Goal: Task Accomplishment & Management: Manage account settings

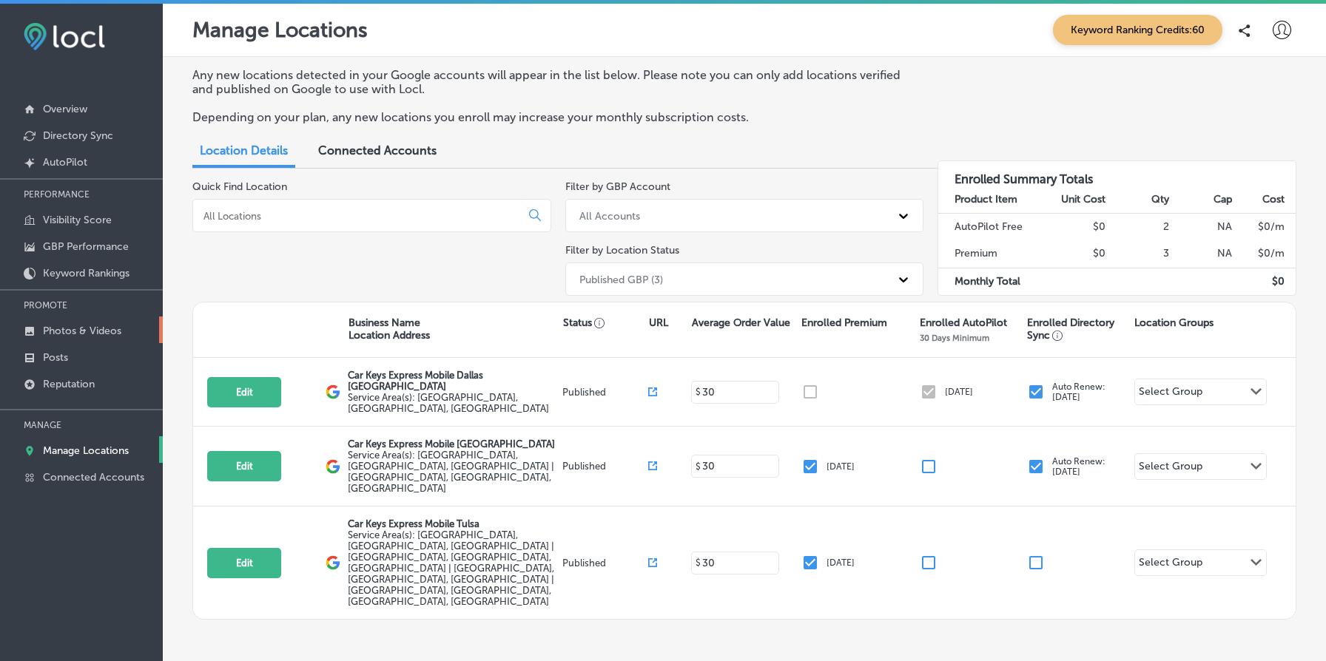
click at [70, 327] on p "Photos & Videos" at bounding box center [82, 331] width 78 height 13
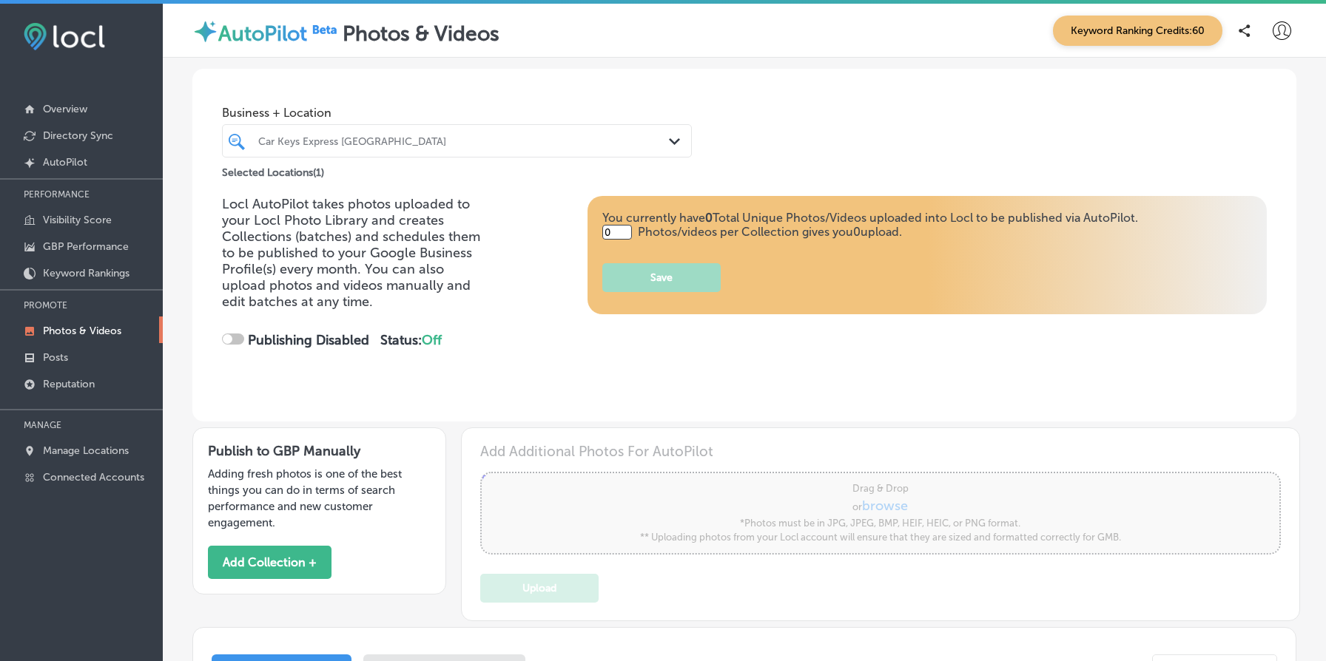
type input "5"
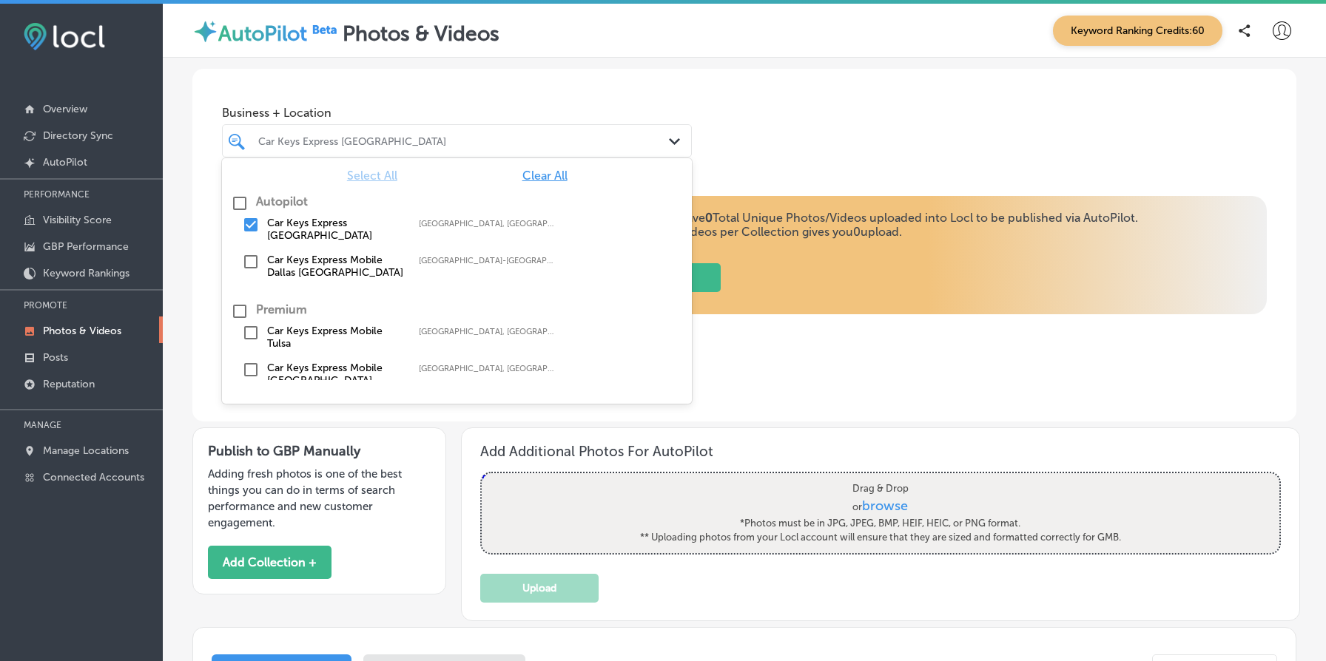
click at [372, 138] on div "Car Keys Express [GEOGRAPHIC_DATA]" at bounding box center [464, 141] width 412 height 13
click at [285, 335] on label "Car Keys Express Mobile Tulsa" at bounding box center [335, 337] width 137 height 25
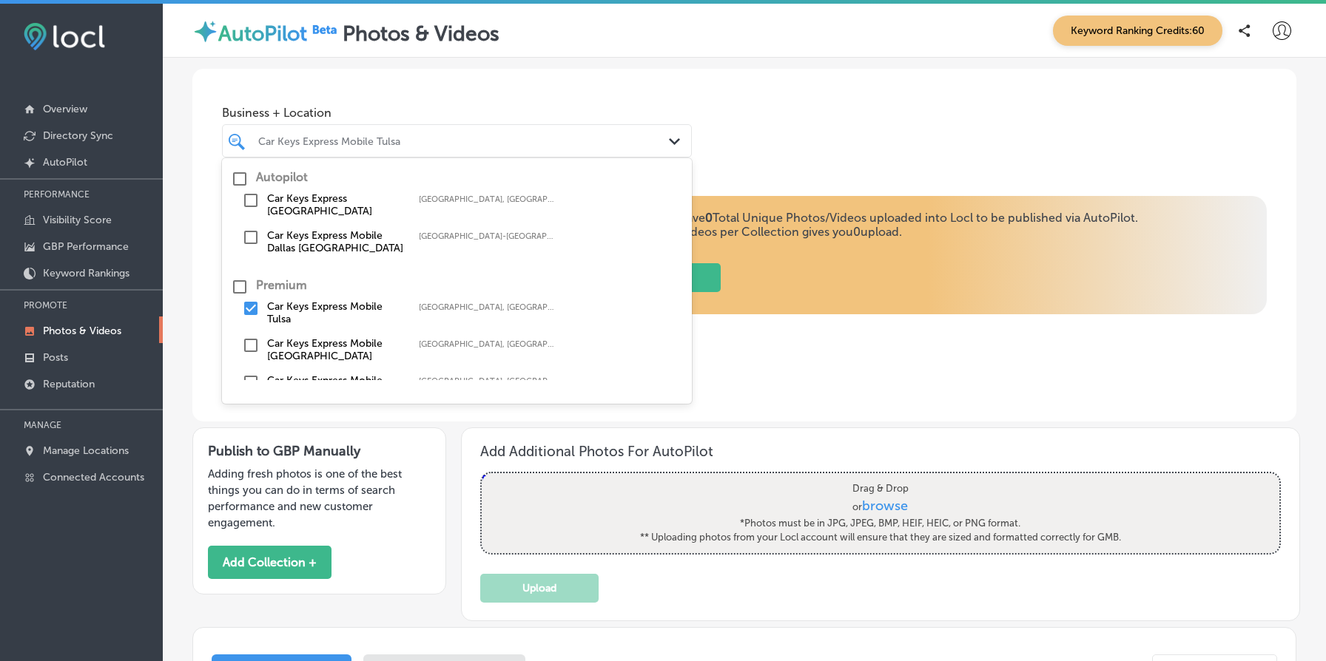
scroll to position [67, 0]
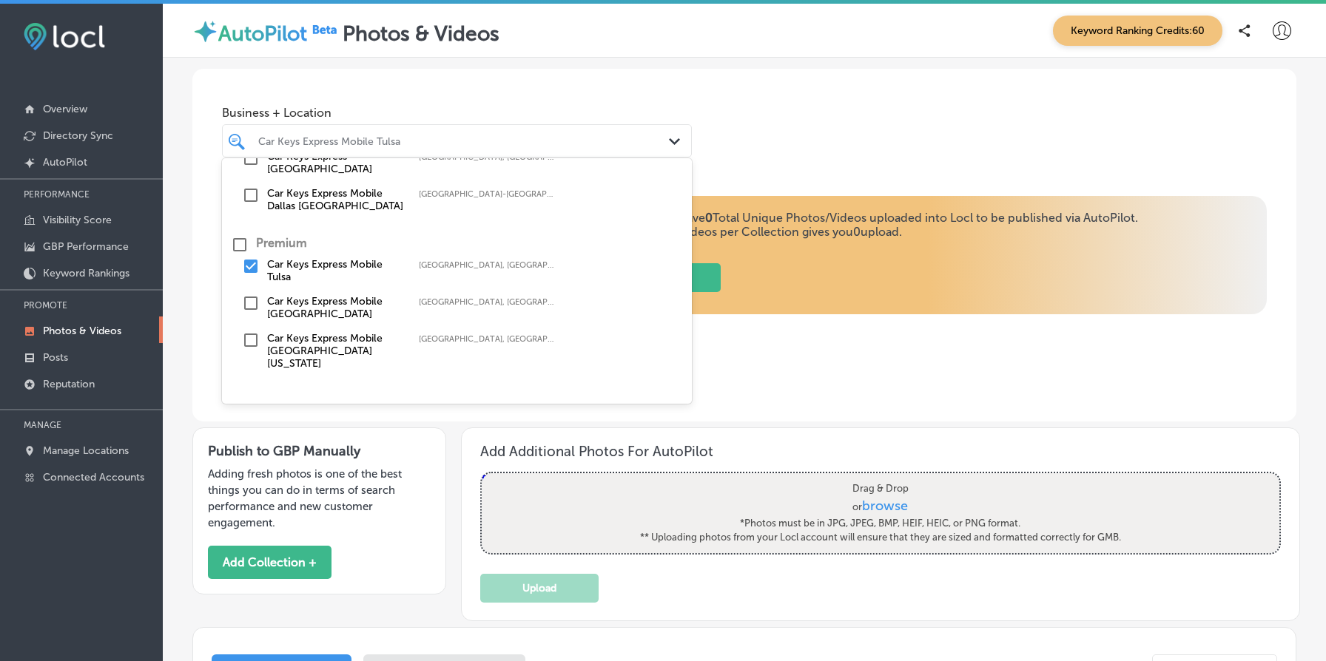
click at [785, 379] on div "Locl AutoPilot takes photos uploaded to your Locl Photo Library and creates Col…" at bounding box center [744, 309] width 1104 height 226
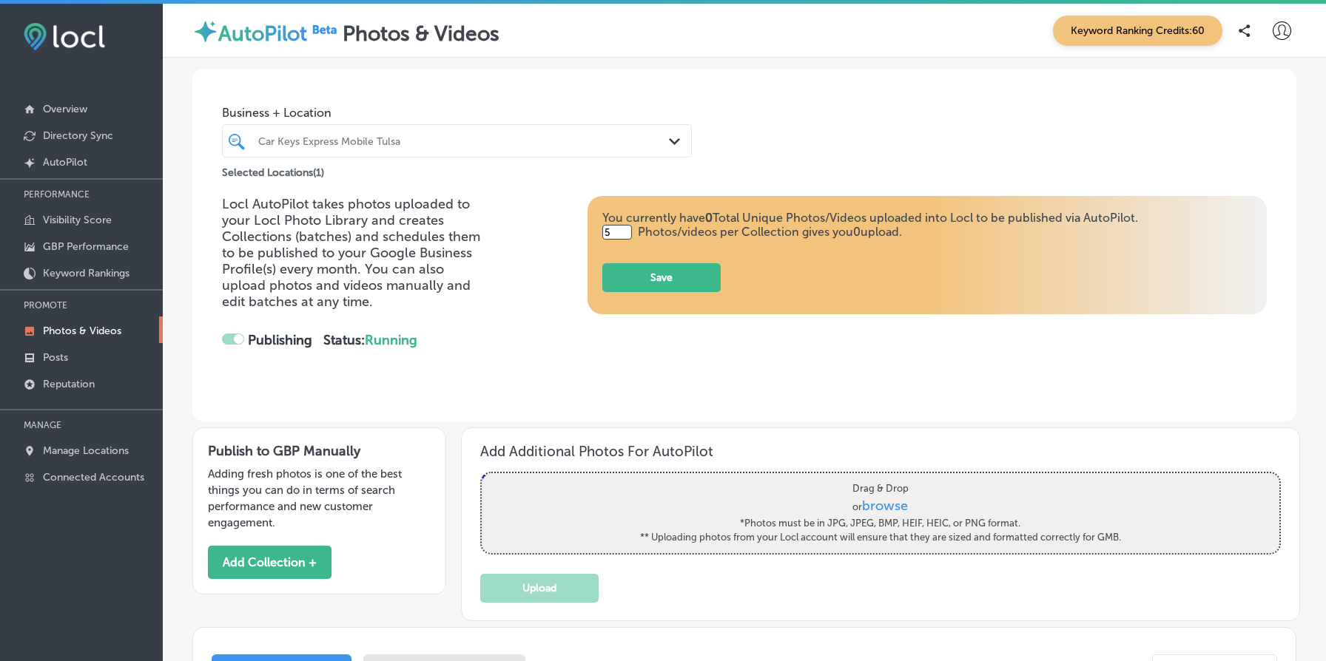
checkbox input "false"
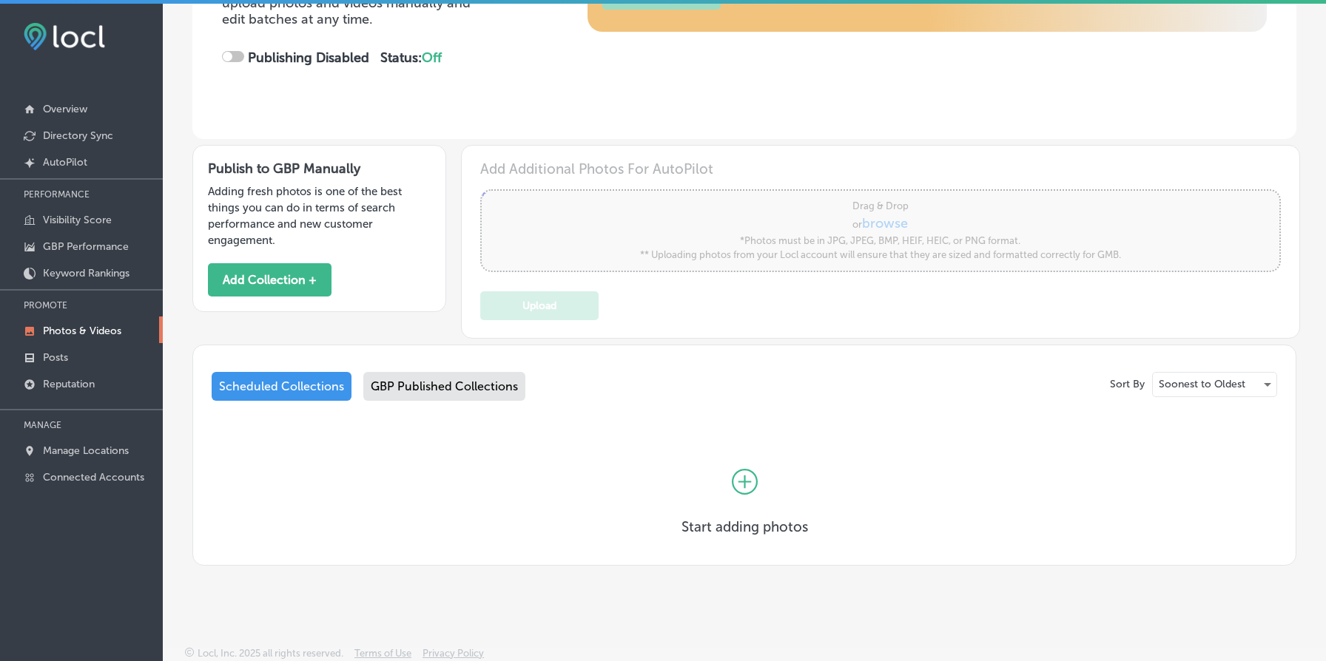
scroll to position [284, 0]
click at [497, 381] on div "GBP Published Collections" at bounding box center [444, 385] width 162 height 29
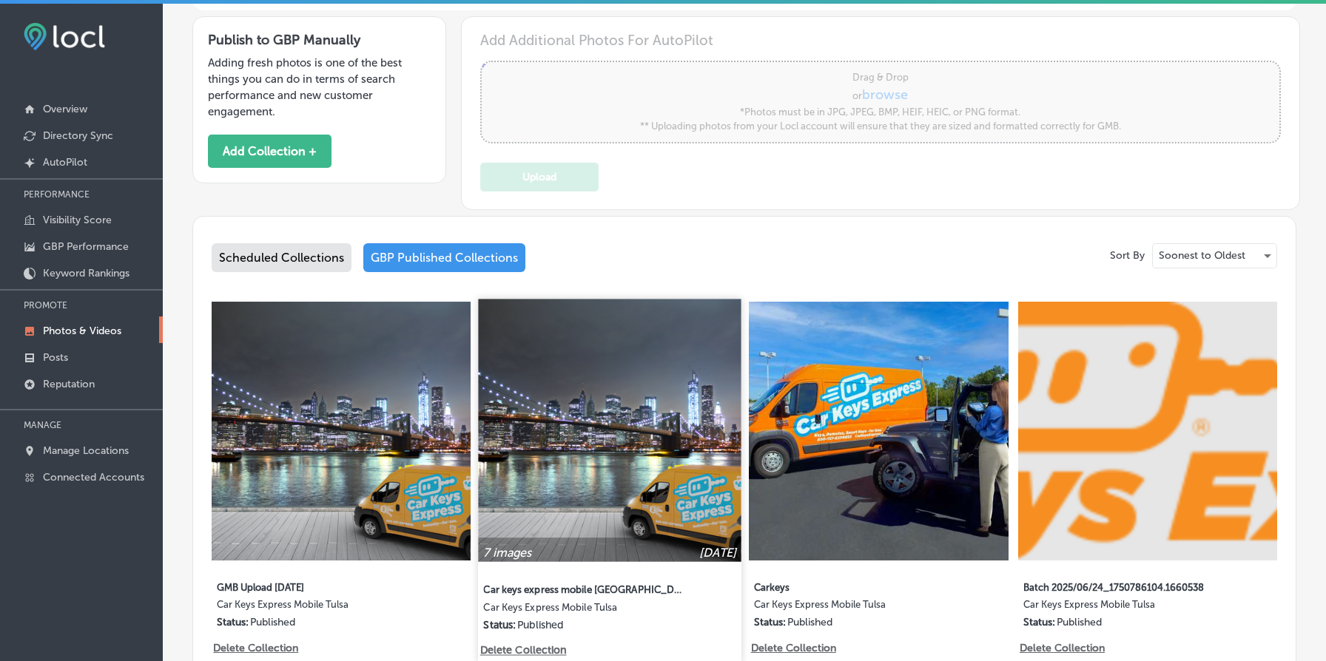
scroll to position [695, 0]
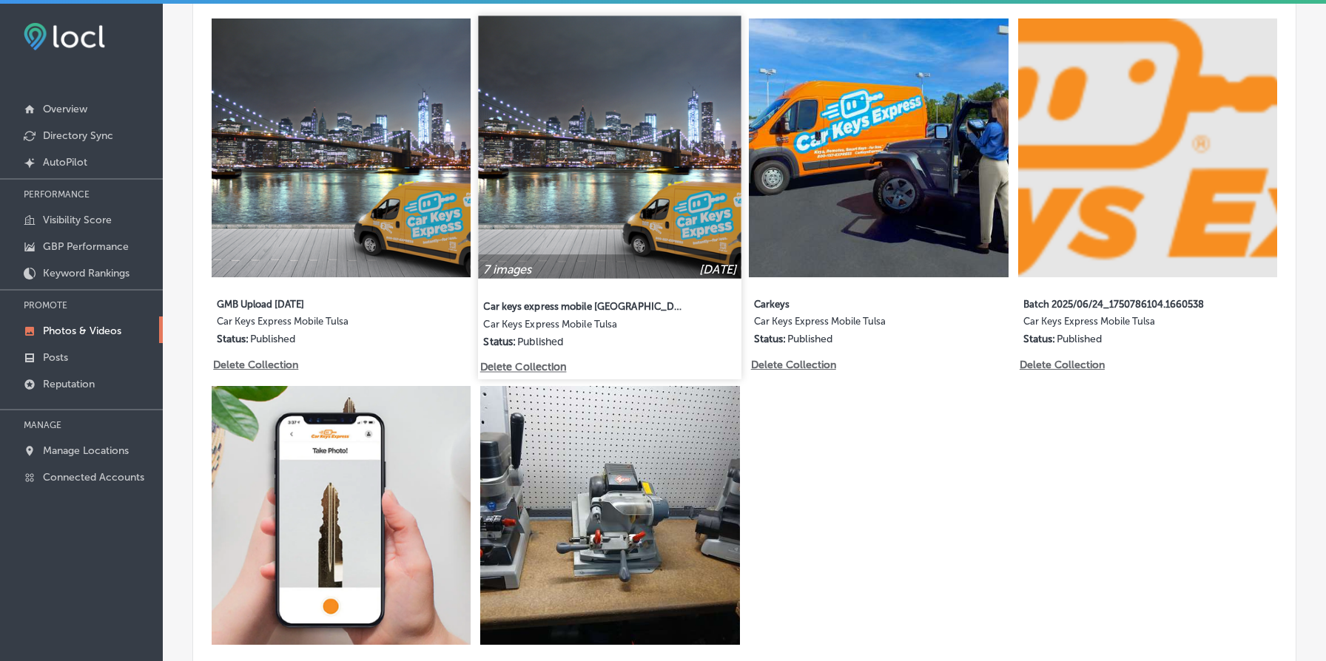
click at [604, 183] on img at bounding box center [610, 147] width 263 height 263
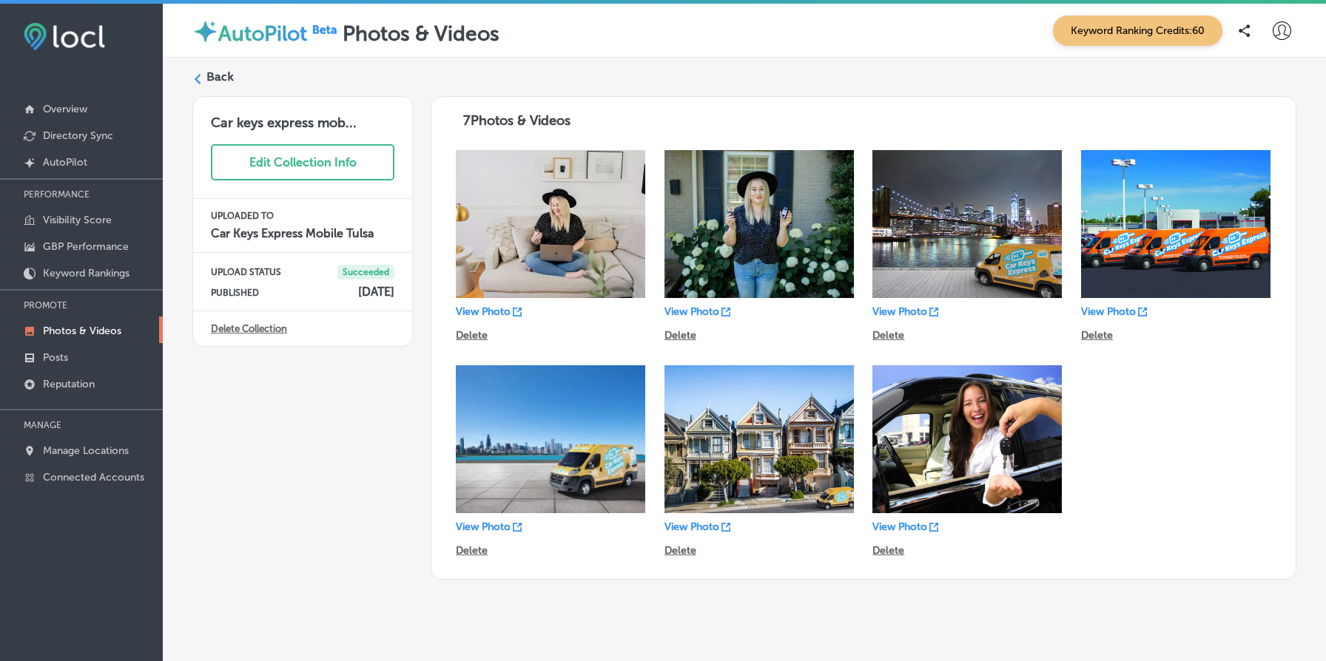
click at [215, 71] on label "Back" at bounding box center [219, 77] width 27 height 16
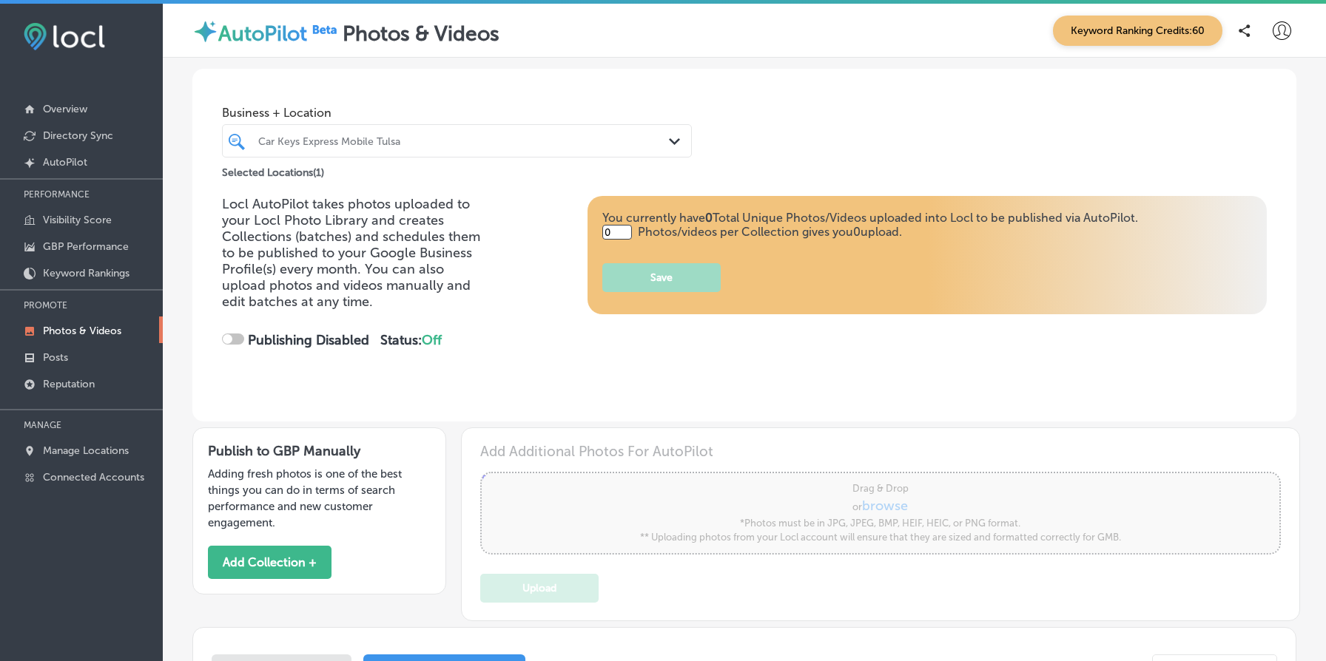
type input "5"
click at [411, 135] on div "Car Keys Express Mobile Tulsa" at bounding box center [464, 141] width 412 height 13
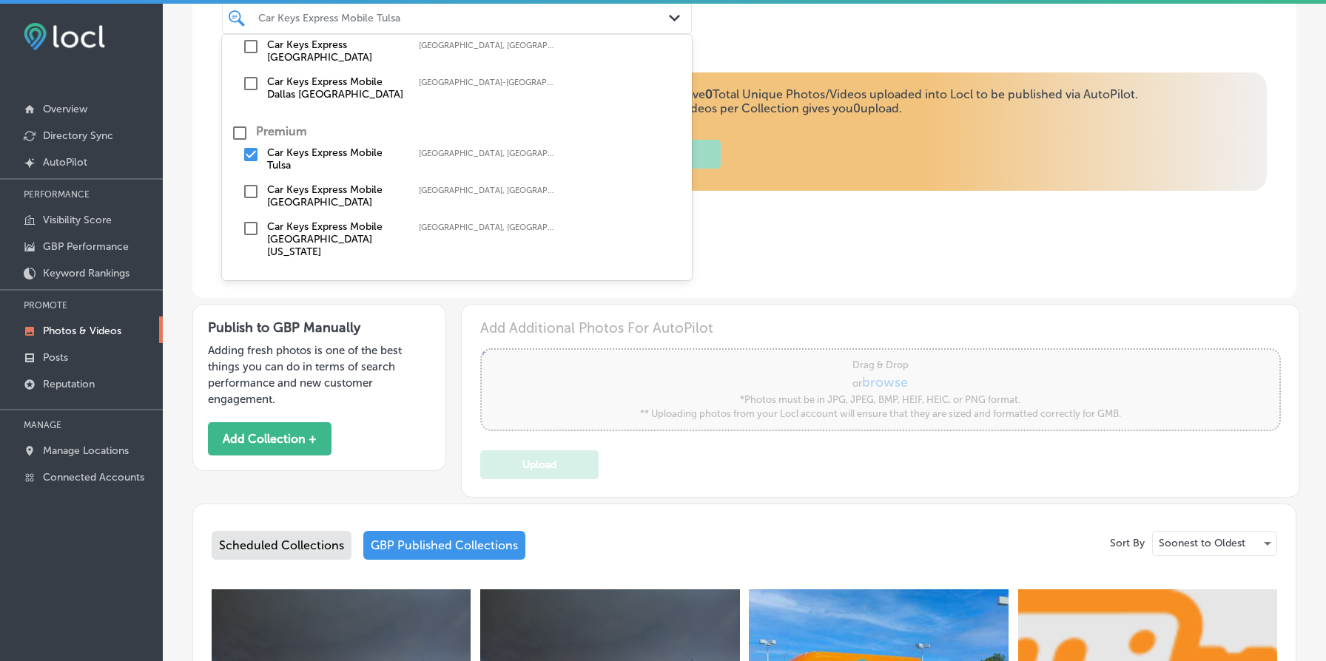
scroll to position [67, 0]
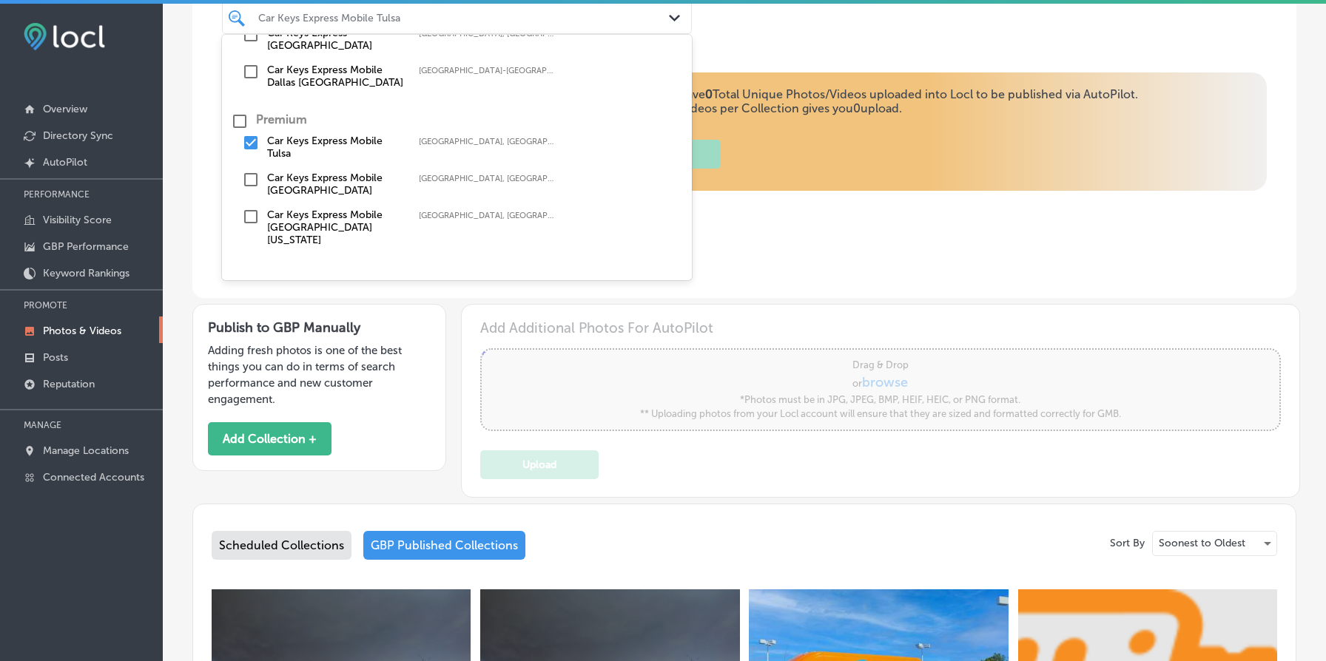
click at [313, 184] on label "Car Keys Express Mobile [GEOGRAPHIC_DATA]" at bounding box center [335, 184] width 137 height 25
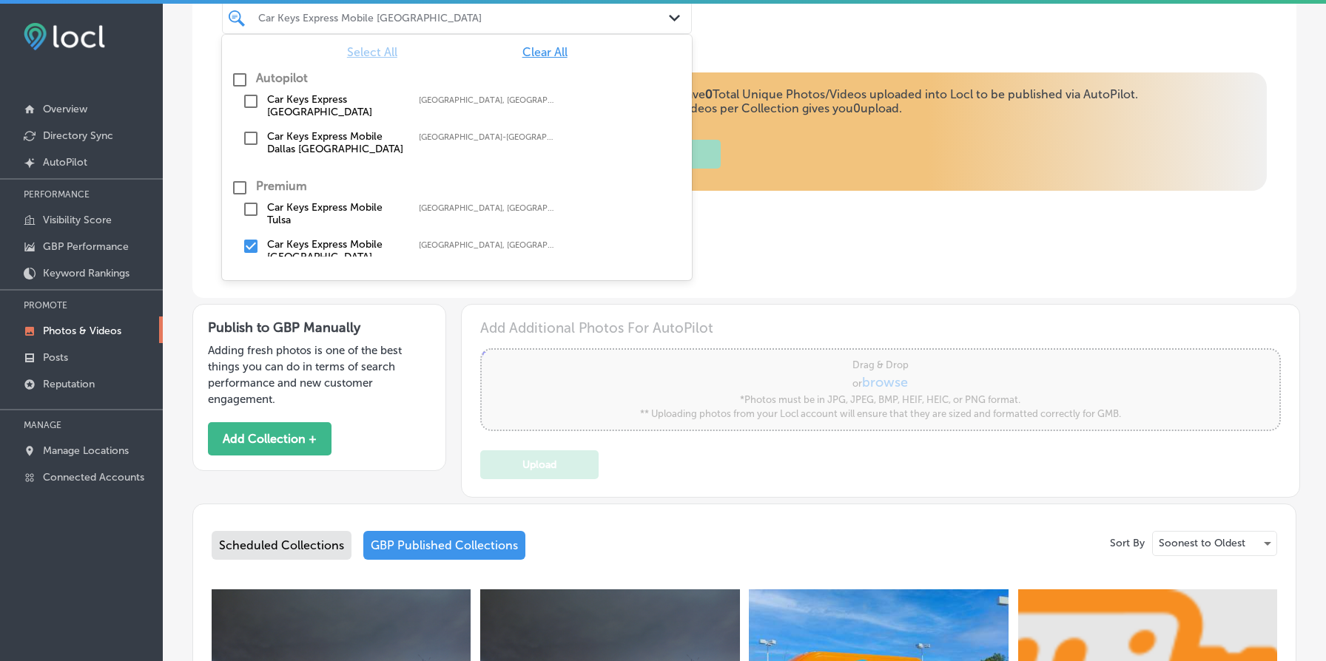
click at [840, 246] on div "Locl AutoPilot takes photos uploaded to your Locl Photo Library and creates Col…" at bounding box center [744, 162] width 1045 height 181
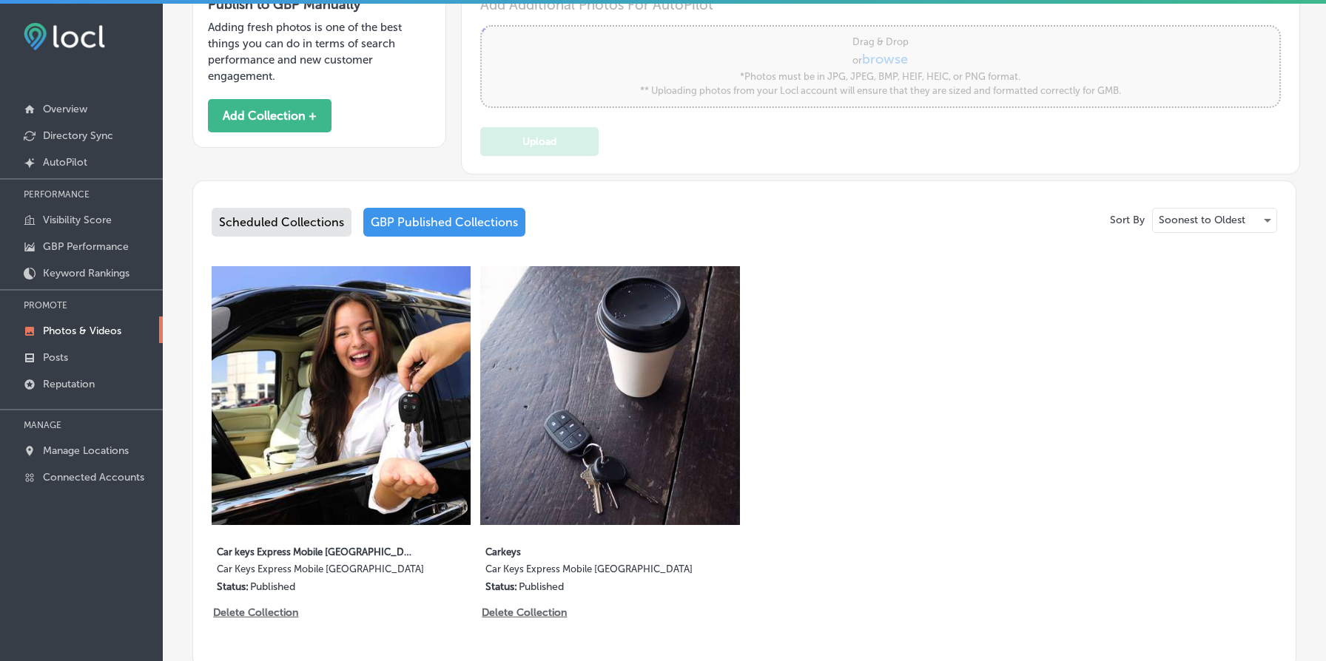
scroll to position [553, 0]
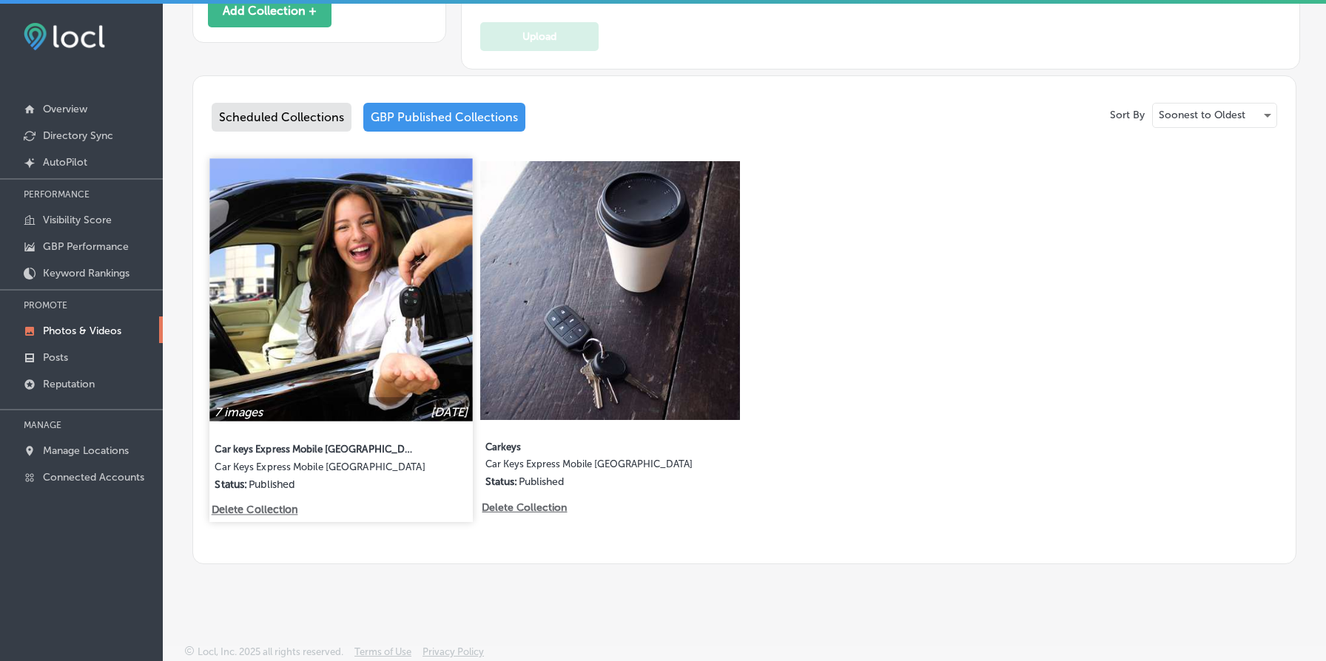
click at [380, 229] on img at bounding box center [340, 289] width 263 height 263
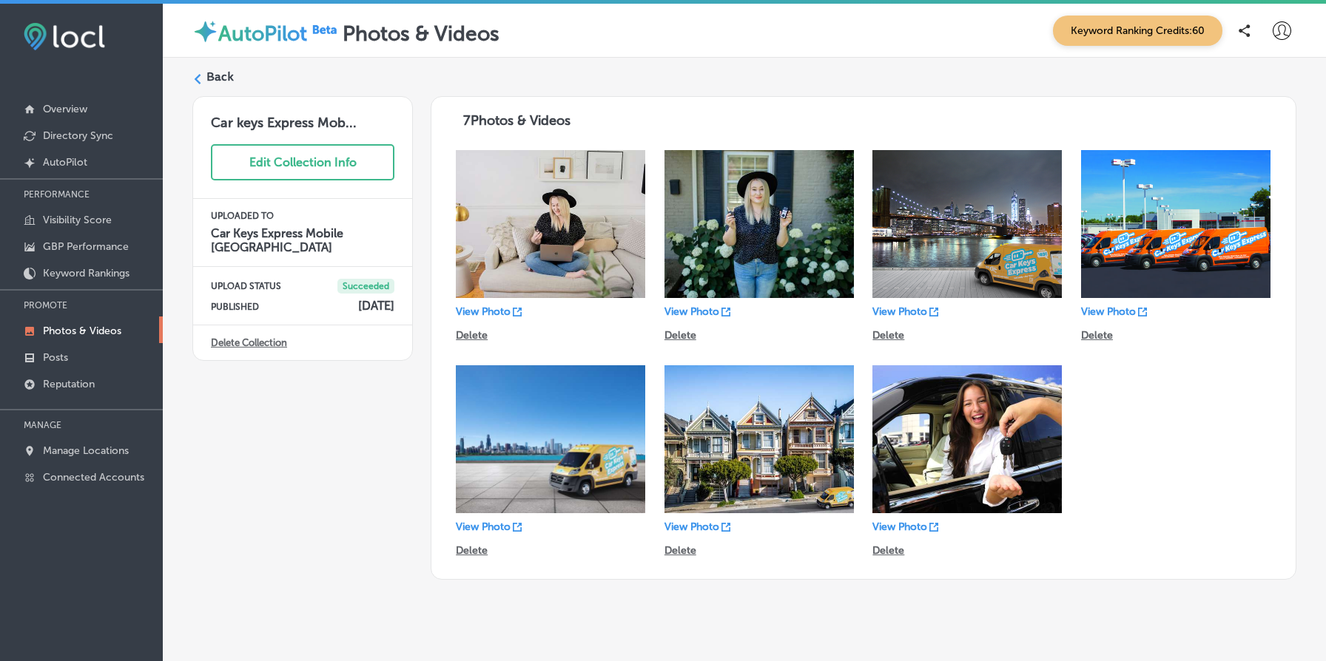
click at [214, 77] on label "Back" at bounding box center [219, 77] width 27 height 16
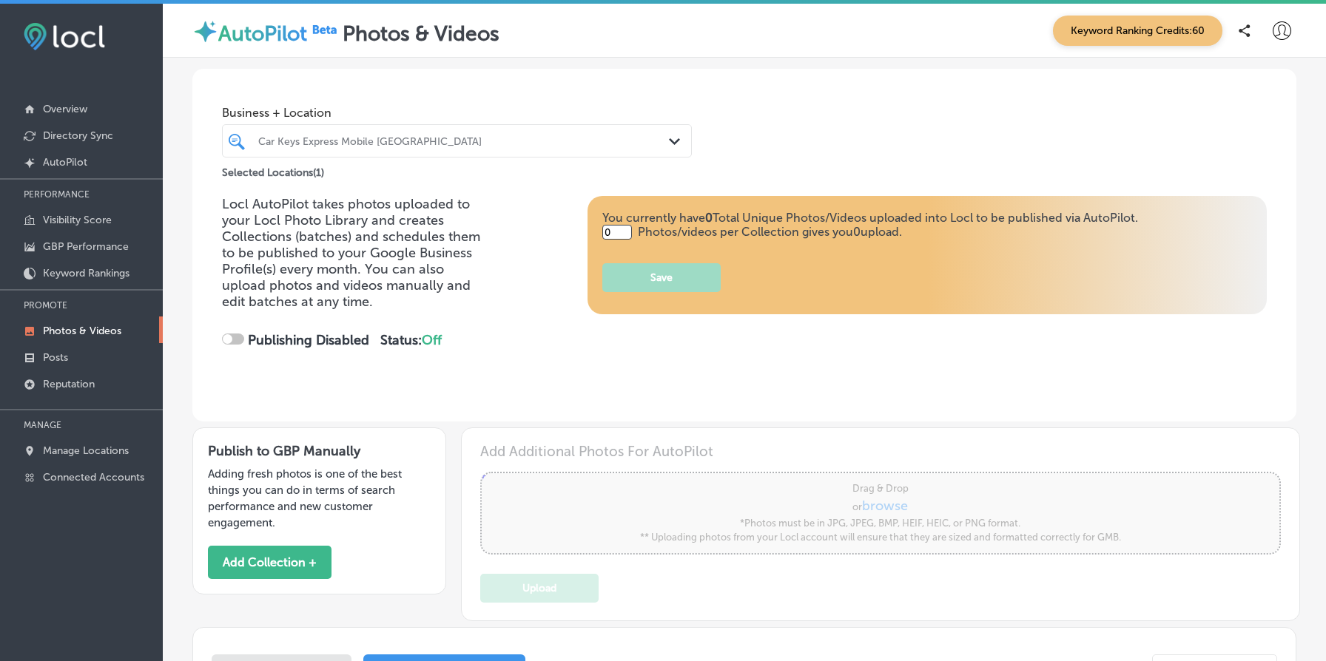
type input "5"
click at [458, 141] on div "Car Keys Express Mobile [GEOGRAPHIC_DATA]" at bounding box center [464, 141] width 412 height 13
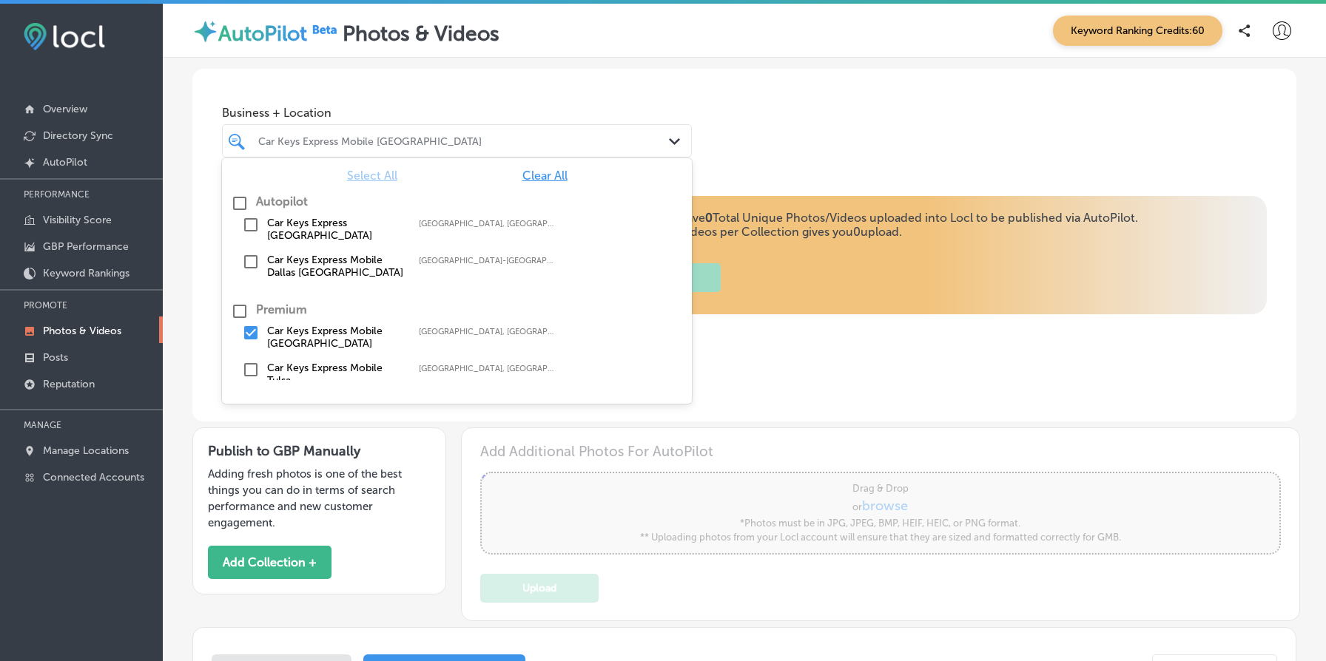
click at [332, 256] on label "Car Keys Express Mobile Dallas [GEOGRAPHIC_DATA]" at bounding box center [335, 266] width 137 height 25
click at [852, 133] on div "Business + Location option focused, 0 of 3. 6 results available. Use Up and Dow…" at bounding box center [744, 125] width 1104 height 112
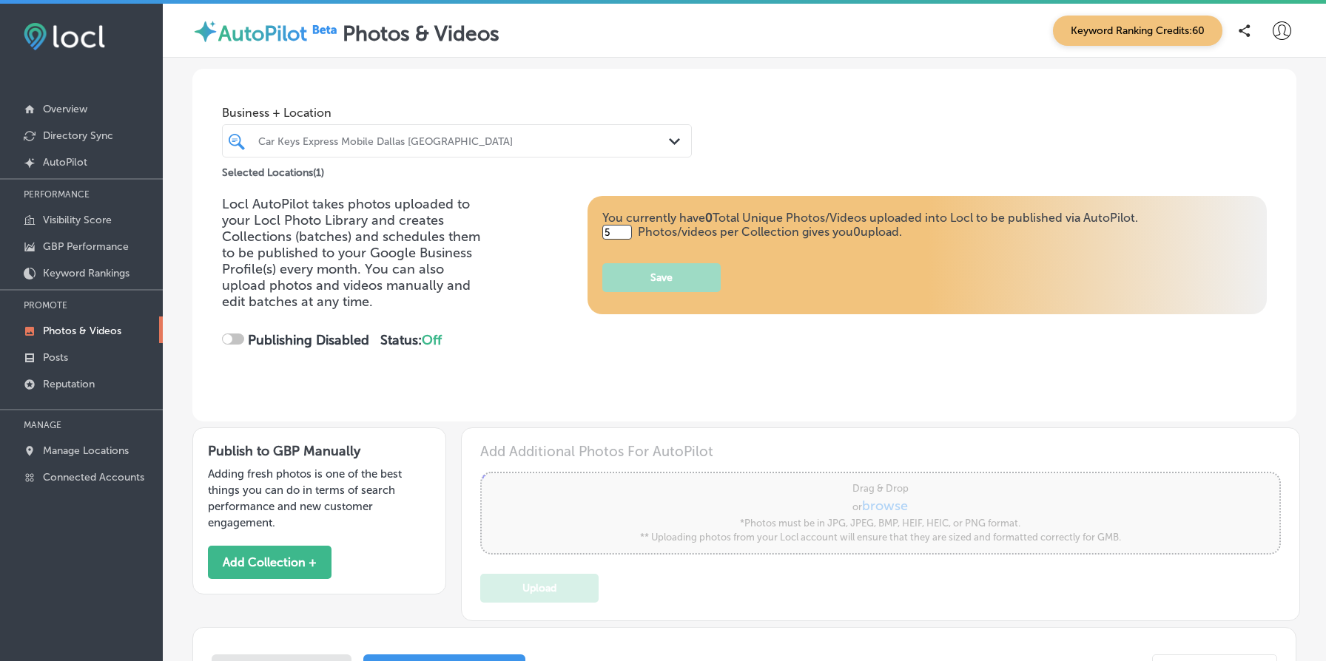
checkbox input "true"
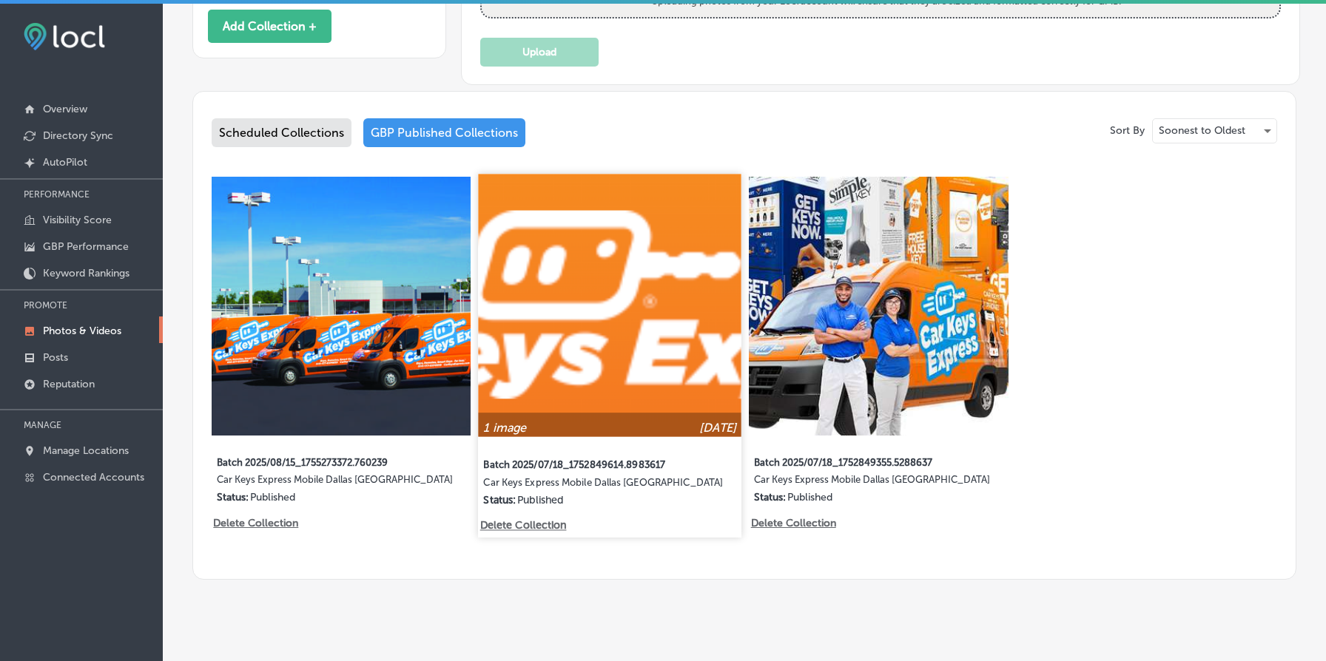
scroll to position [567, 0]
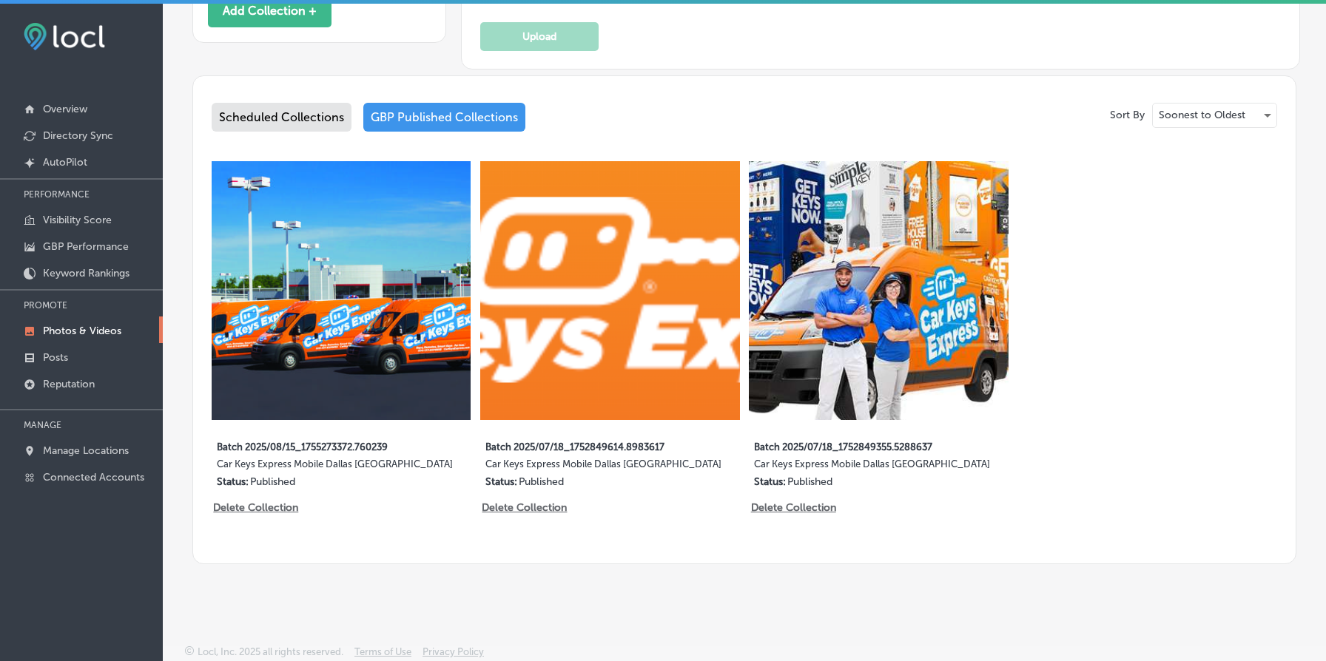
click at [394, 119] on div "GBP Published Collections" at bounding box center [444, 117] width 162 height 29
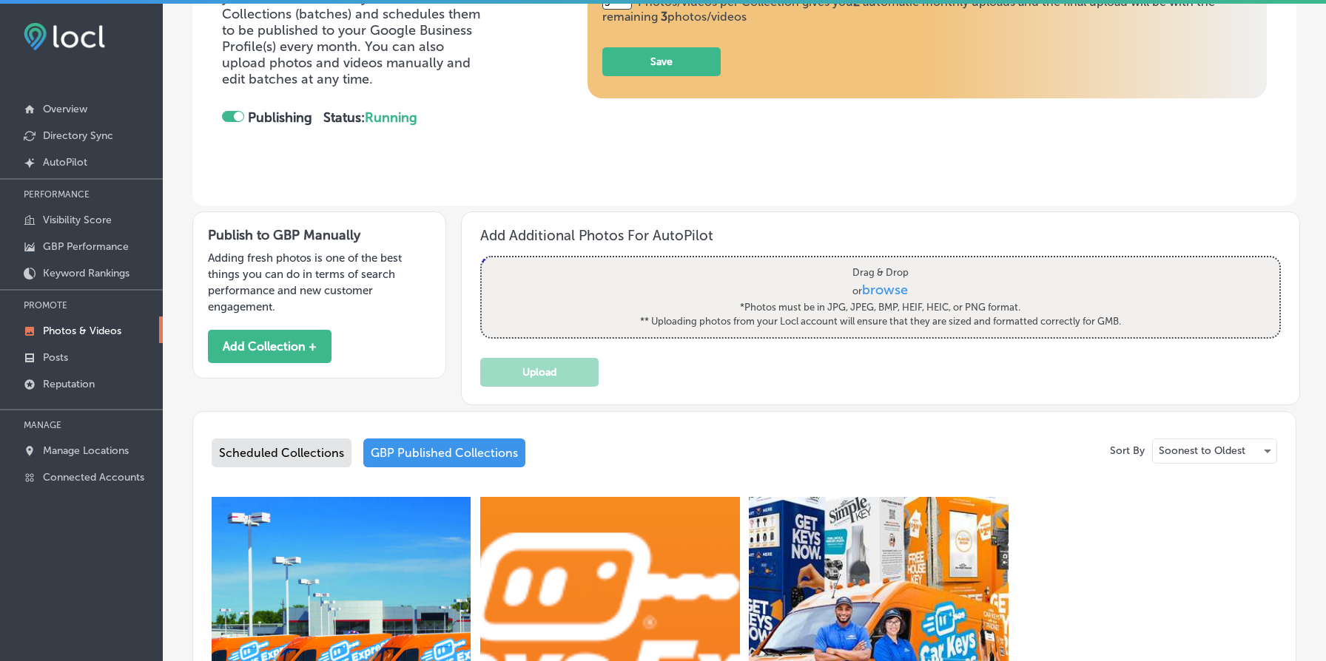
scroll to position [567, 0]
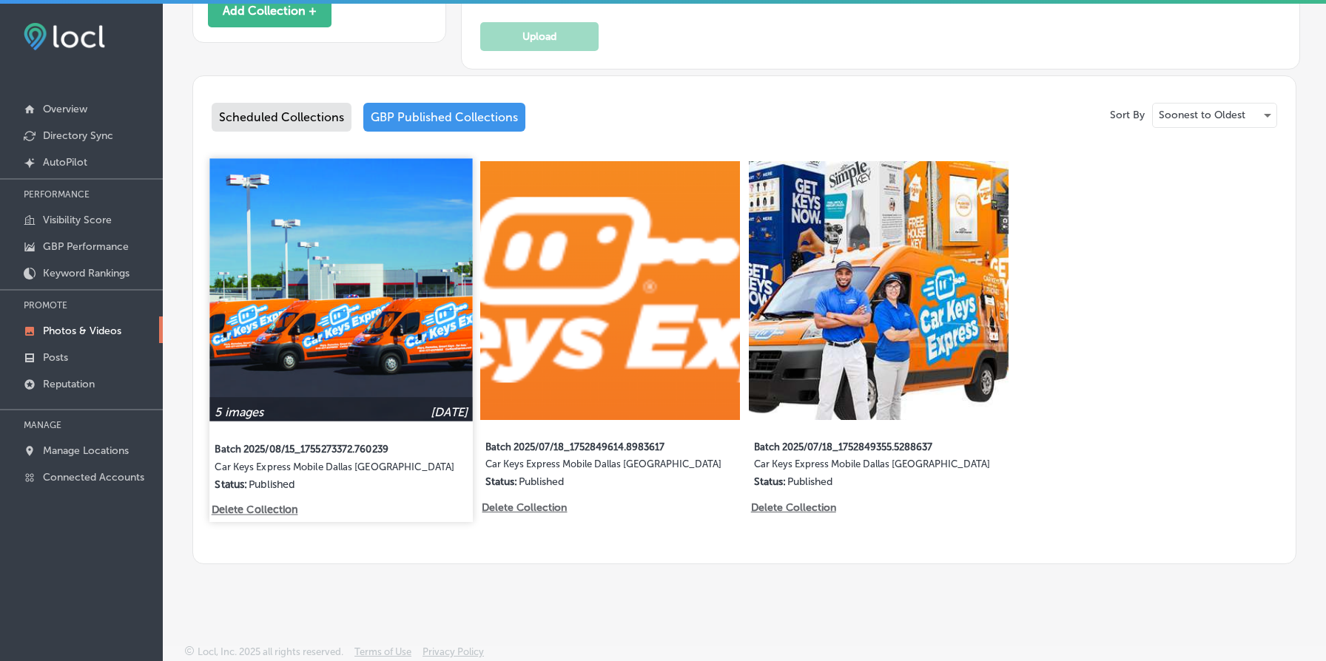
click at [397, 325] on img at bounding box center [340, 289] width 263 height 263
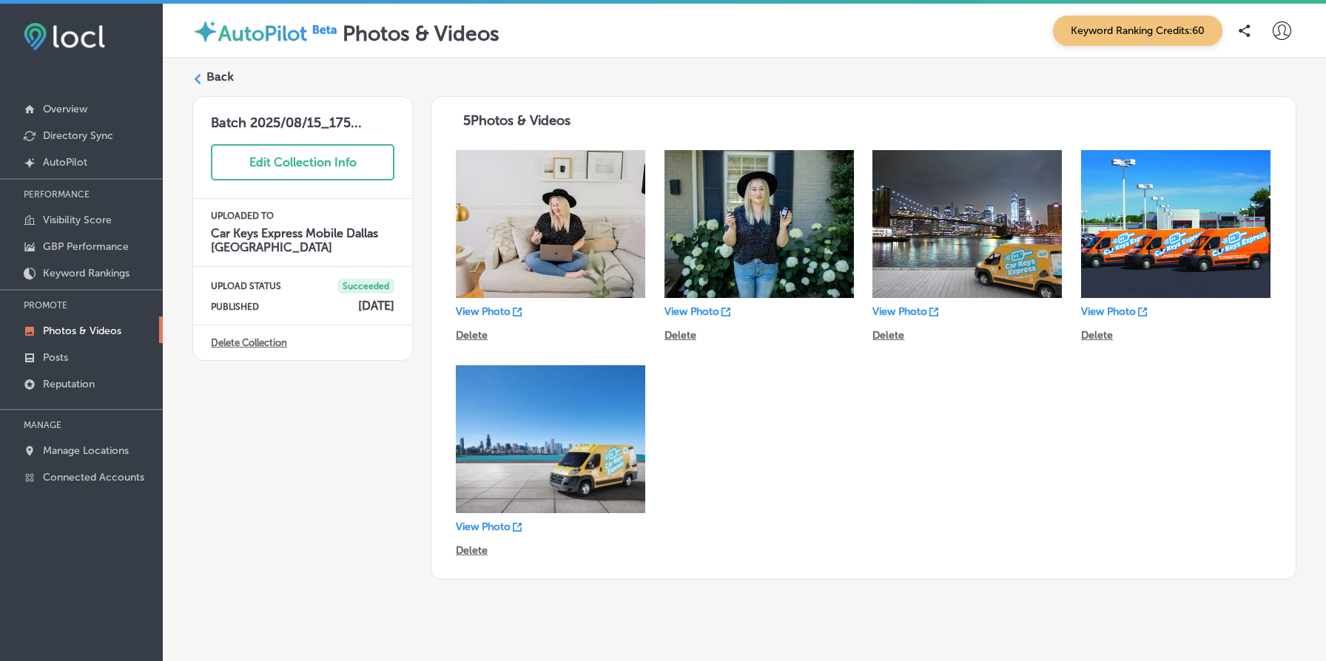
click at [230, 78] on label "Back" at bounding box center [219, 77] width 27 height 16
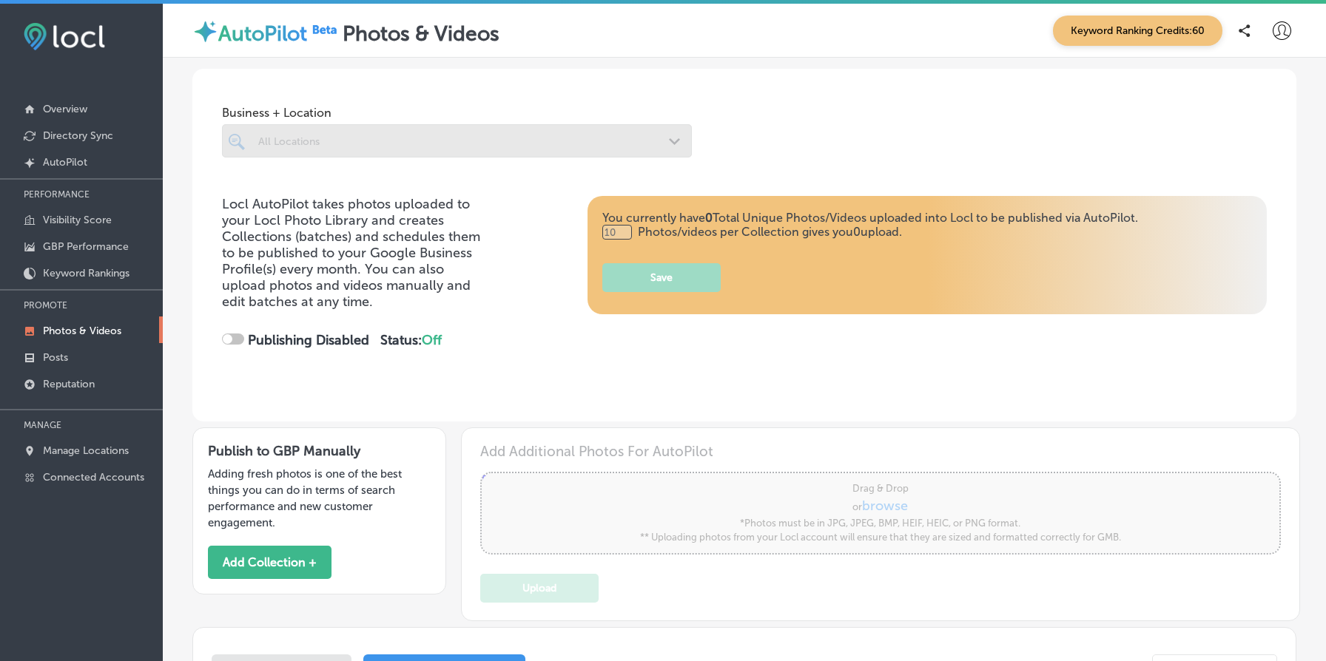
type input "5"
checkbox input "true"
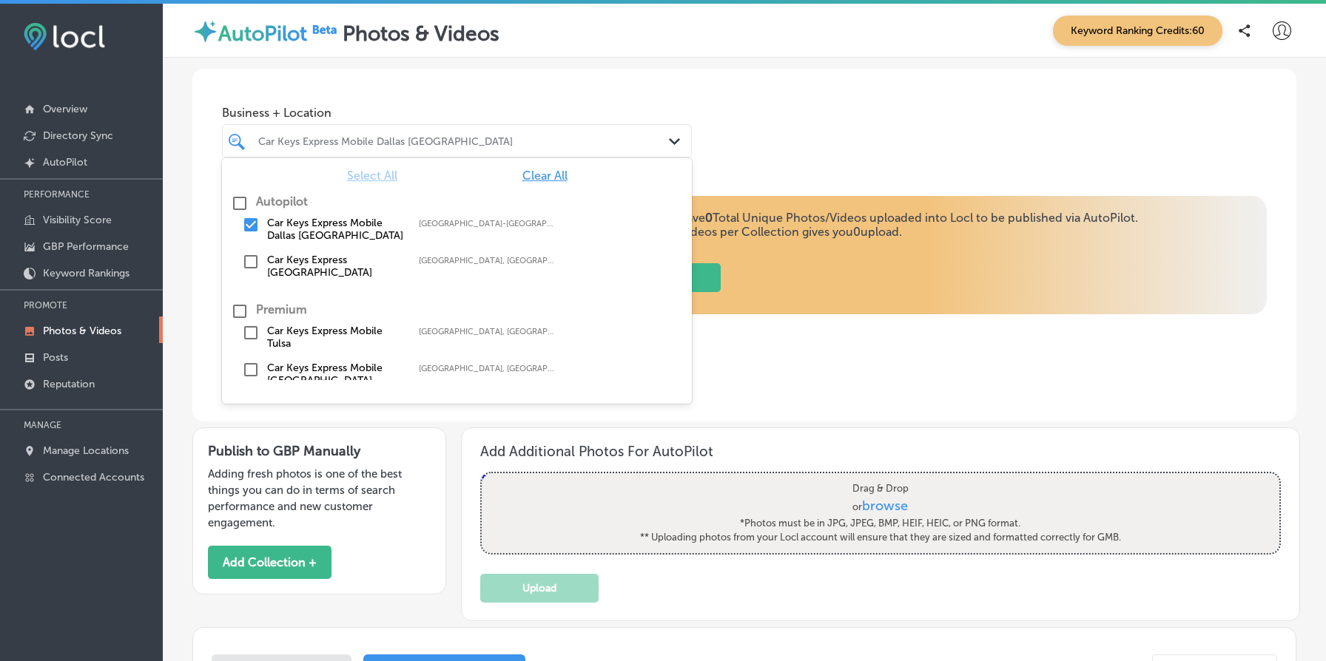
click at [419, 143] on div "Car Keys Express Mobile Dallas [GEOGRAPHIC_DATA]" at bounding box center [464, 141] width 412 height 13
type input "5"
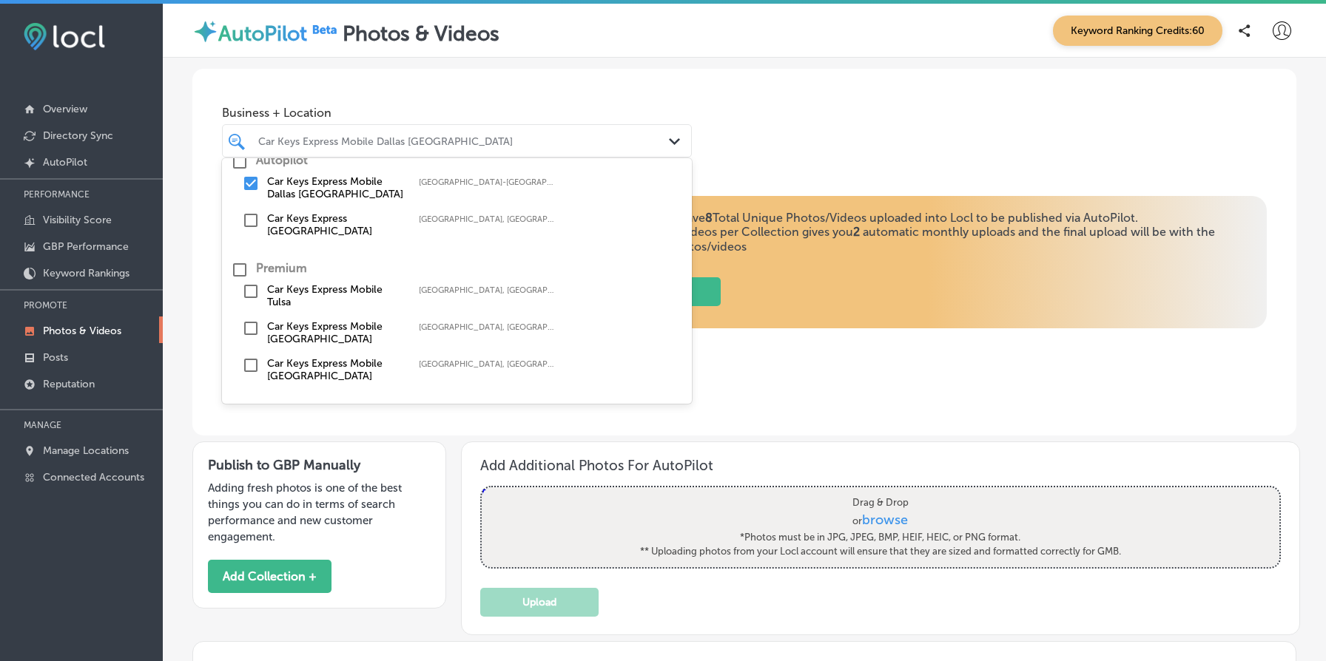
scroll to position [67, 0]
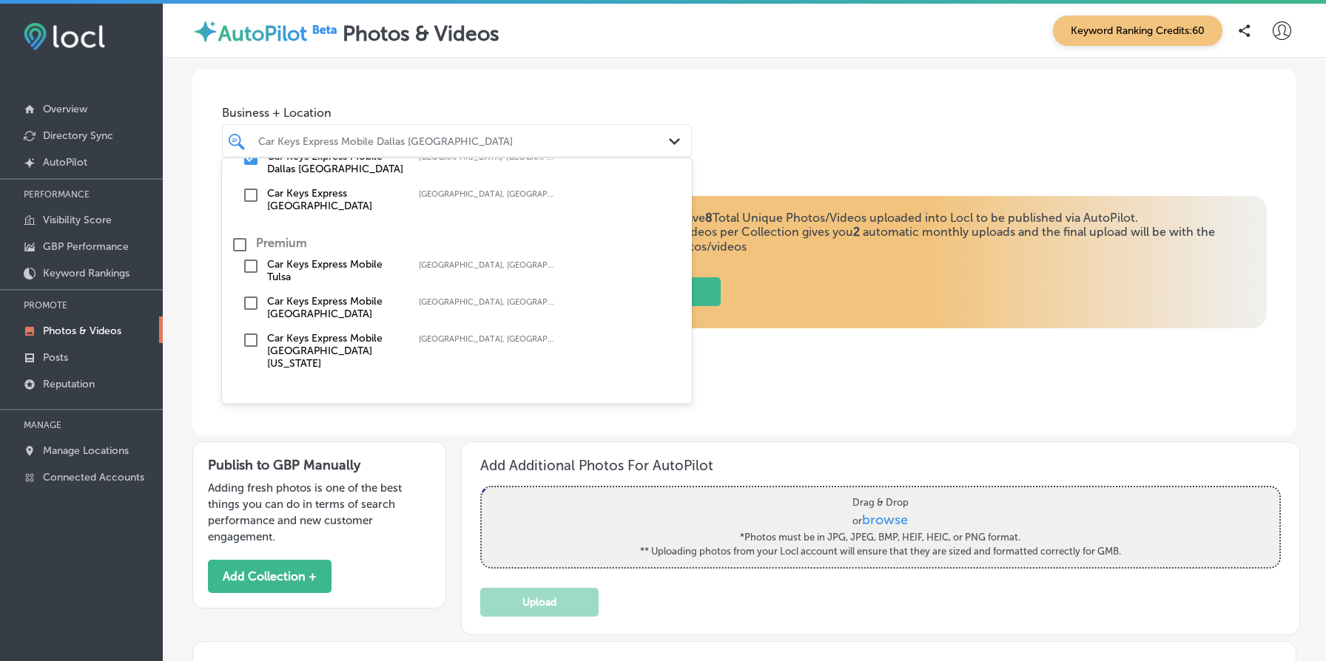
click at [298, 343] on label "Car Keys Express Mobile [GEOGRAPHIC_DATA] [US_STATE]" at bounding box center [335, 351] width 137 height 38
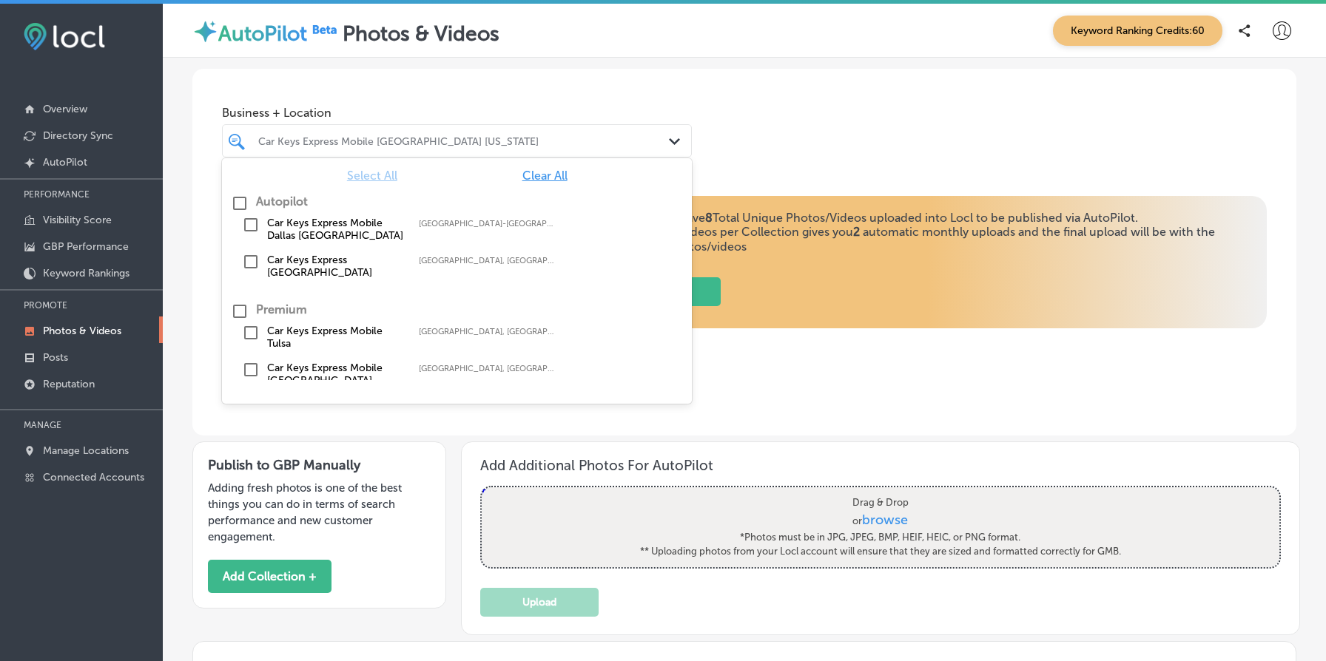
click at [778, 392] on div "Locl AutoPilot takes photos uploaded to your Locl Photo Library and creates Col…" at bounding box center [744, 316] width 1104 height 240
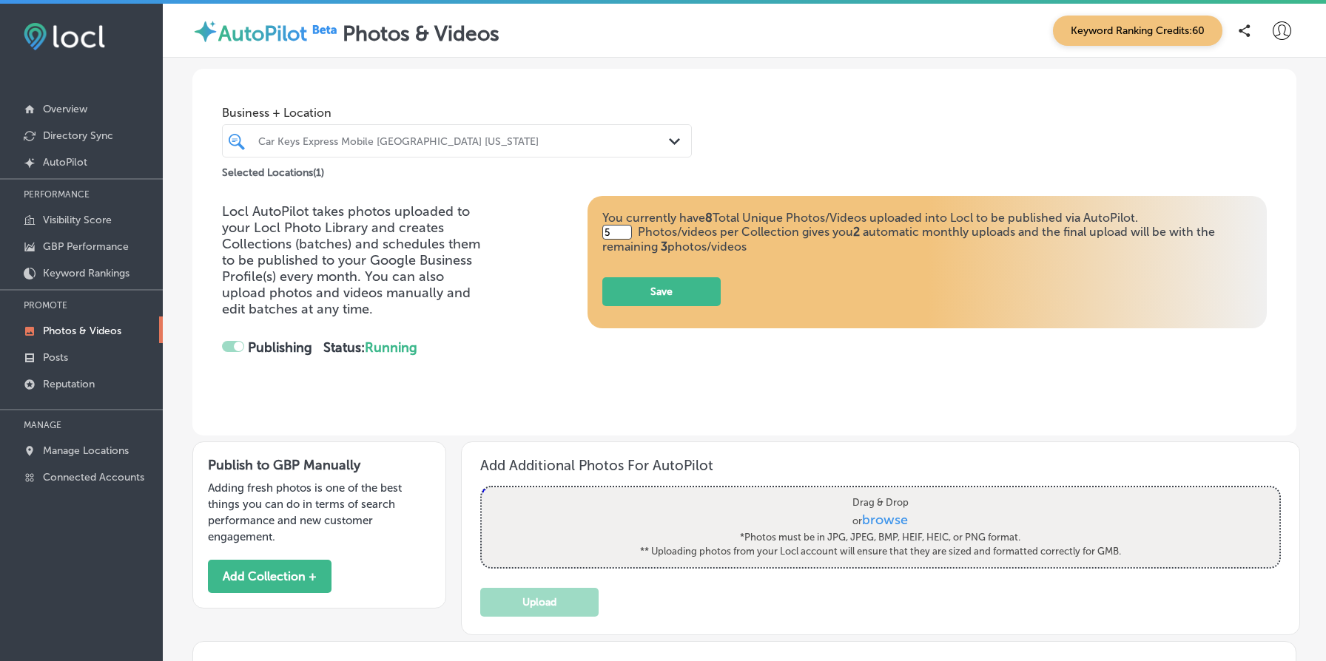
checkbox input "false"
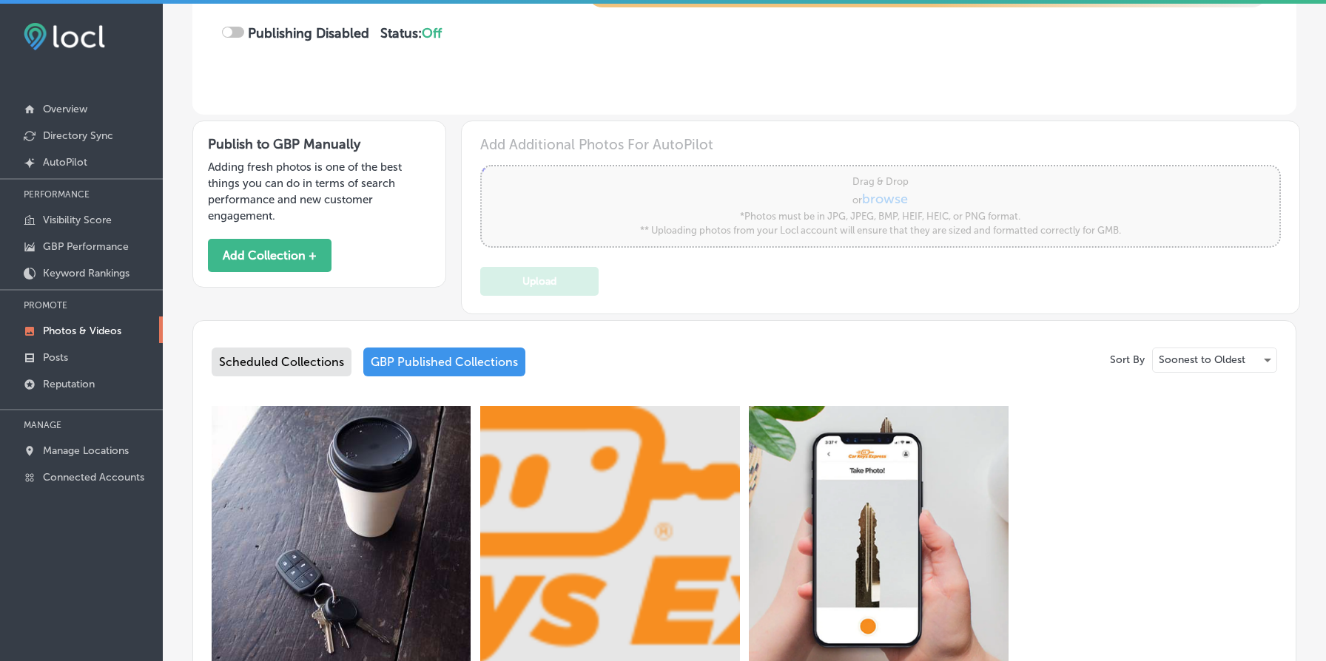
scroll to position [0, 0]
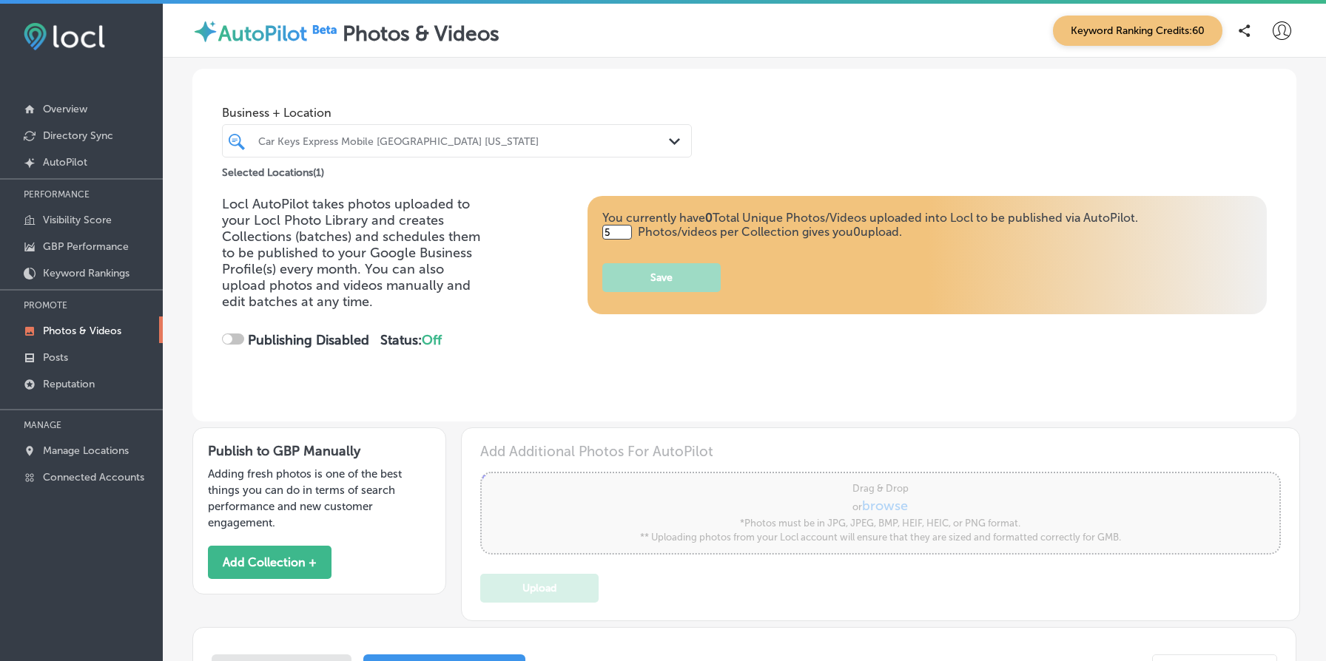
click at [461, 155] on div "Car Keys Express Mobile [GEOGRAPHIC_DATA] [US_STATE] Path Created with Sketch." at bounding box center [457, 140] width 470 height 33
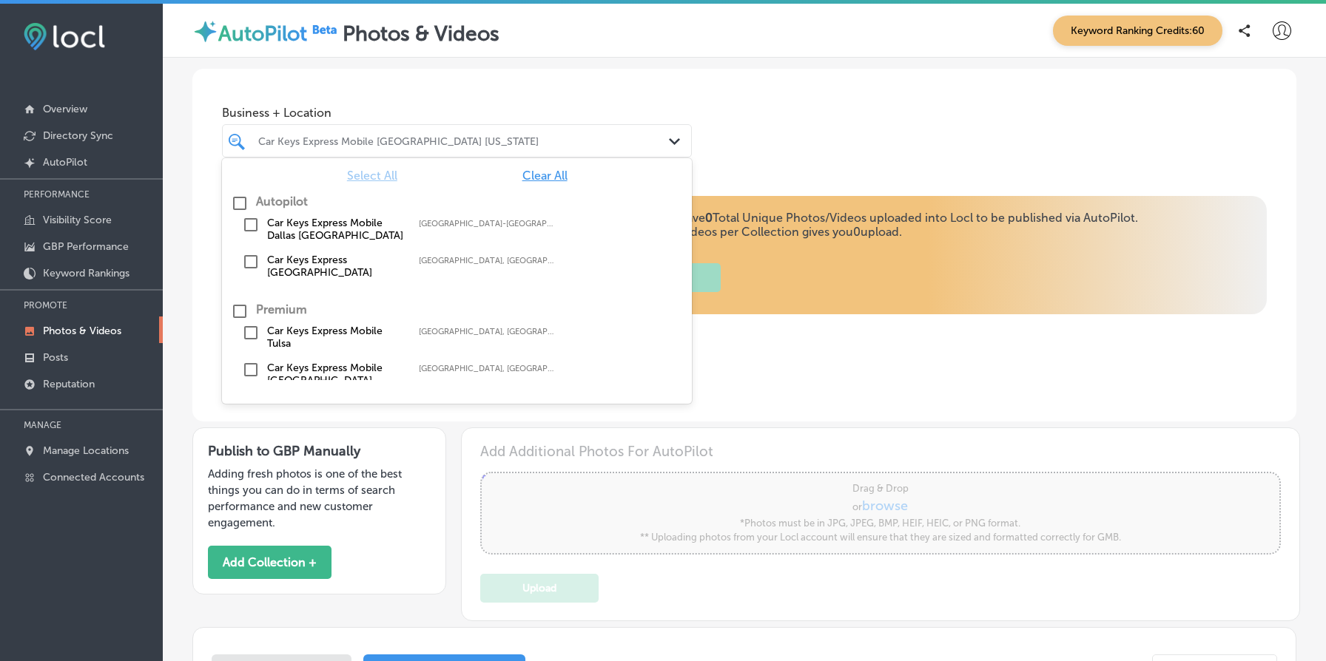
scroll to position [67, 0]
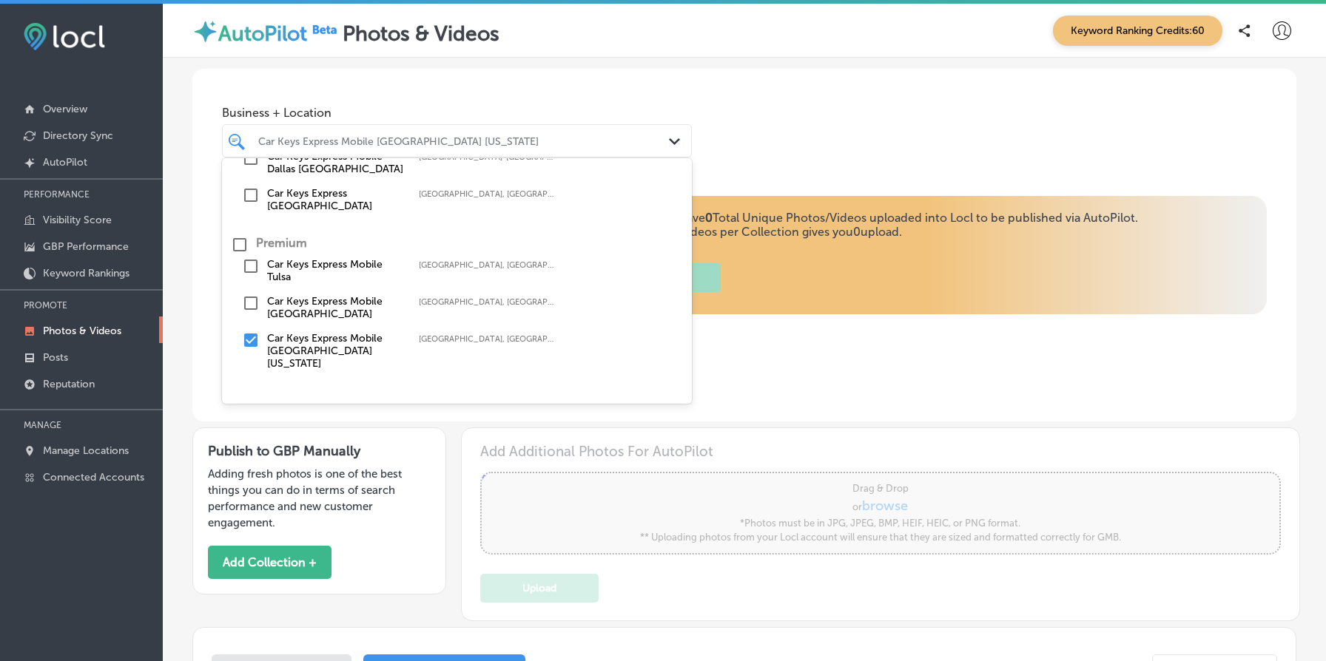
click at [279, 301] on label "Car Keys Express Mobile [GEOGRAPHIC_DATA]" at bounding box center [335, 307] width 137 height 25
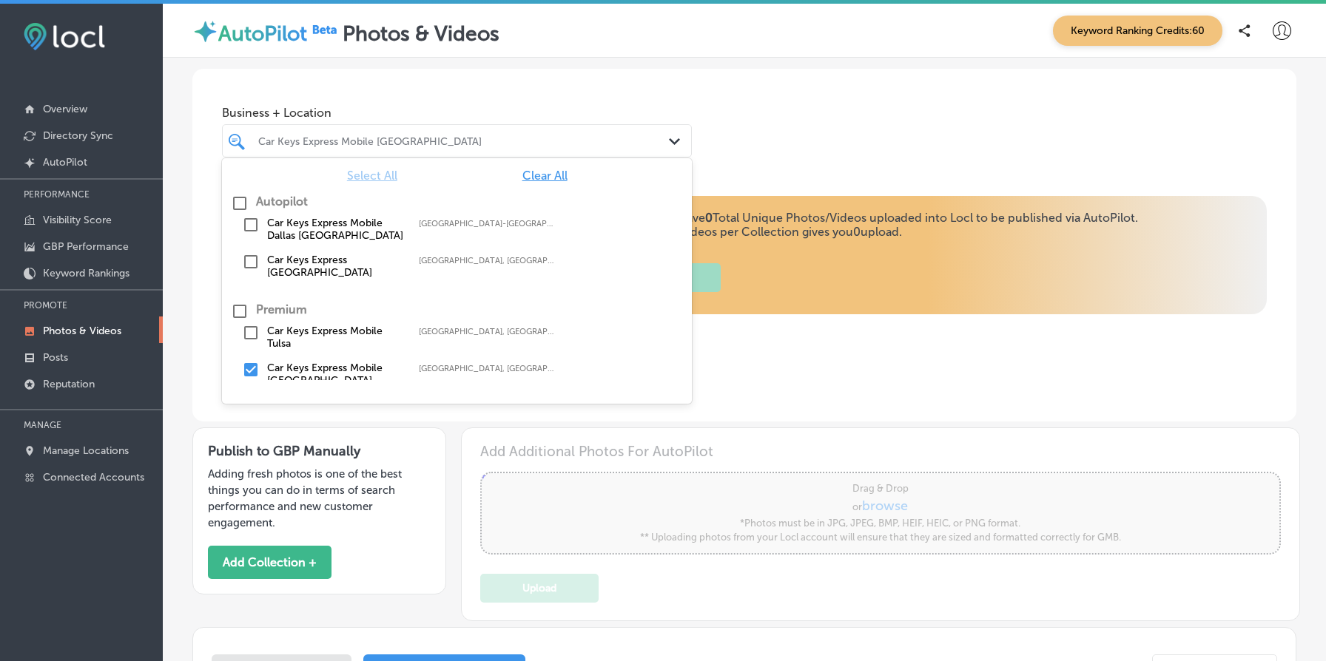
click at [786, 345] on div "Locl AutoPilot takes photos uploaded to your Locl Photo Library and creates Col…" at bounding box center [744, 286] width 1045 height 181
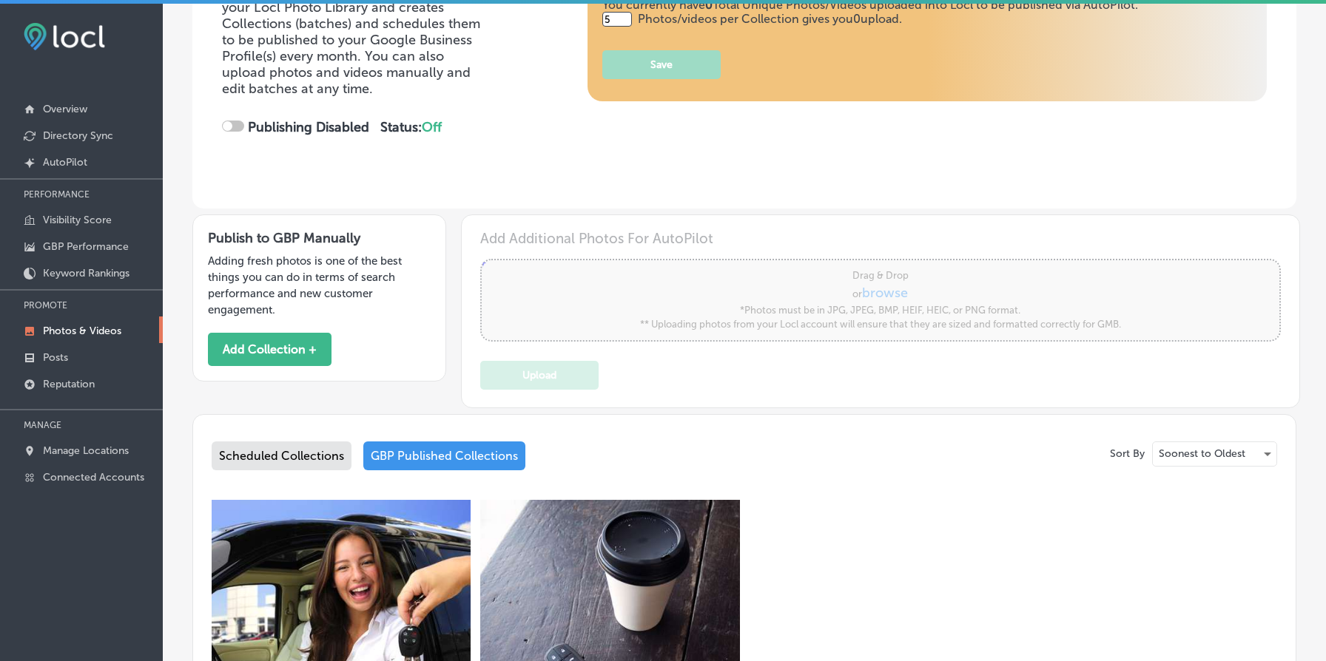
scroll to position [553, 0]
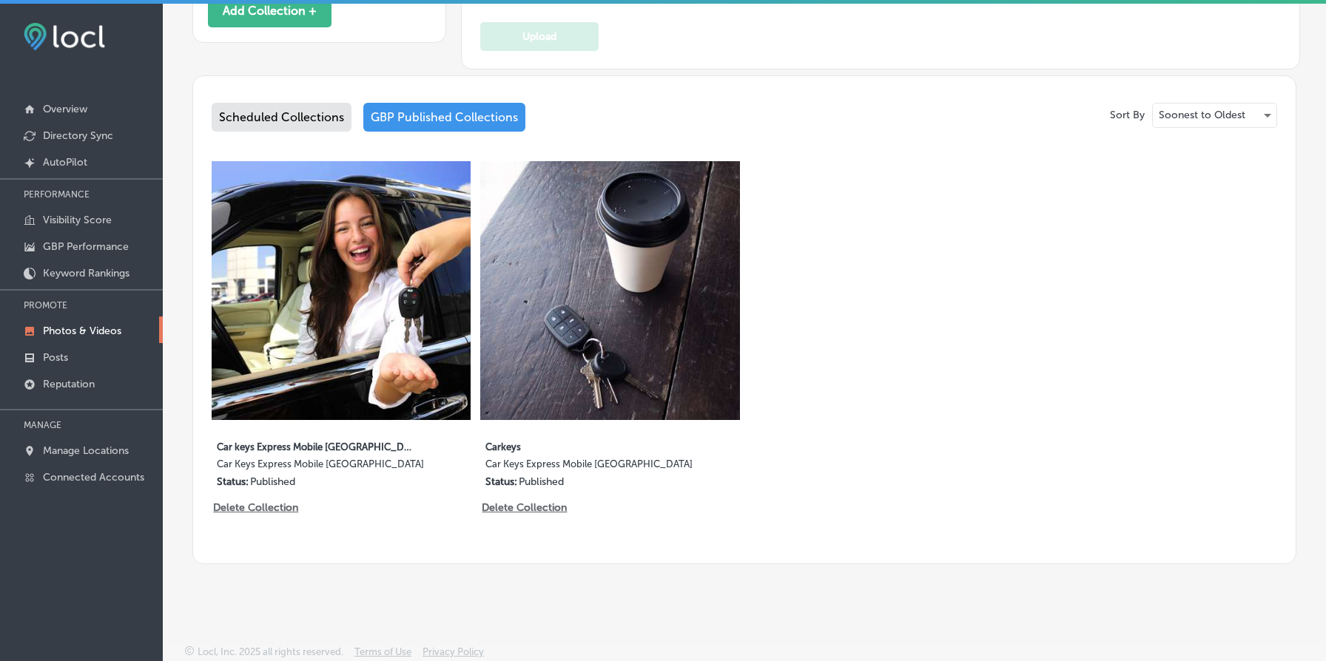
click at [472, 117] on div "GBP Published Collections" at bounding box center [444, 117] width 162 height 29
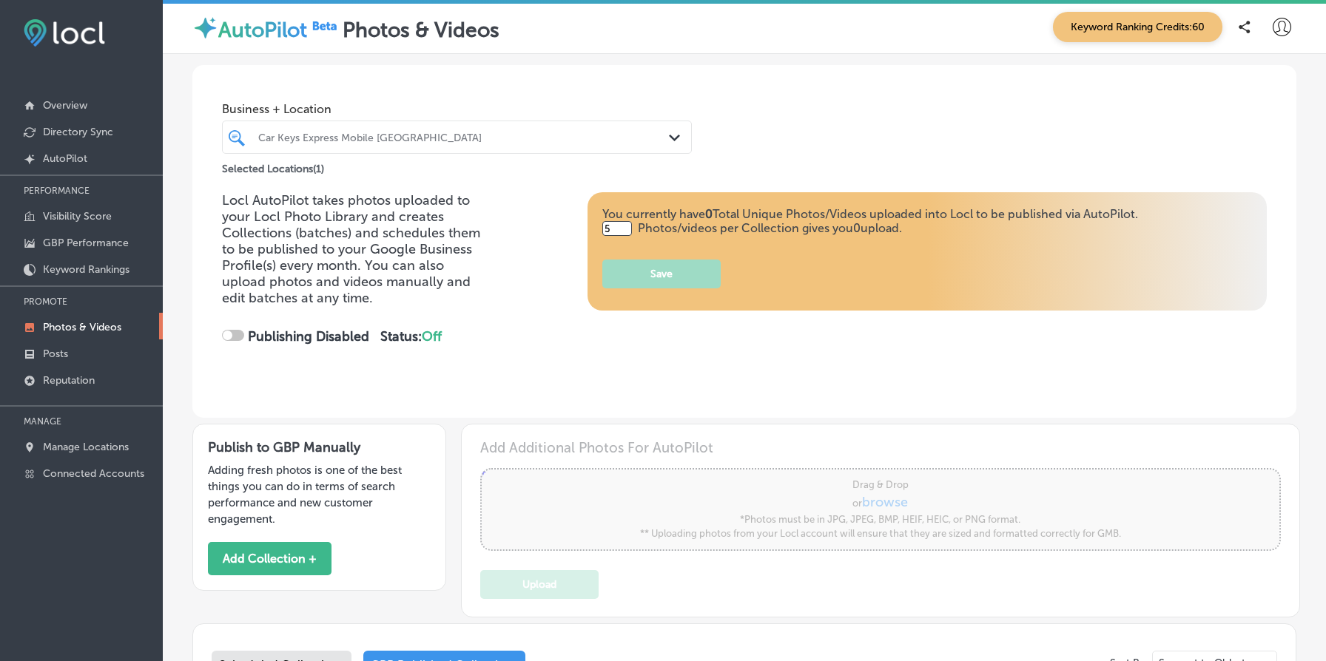
click at [401, 122] on div "Car Keys Express Mobile [GEOGRAPHIC_DATA] Path Created with Sketch." at bounding box center [457, 137] width 470 height 33
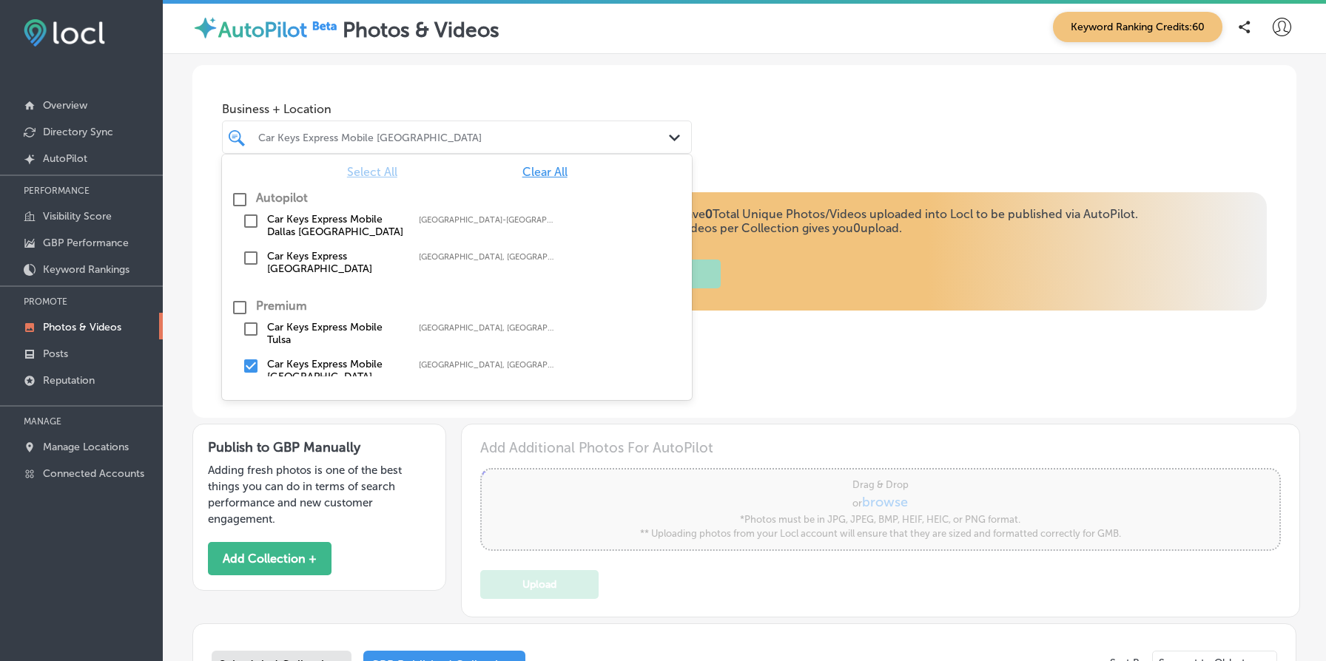
click at [314, 325] on label "Car Keys Express Mobile Tulsa" at bounding box center [335, 333] width 137 height 25
click at [787, 342] on div "Locl AutoPilot takes photos uploaded to your Locl Photo Library and creates Col…" at bounding box center [744, 282] width 1045 height 181
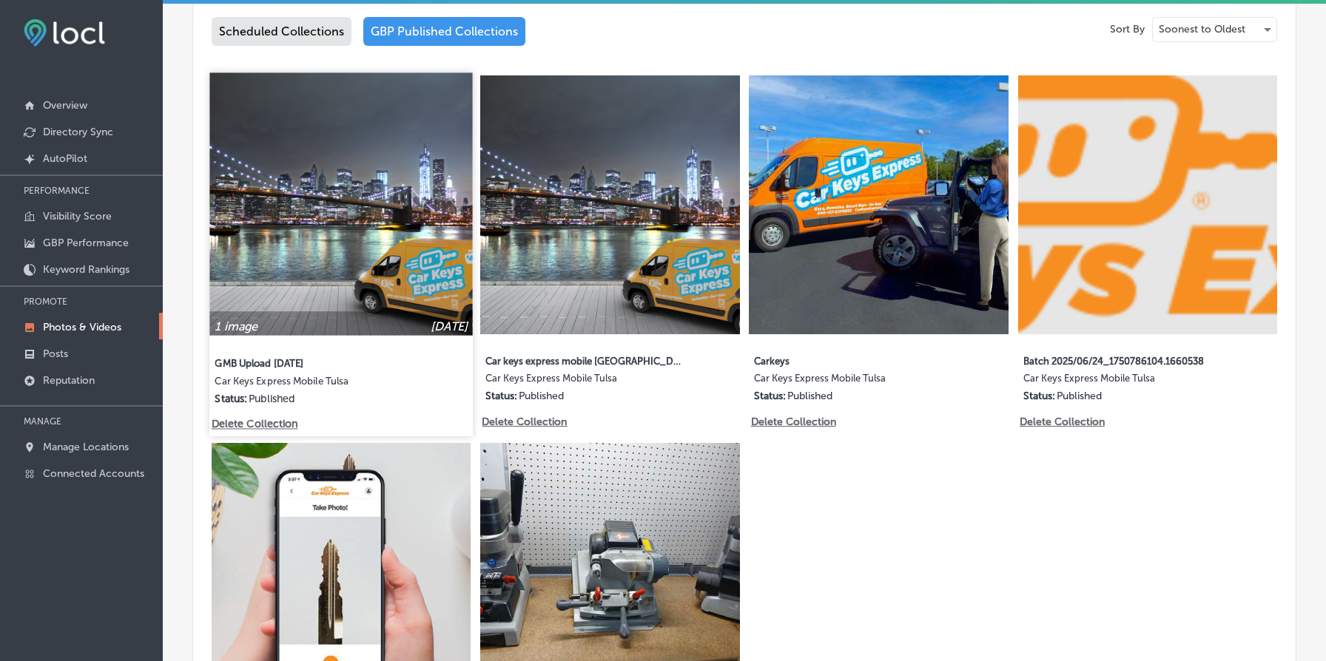
scroll to position [631, 0]
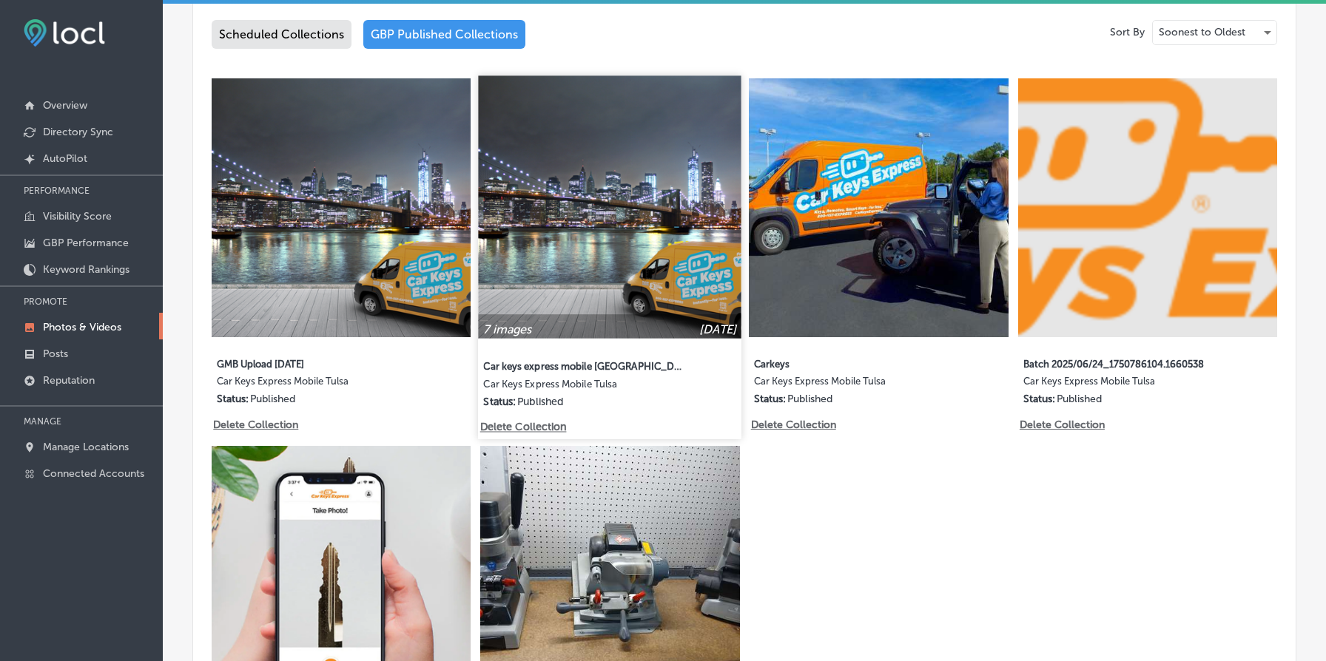
click at [576, 180] on img at bounding box center [610, 206] width 263 height 263
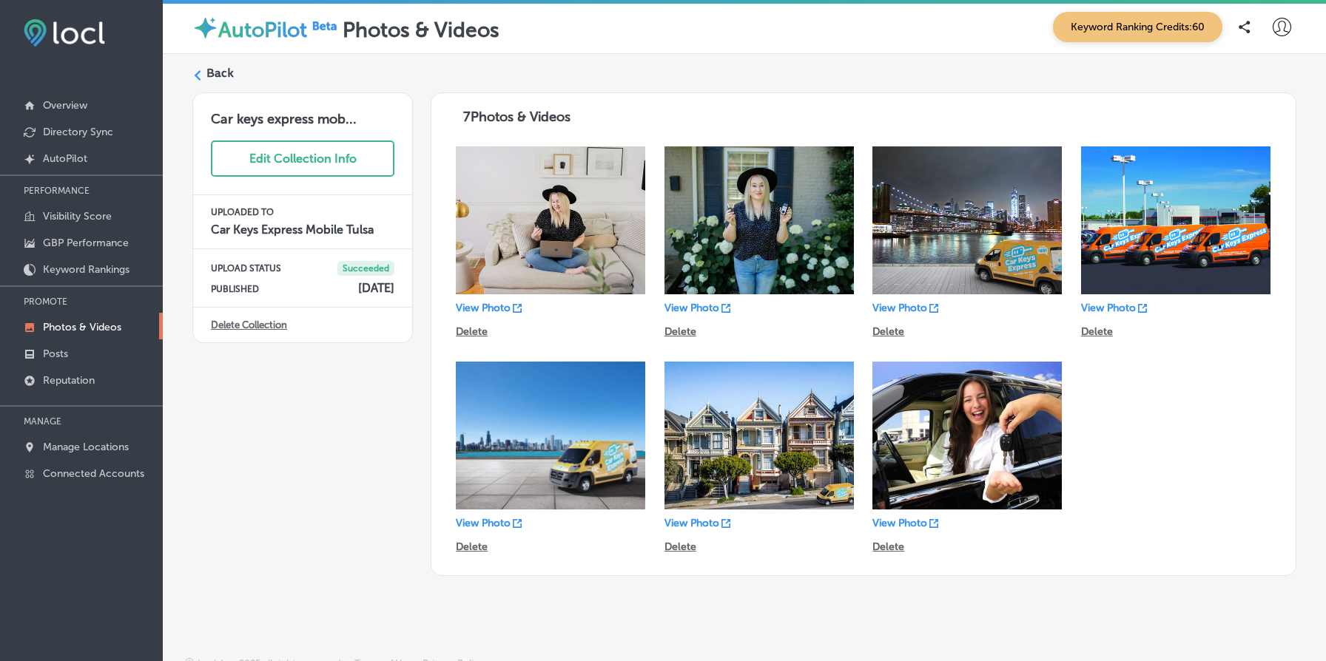
click at [222, 75] on label "Back" at bounding box center [219, 73] width 27 height 16
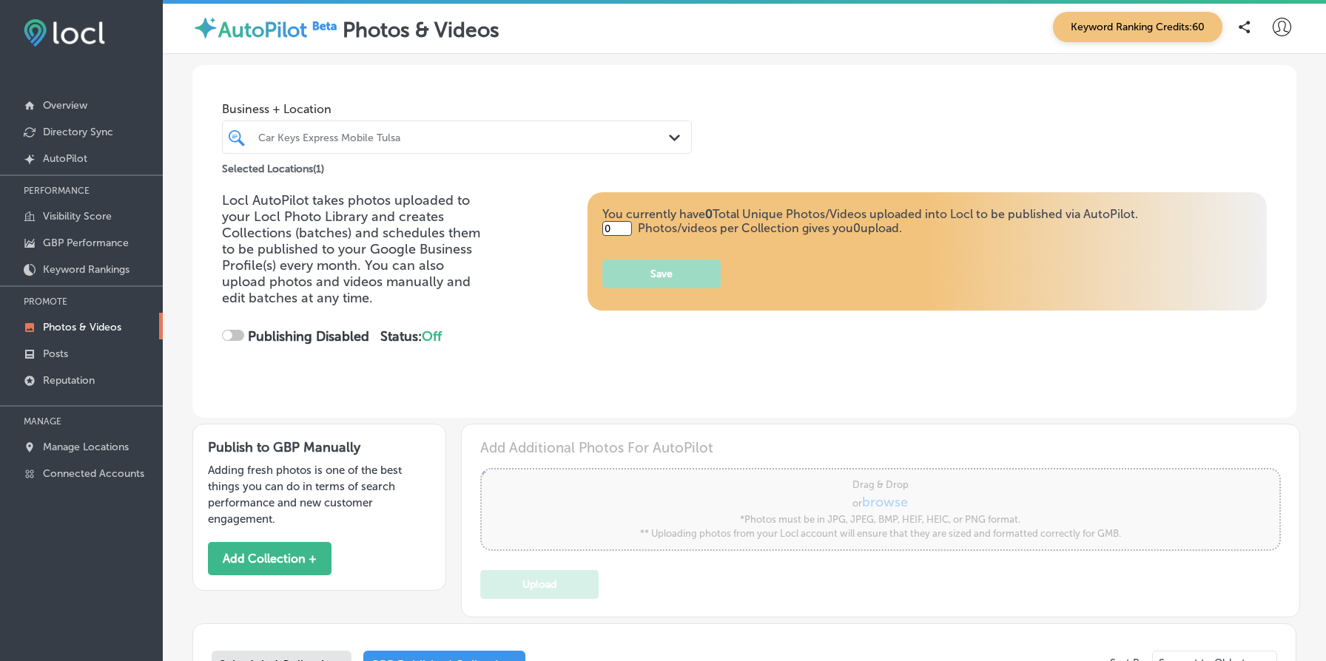
type input "5"
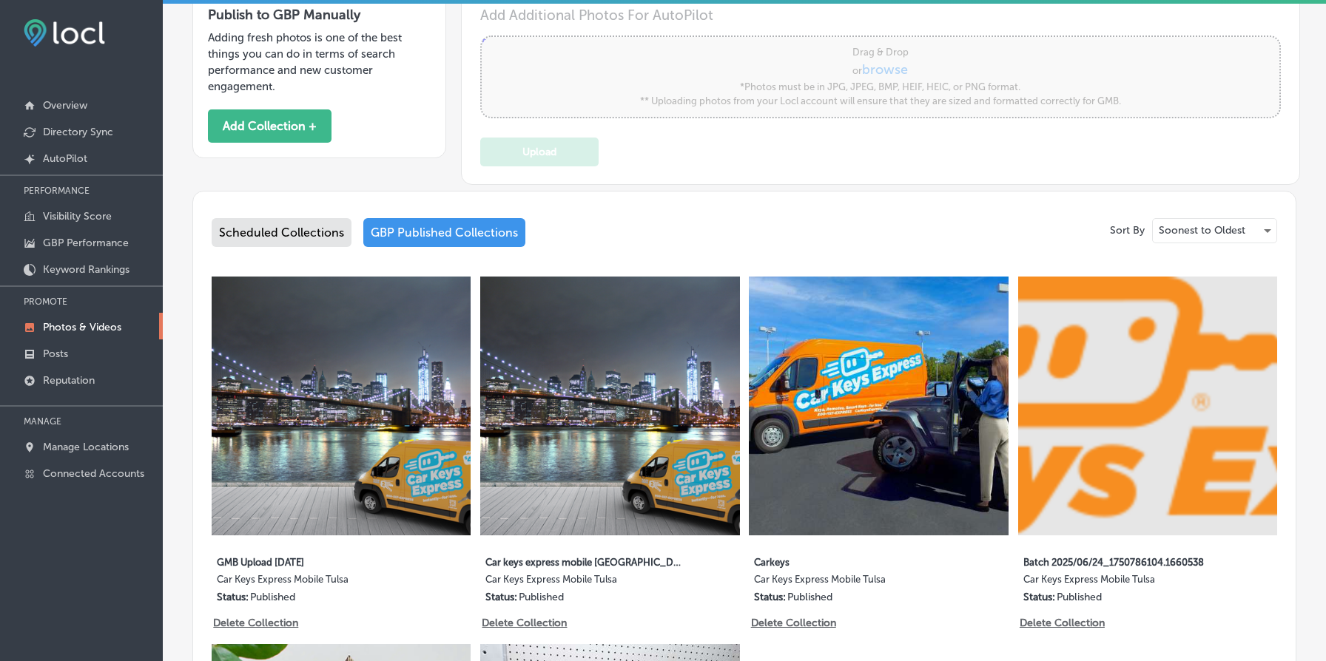
scroll to position [346, 0]
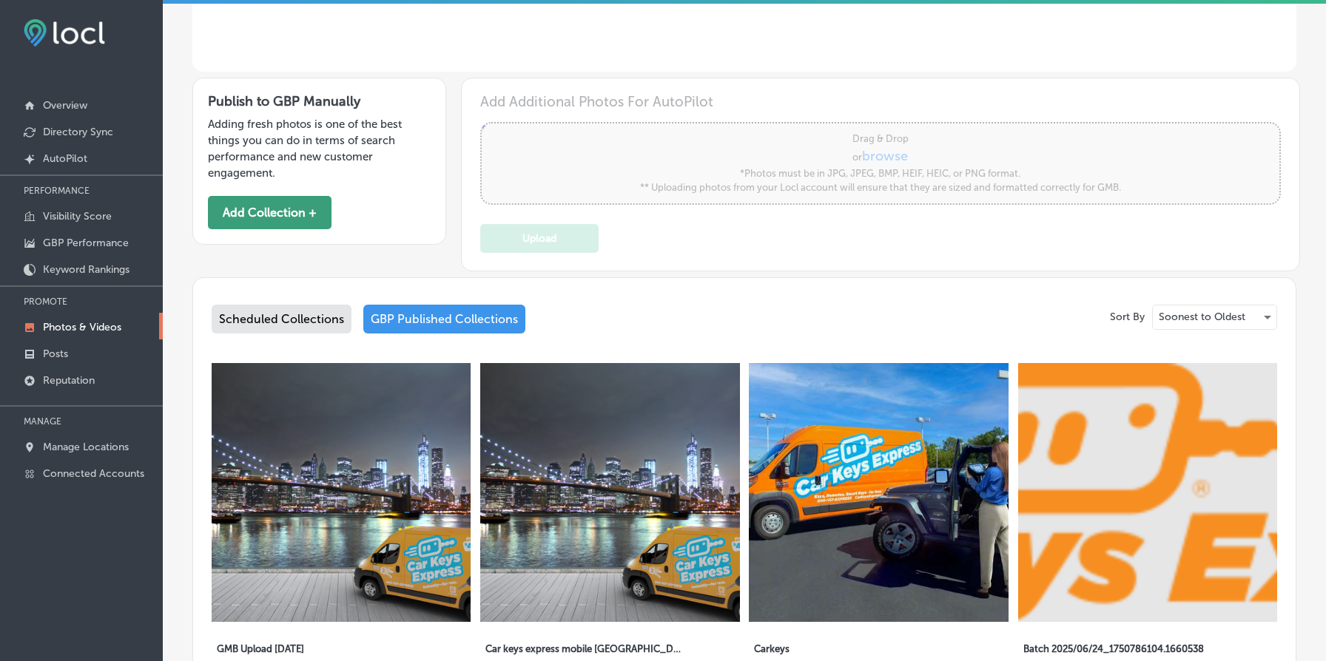
click at [274, 217] on button "Add Collection +" at bounding box center [270, 212] width 124 height 33
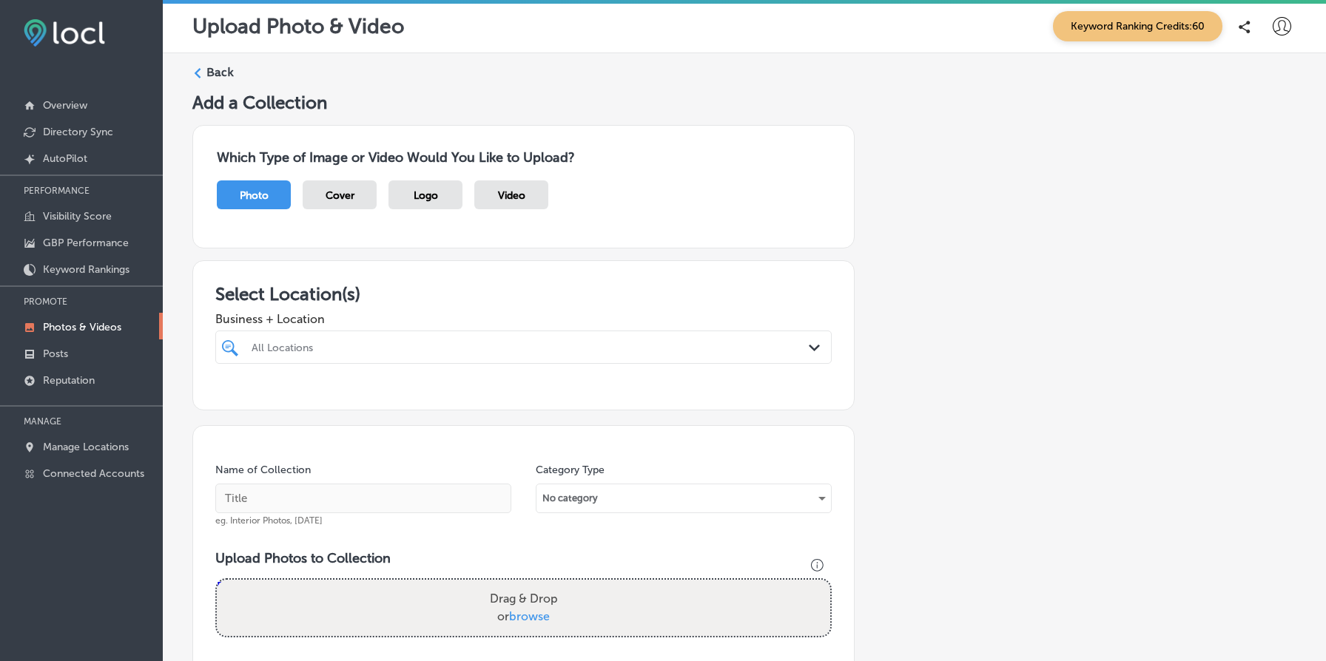
click at [354, 348] on div "All Locations" at bounding box center [531, 347] width 559 height 13
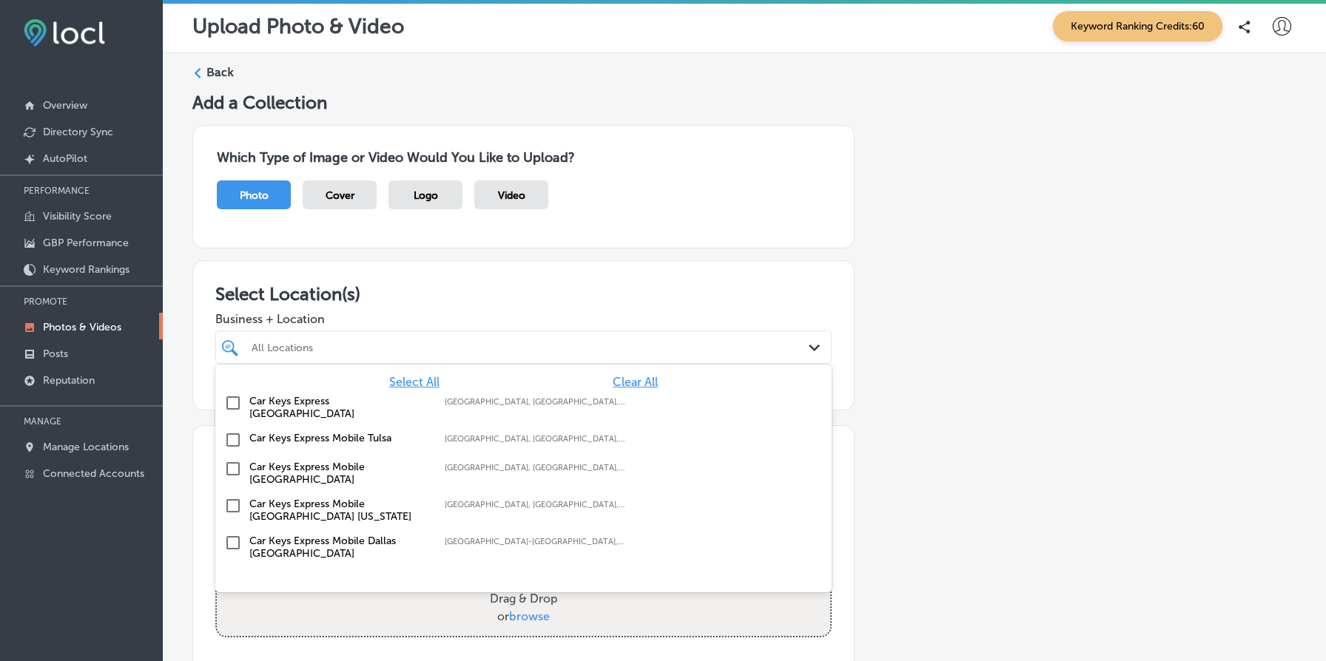
click at [420, 381] on span "Select All" at bounding box center [414, 382] width 50 height 14
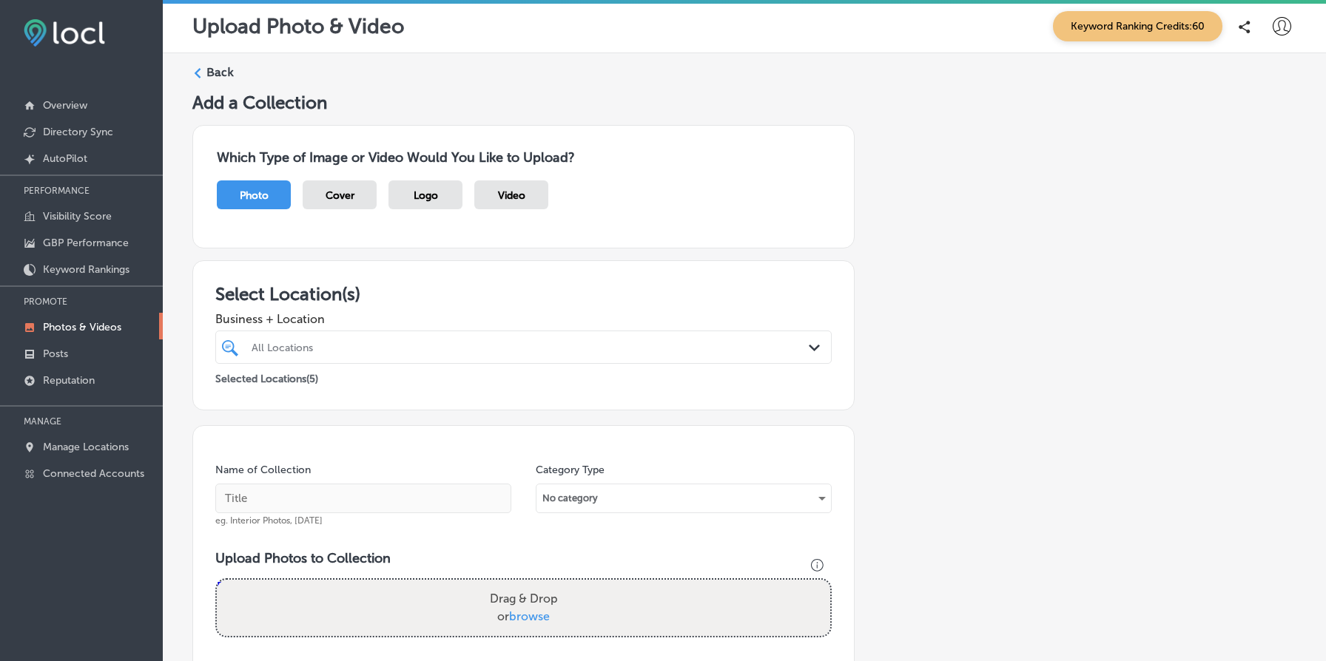
click at [909, 317] on div "Add a Collection Which Type of Image or Video Would You Like to Upload? Photo C…" at bounding box center [744, 505] width 1104 height 827
click at [219, 71] on label "Back" at bounding box center [219, 72] width 27 height 16
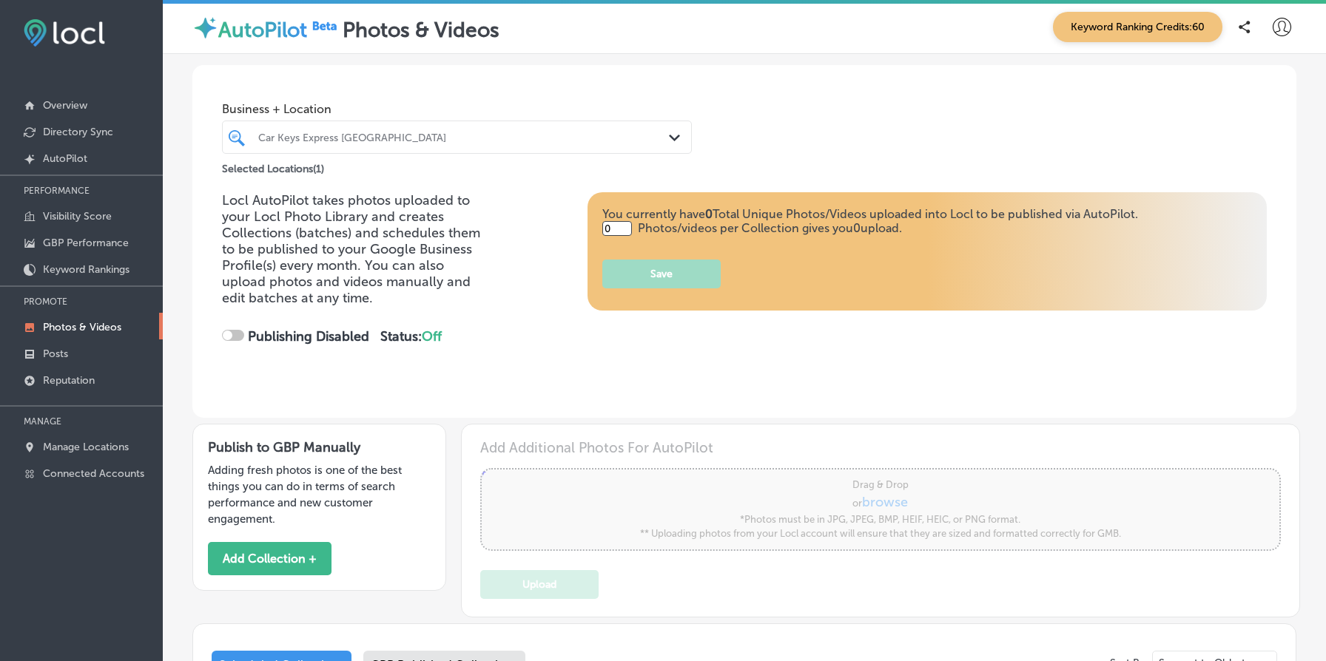
type input "5"
checkbox input "true"
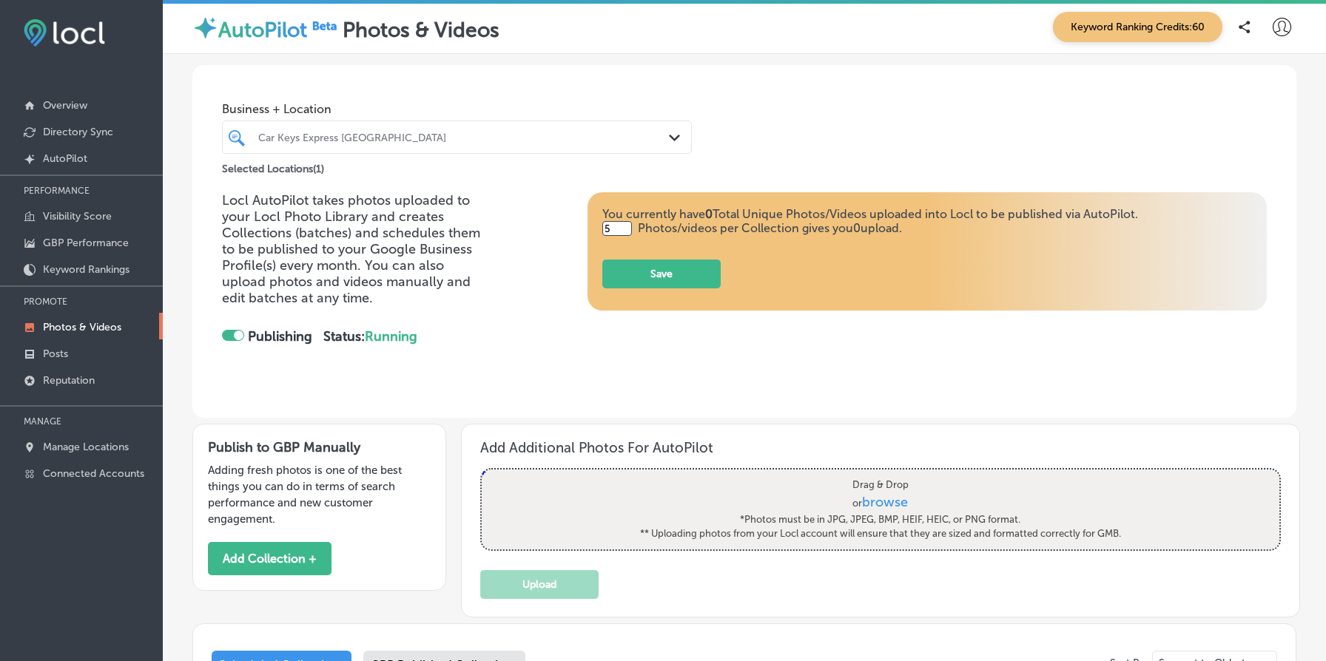
scroll to position [284, 0]
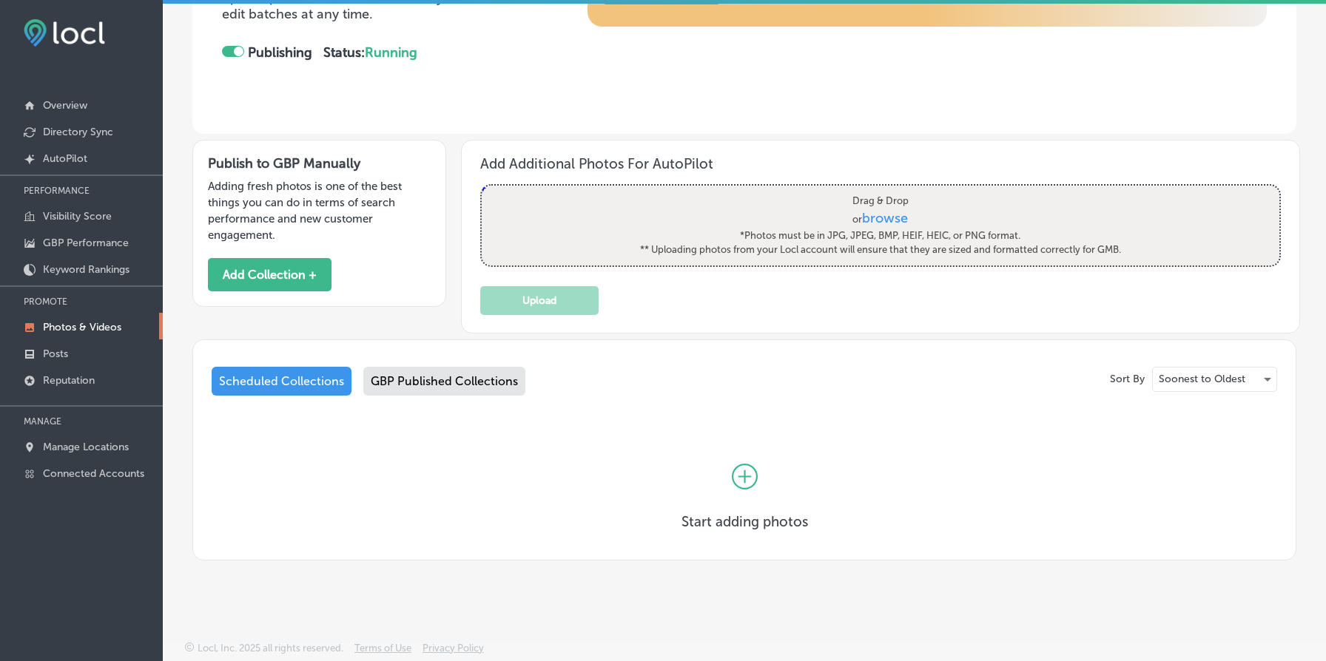
click at [449, 379] on div "GBP Published Collections" at bounding box center [444, 381] width 162 height 29
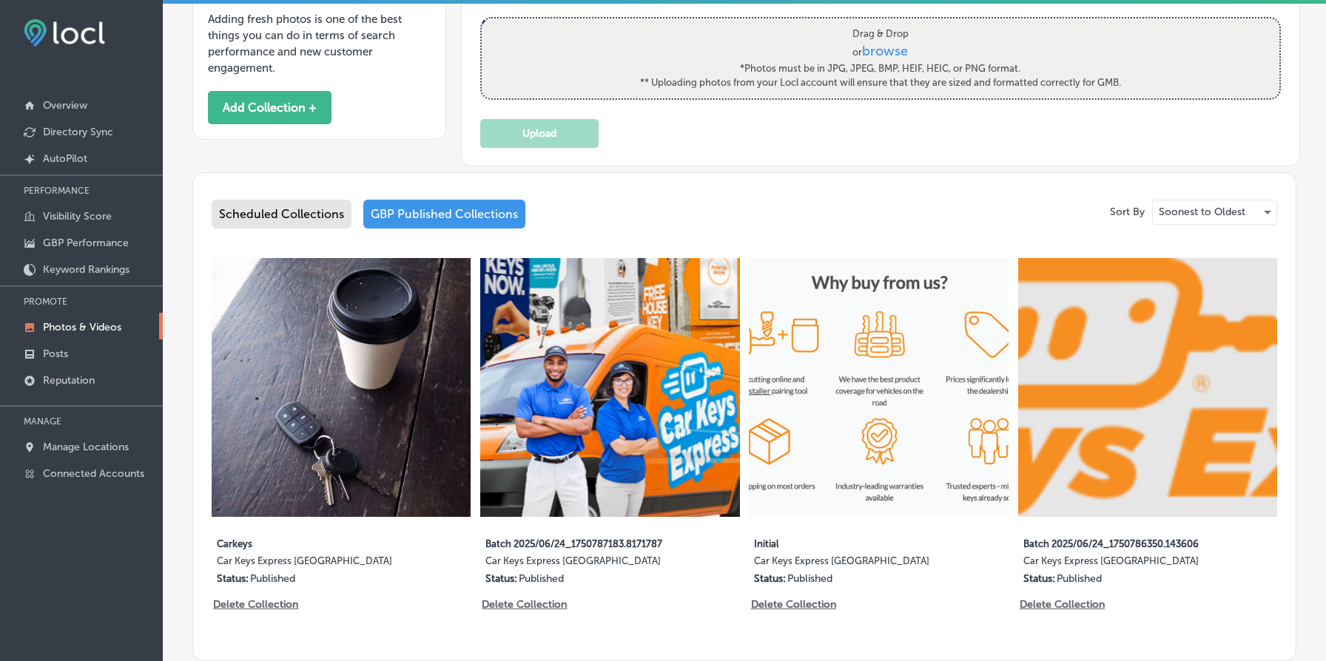
scroll to position [553, 0]
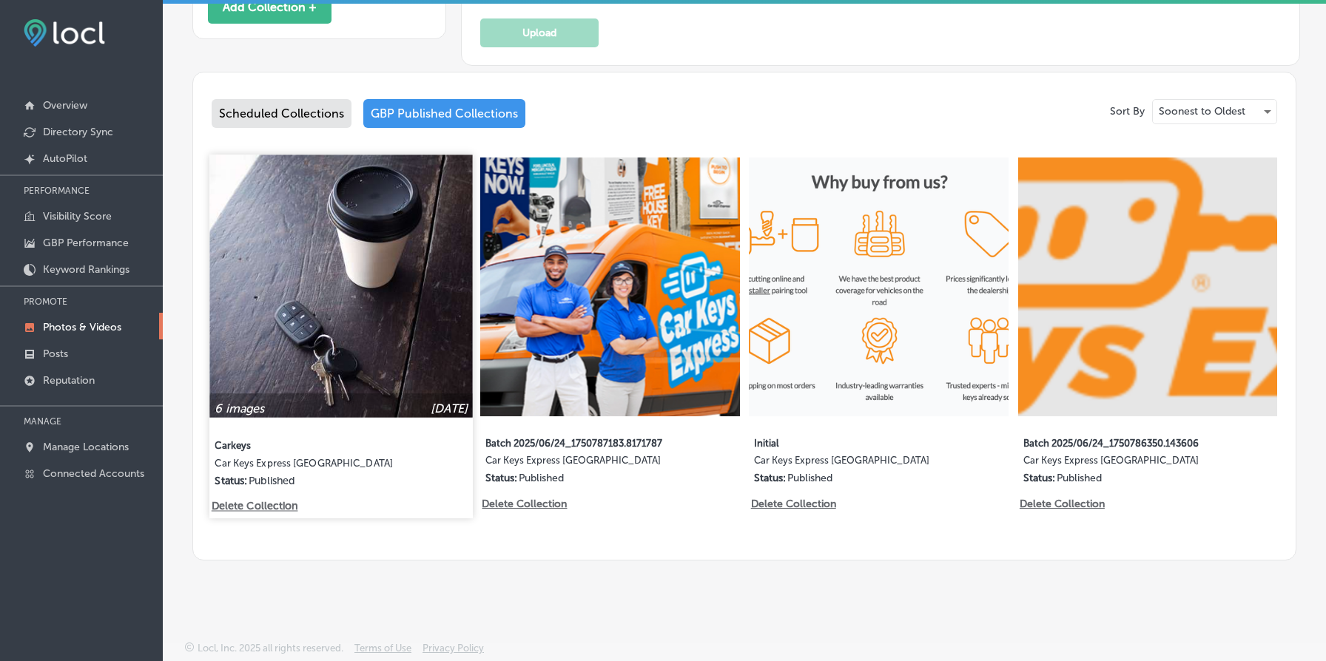
click at [402, 263] on img at bounding box center [340, 286] width 263 height 263
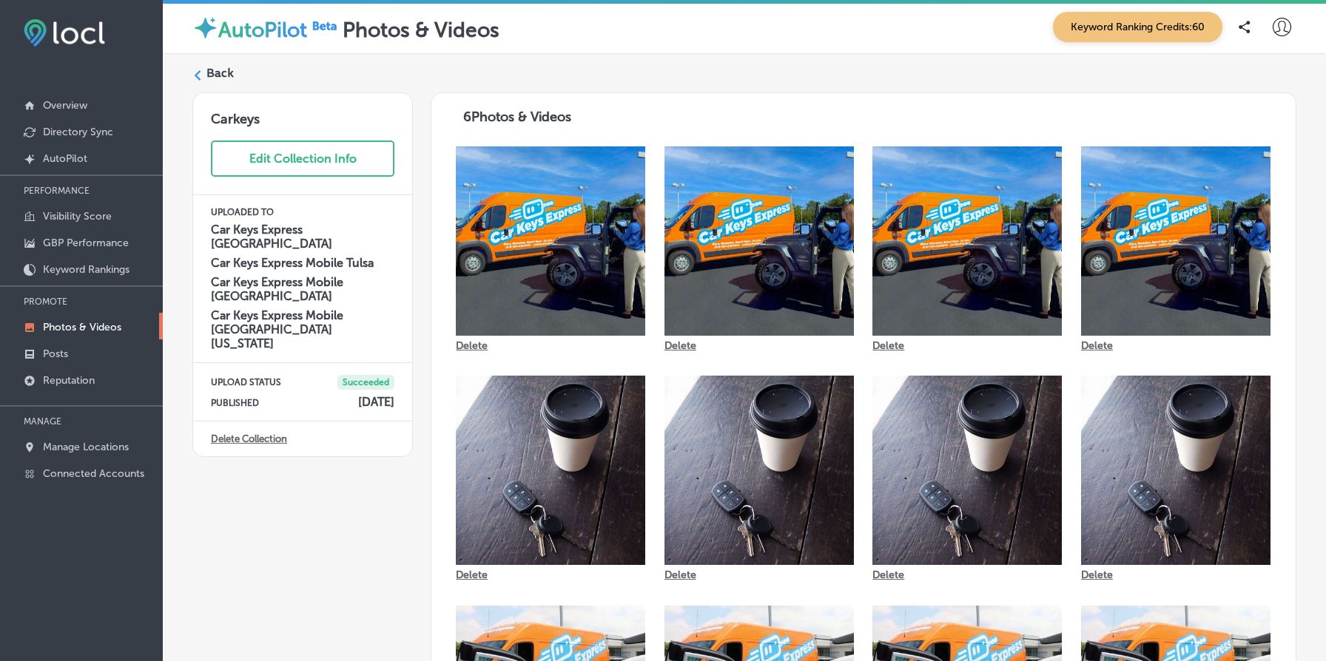
click at [224, 74] on label "Back" at bounding box center [219, 73] width 27 height 16
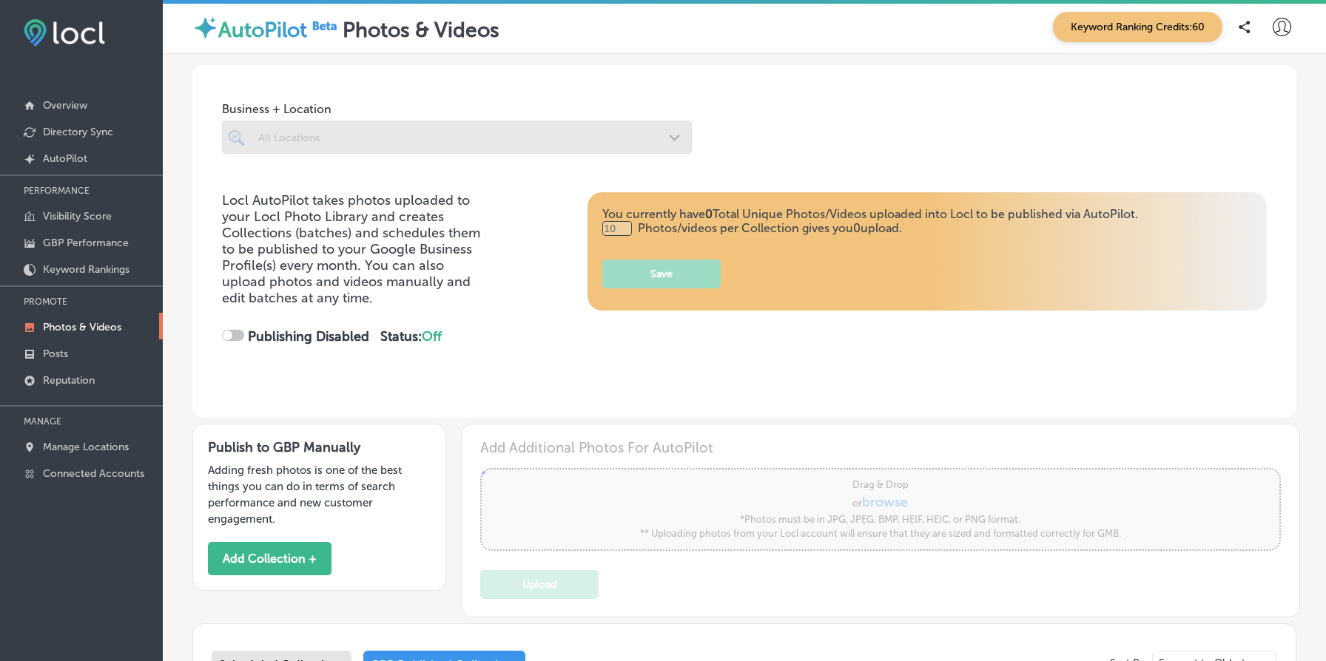
type input "5"
checkbox input "true"
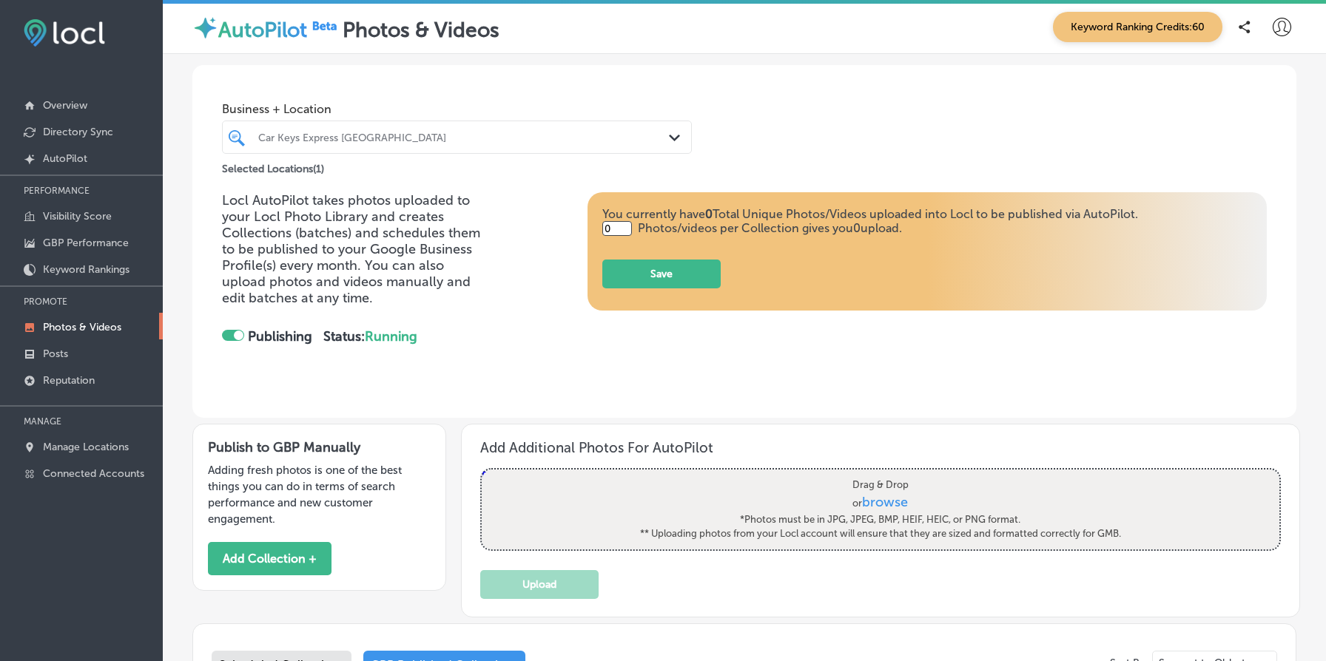
type input "5"
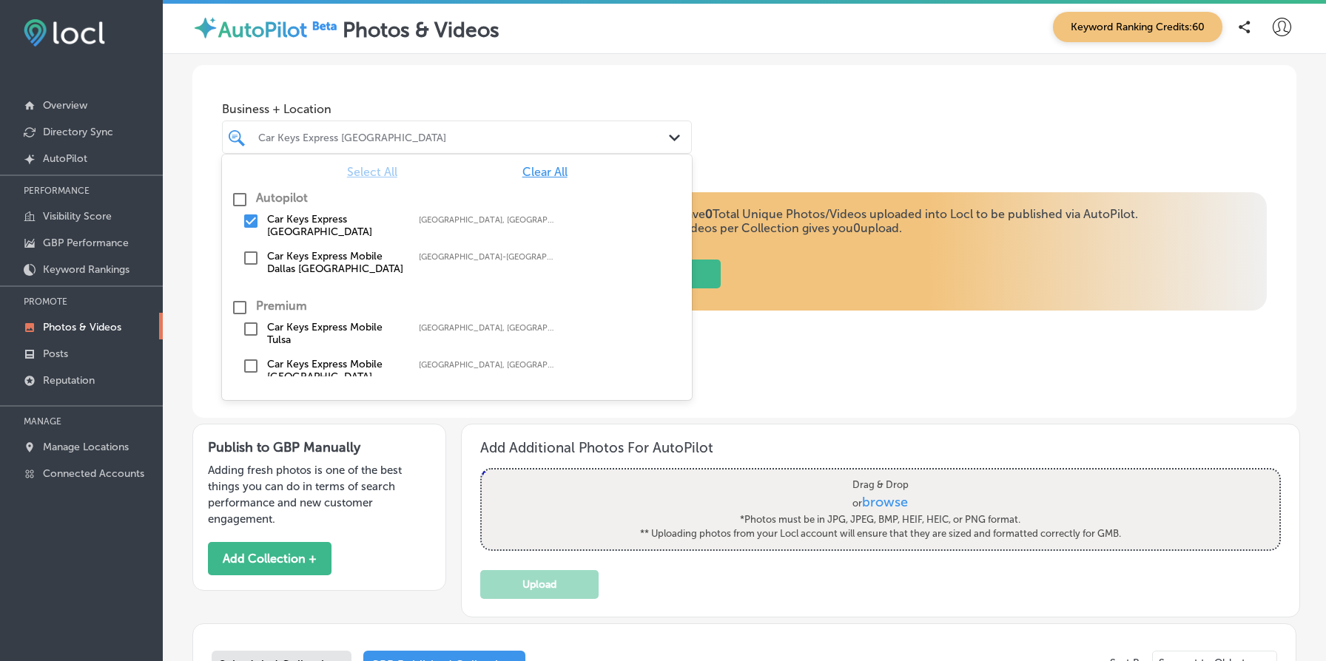
click at [416, 134] on div "Car Keys Express [GEOGRAPHIC_DATA]" at bounding box center [464, 137] width 412 height 13
click at [315, 325] on label "Car Keys Express Mobile Tulsa" at bounding box center [335, 333] width 137 height 25
click at [832, 368] on div "Locl AutoPilot takes photos uploaded to your Locl Photo Library and creates Col…" at bounding box center [744, 282] width 1045 height 181
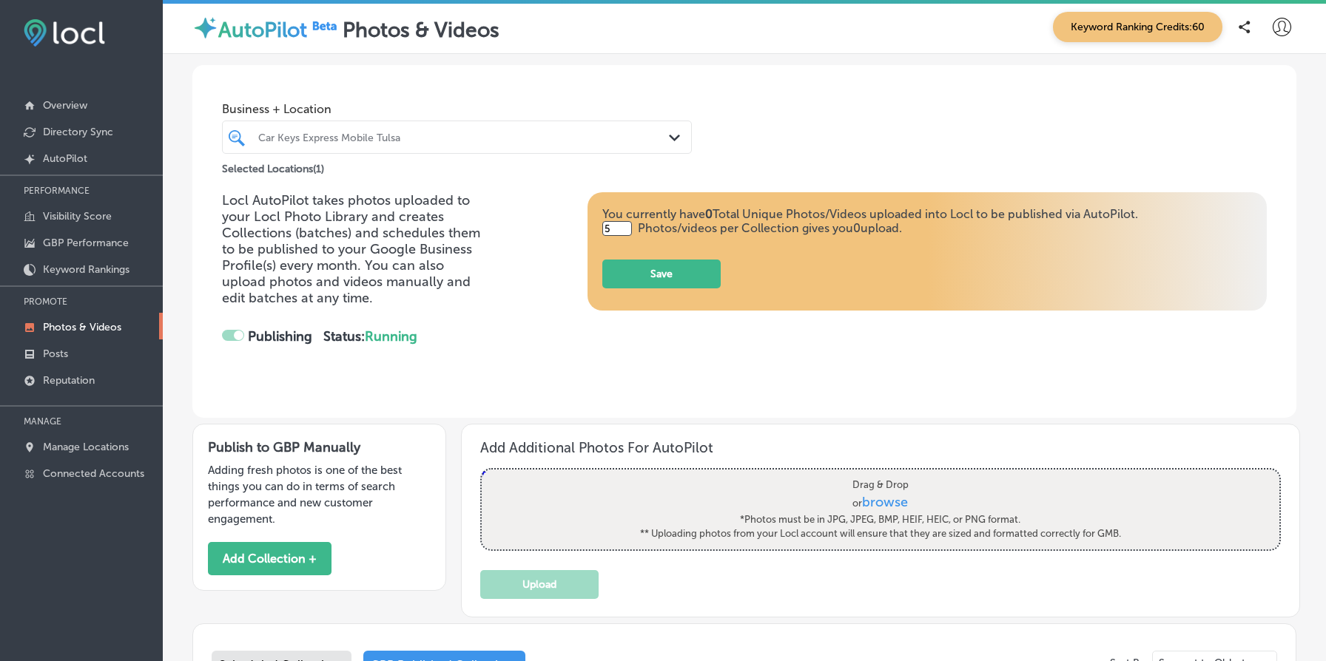
checkbox input "false"
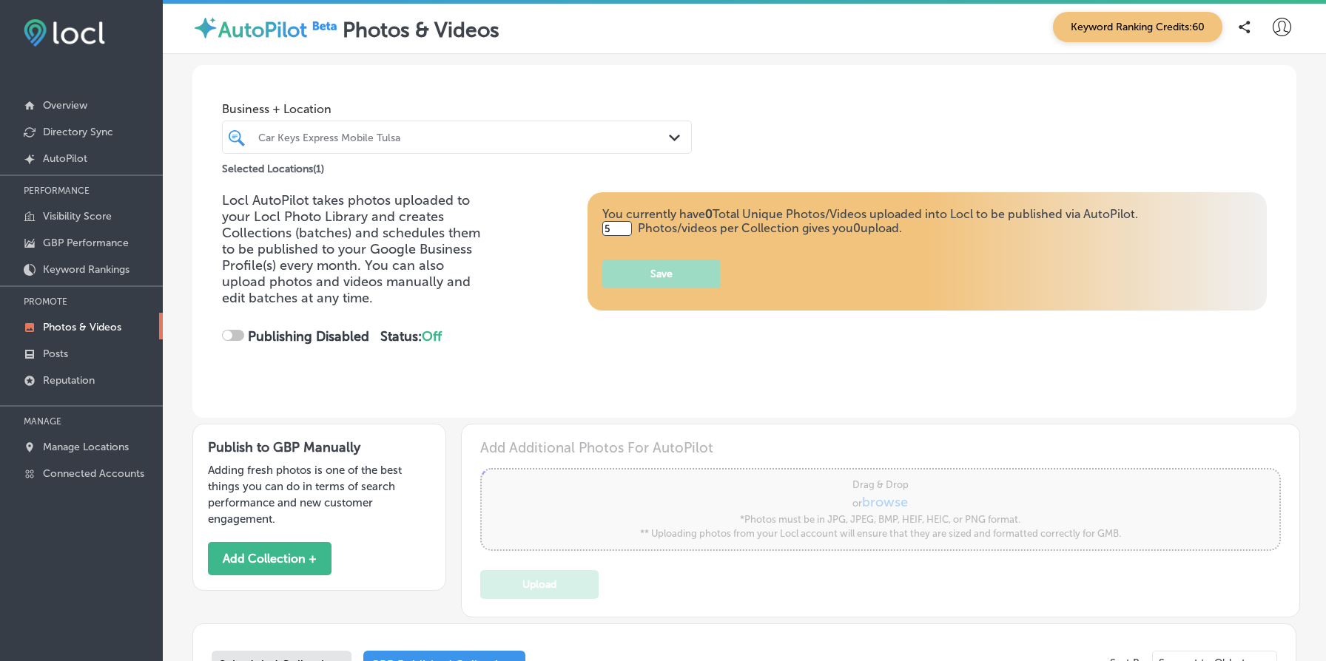
click at [368, 132] on div "Car Keys Express Mobile Tulsa" at bounding box center [464, 137] width 412 height 13
click at [890, 171] on div "Business + Location Car Keys Express Mobile Tulsa Path Created with Sketch. Sel…" at bounding box center [744, 121] width 1104 height 112
click at [323, 138] on div "Car Keys Express Mobile Tulsa" at bounding box center [464, 137] width 412 height 13
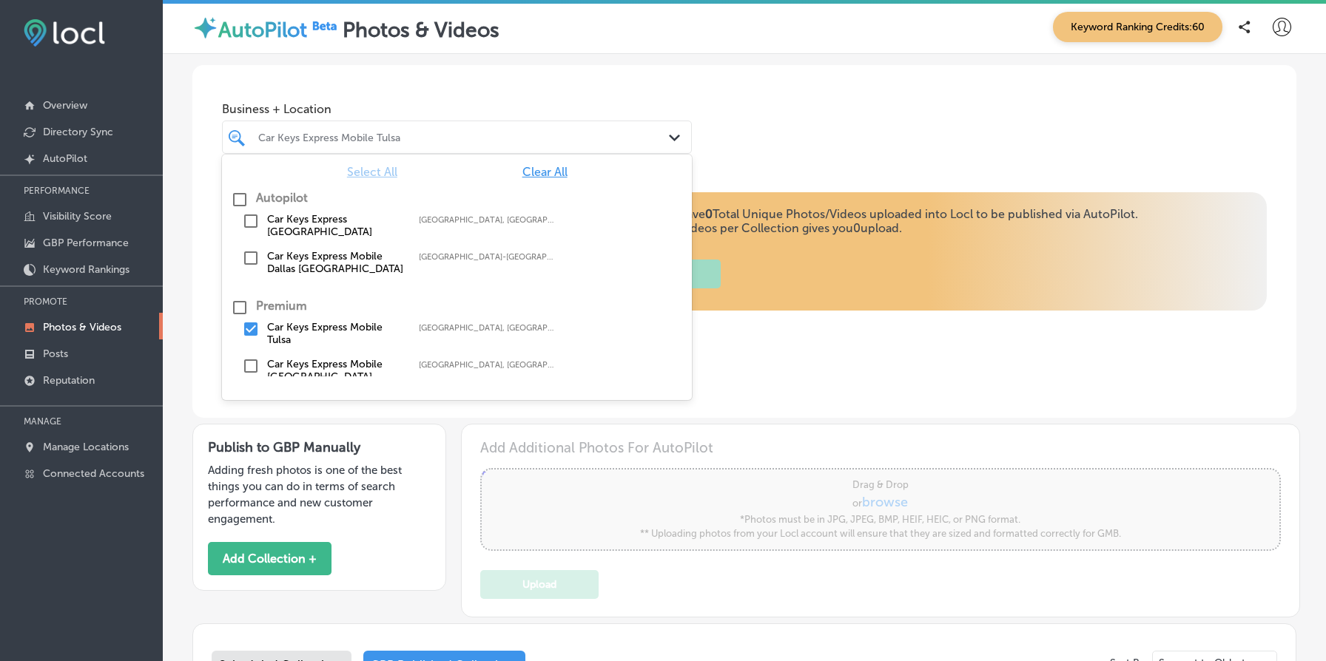
click at [210, 75] on div "Business + Location option focused, 1 of 3. 6 results available. Use Up and Dow…" at bounding box center [744, 121] width 1104 height 112
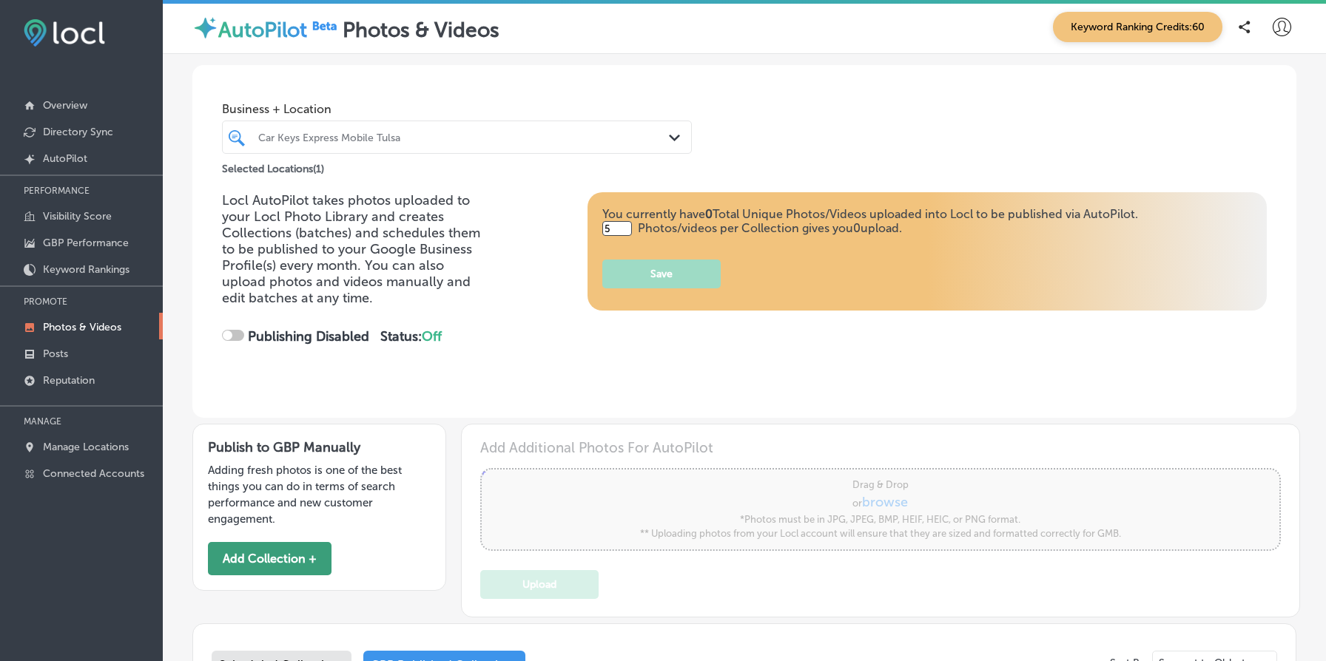
click at [274, 567] on button "Add Collection +" at bounding box center [270, 558] width 124 height 33
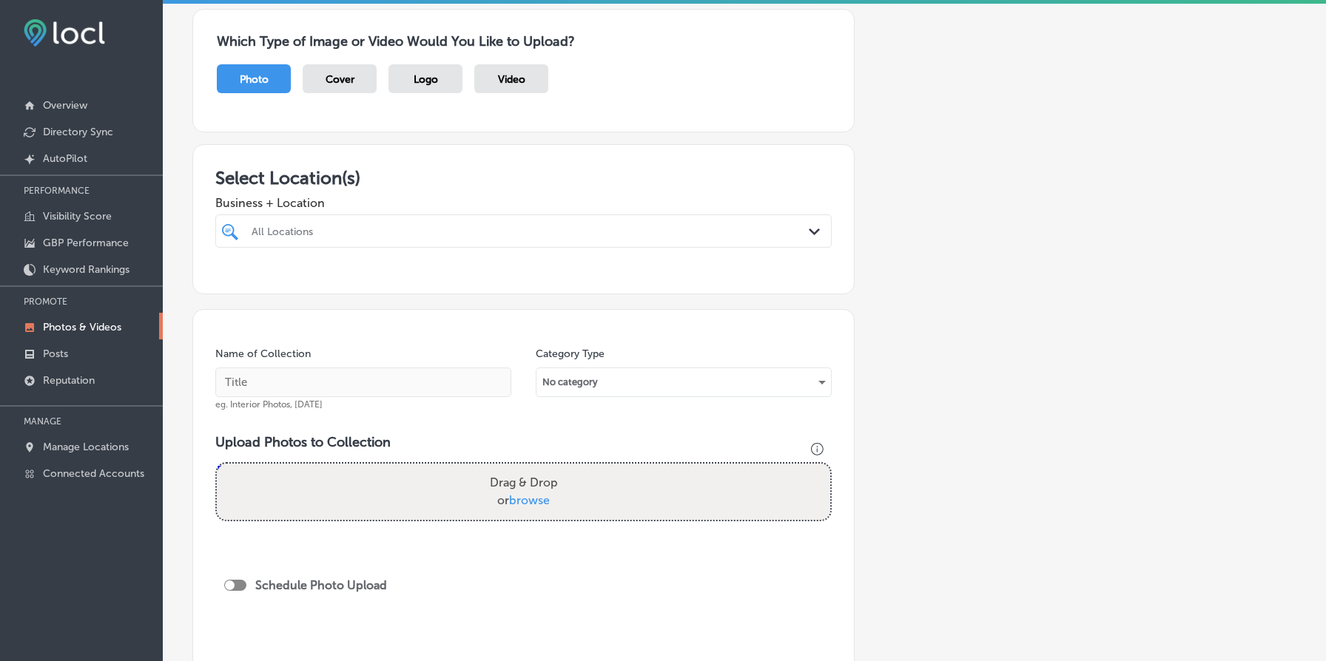
scroll to position [192, 0]
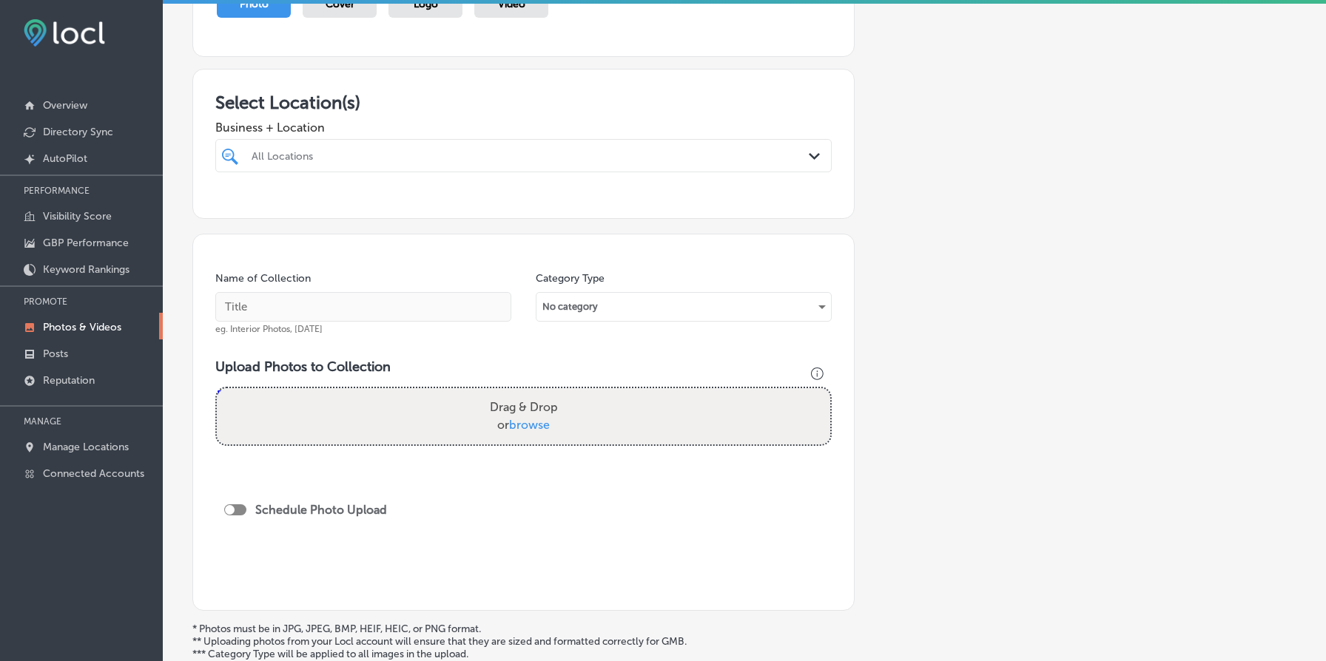
click at [396, 157] on div "All Locations" at bounding box center [531, 155] width 559 height 13
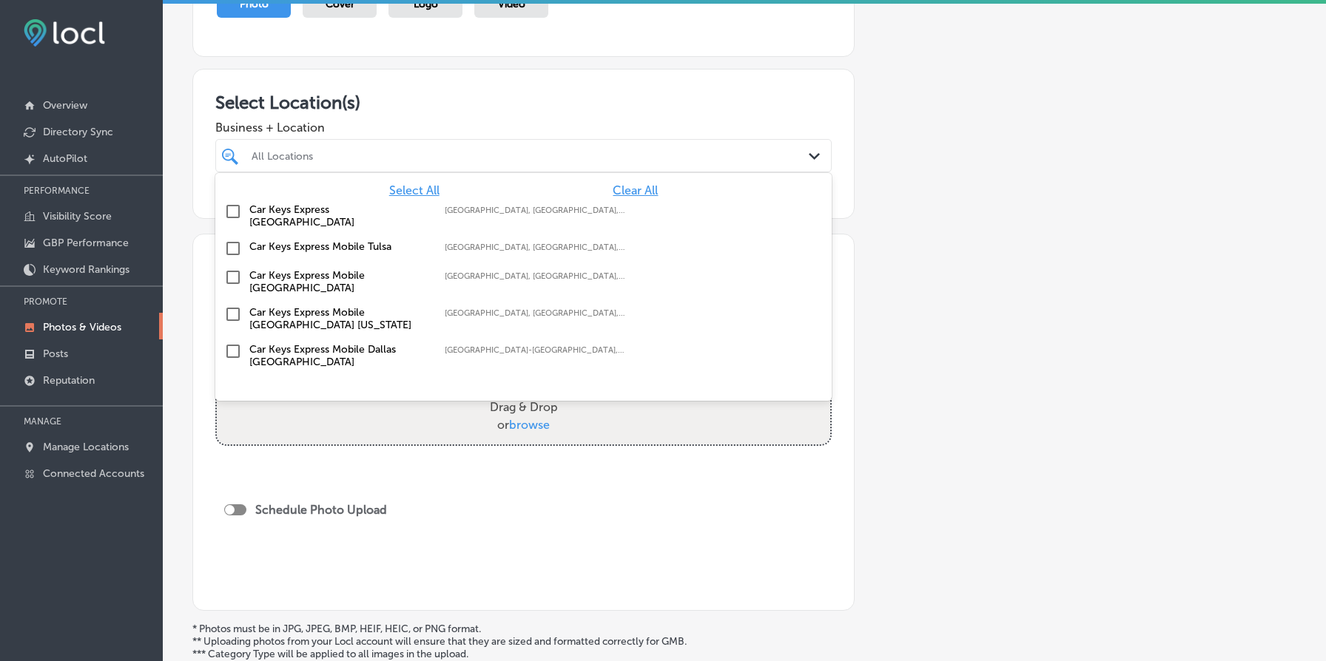
click at [422, 192] on span "Select All" at bounding box center [414, 190] width 50 height 14
click at [988, 273] on div "Add a Collection Which Type of Image or Video Would You Like to Upload? Photo C…" at bounding box center [744, 313] width 1104 height 827
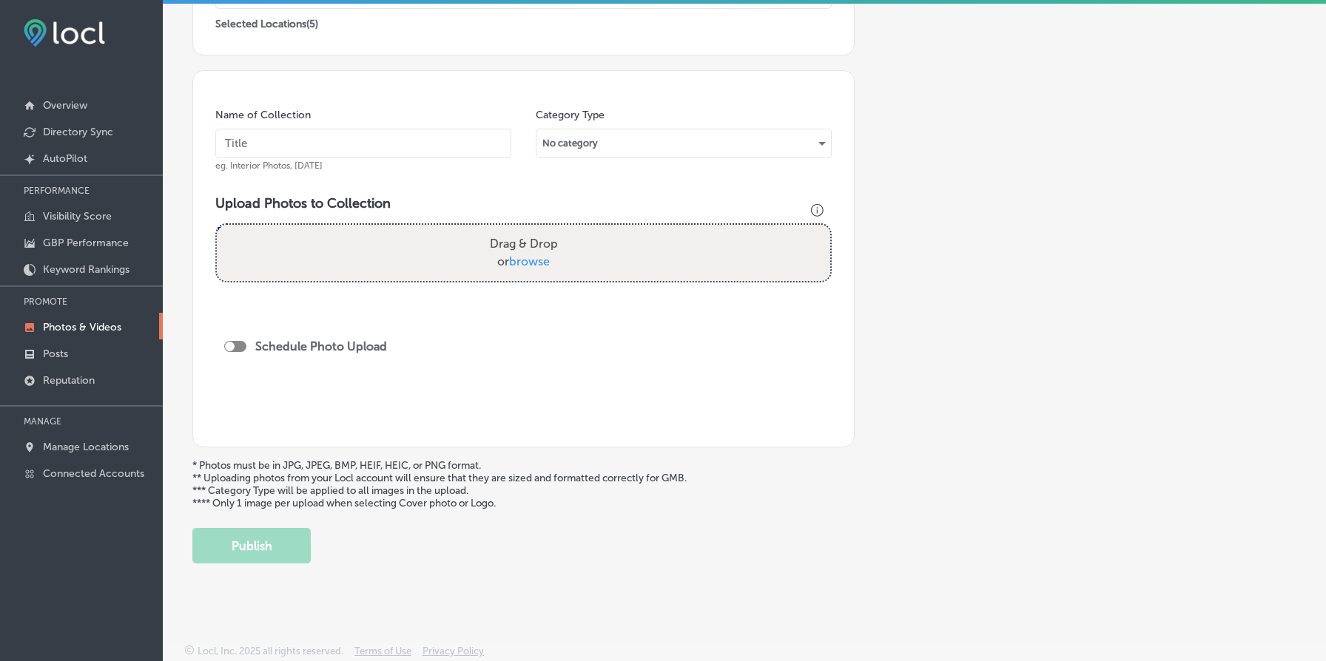
scroll to position [0, 0]
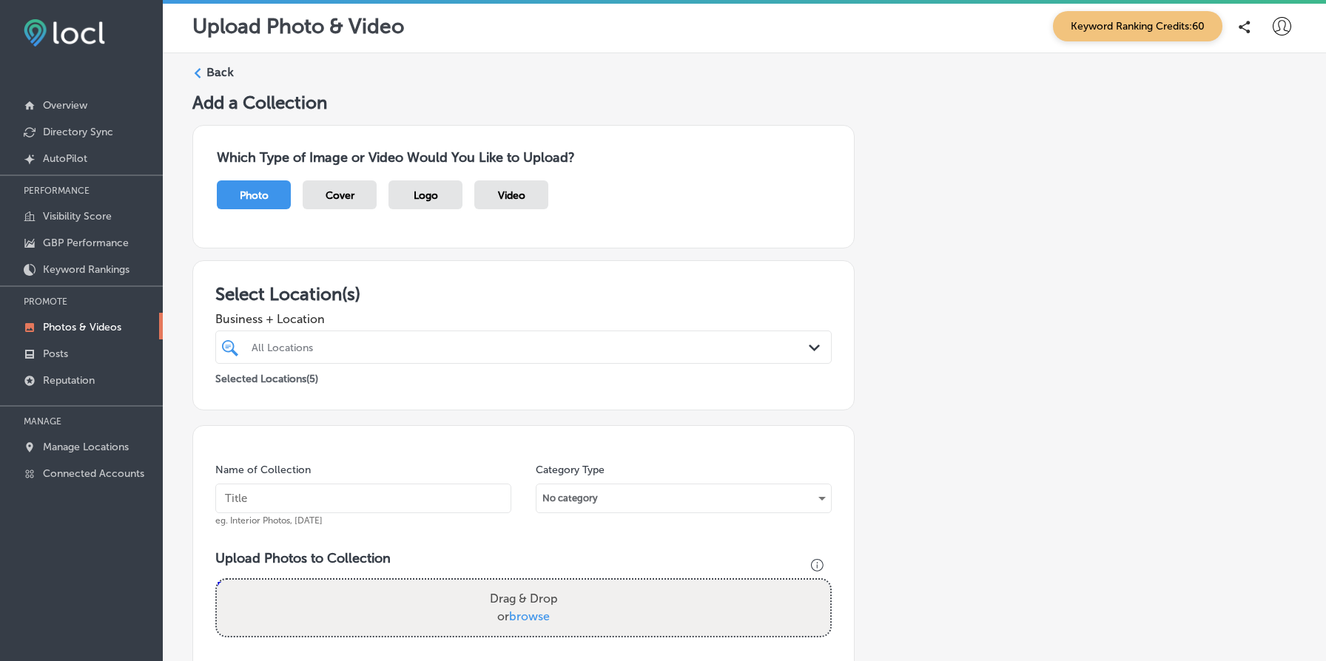
click at [215, 72] on label "Back" at bounding box center [219, 72] width 27 height 16
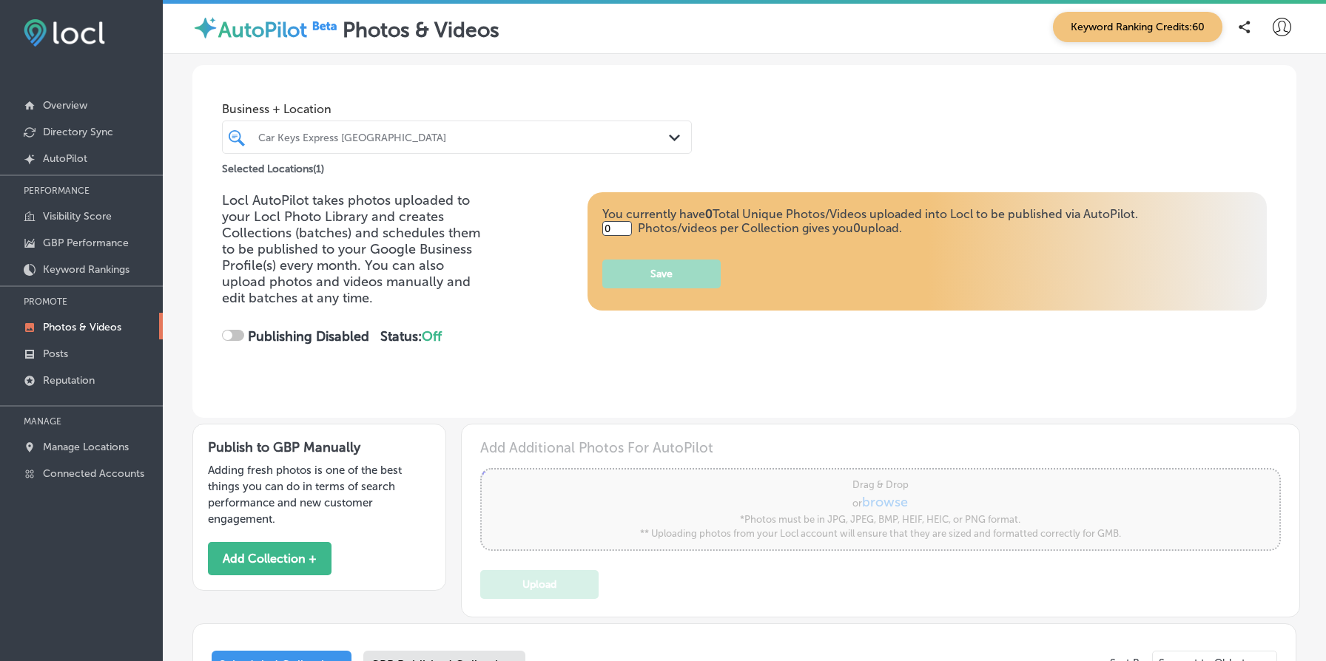
type input "5"
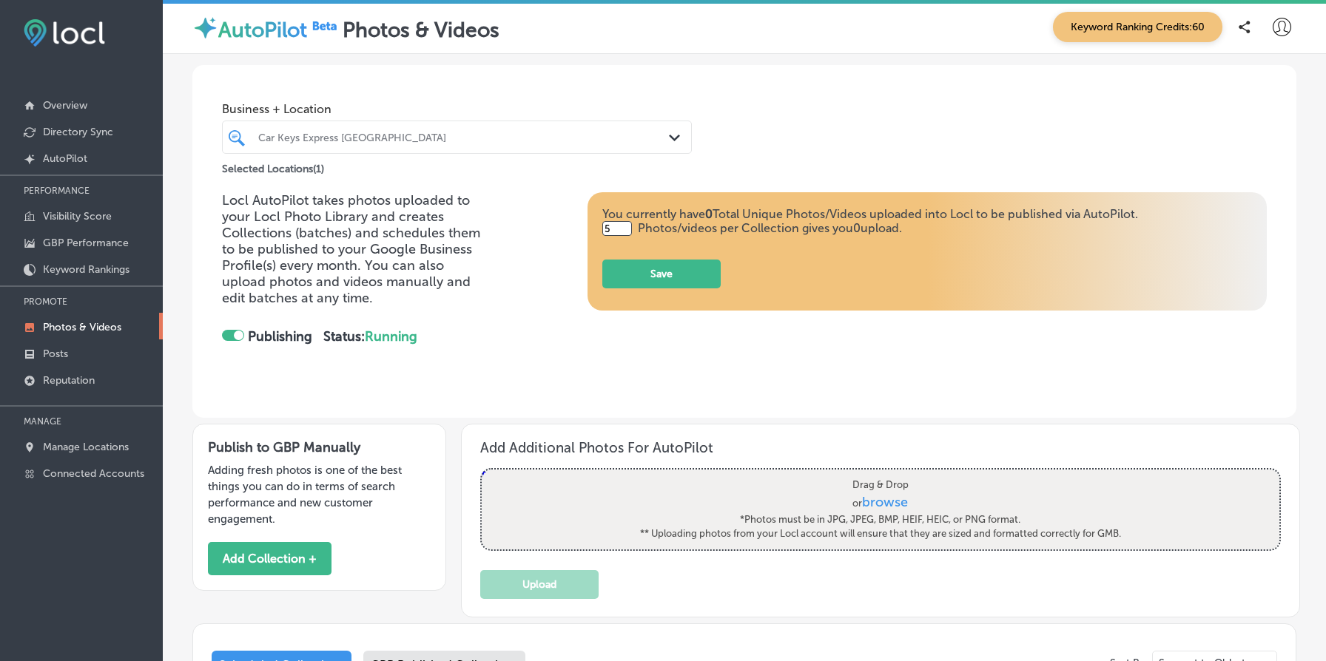
click at [382, 129] on div at bounding box center [437, 137] width 360 height 20
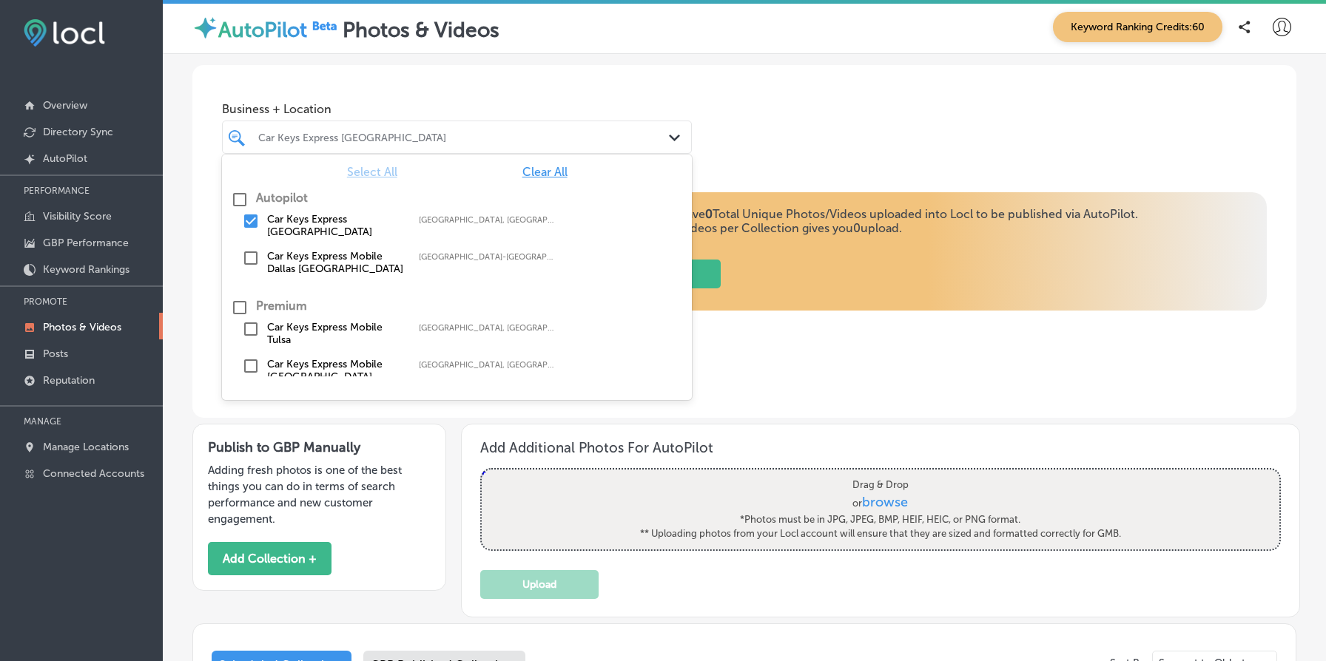
scroll to position [67, 0]
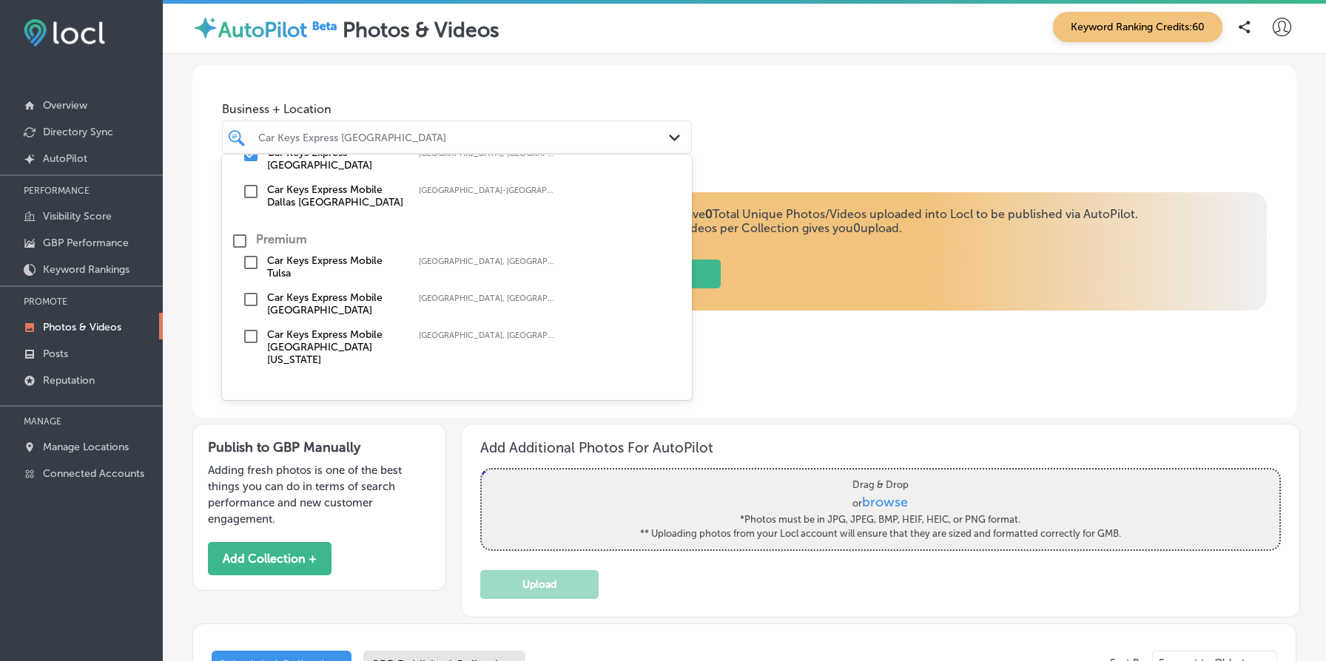
click at [291, 263] on label "Car Keys Express Mobile Tulsa" at bounding box center [335, 266] width 137 height 25
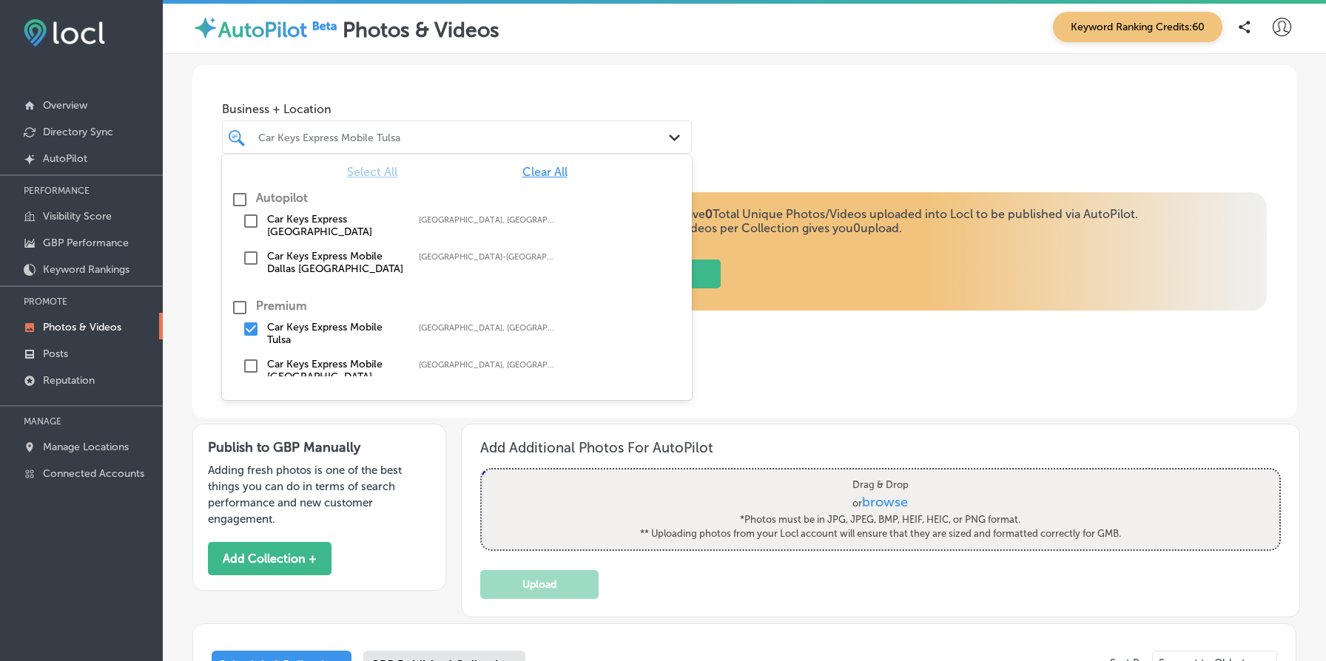
click at [767, 374] on div "Locl AutoPilot takes photos uploaded to your Locl Photo Library and creates Col…" at bounding box center [744, 305] width 1104 height 226
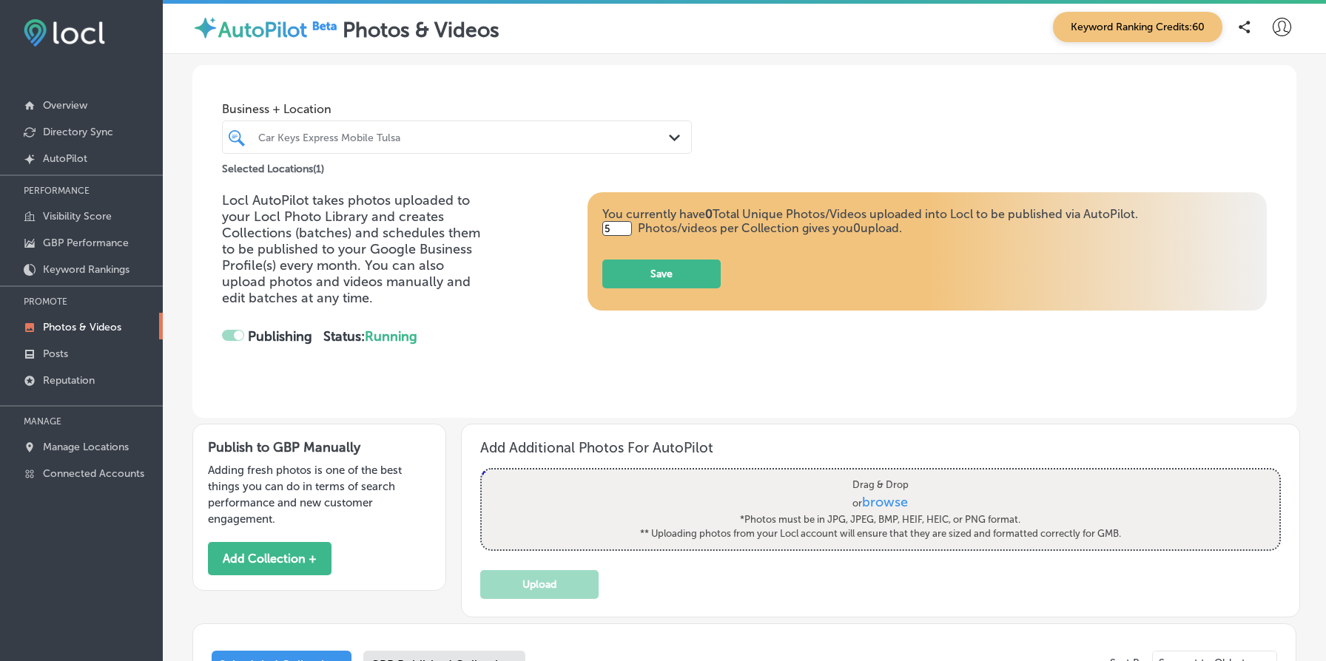
checkbox input "false"
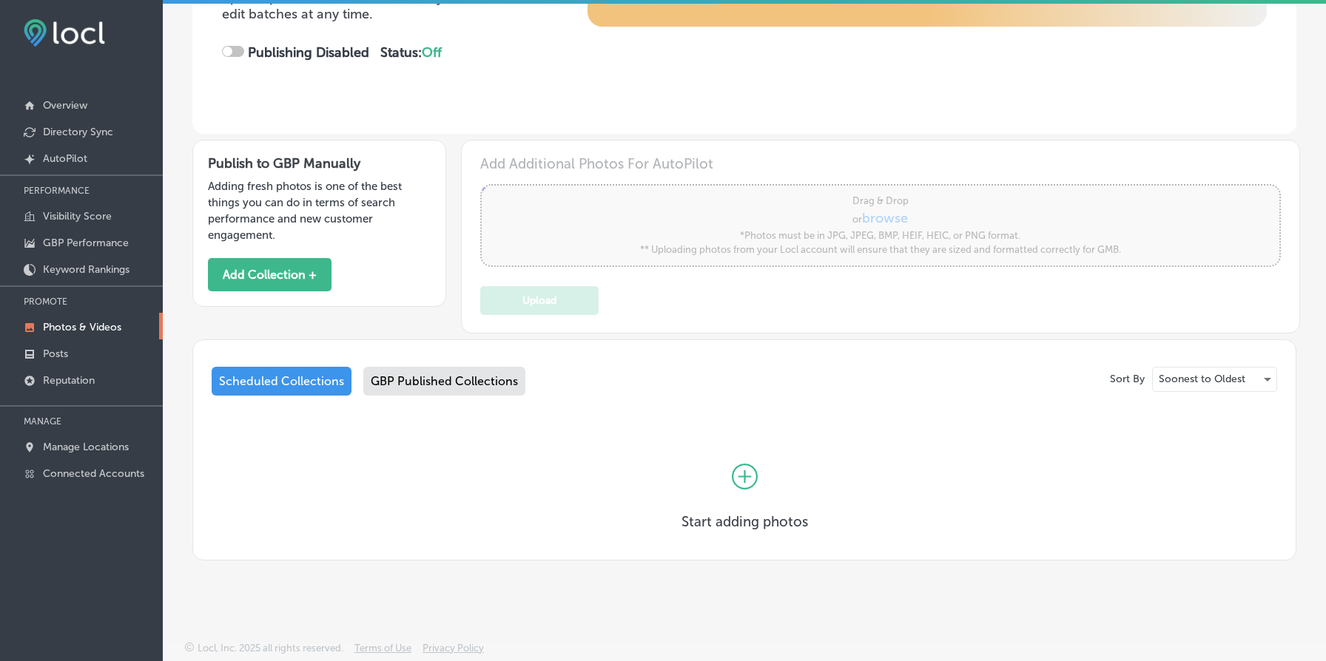
click at [464, 381] on div "GBP Published Collections" at bounding box center [444, 381] width 162 height 29
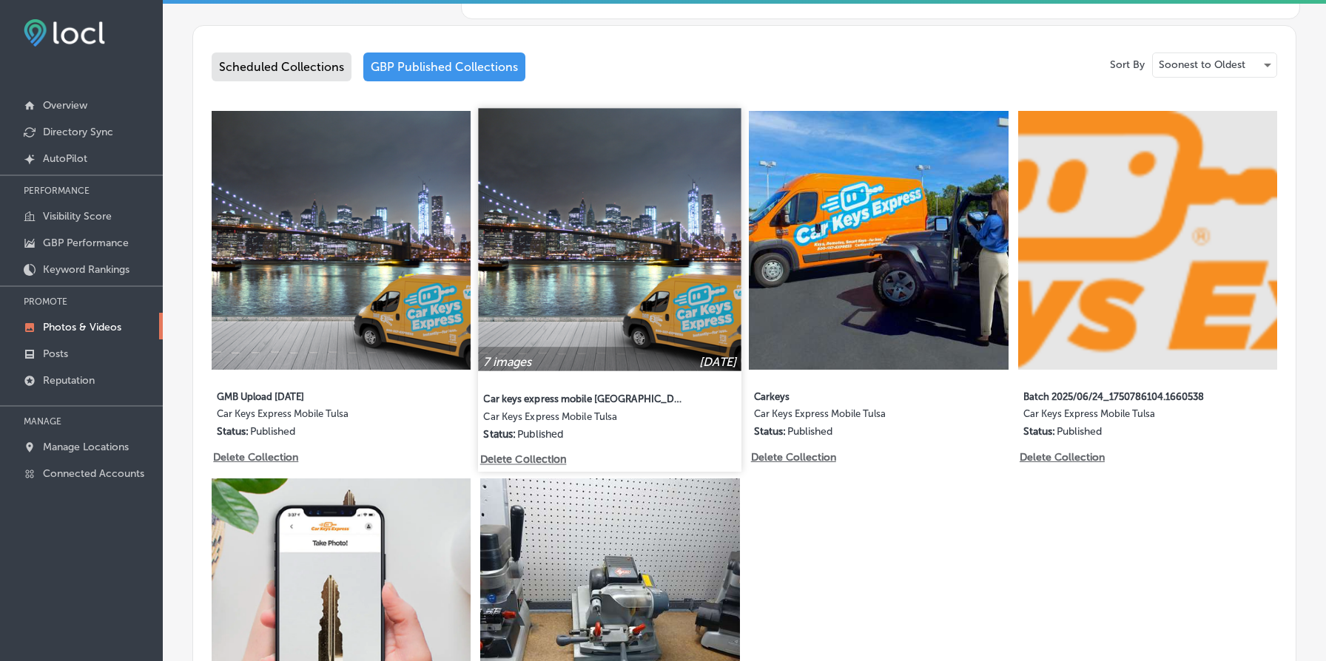
scroll to position [698, 0]
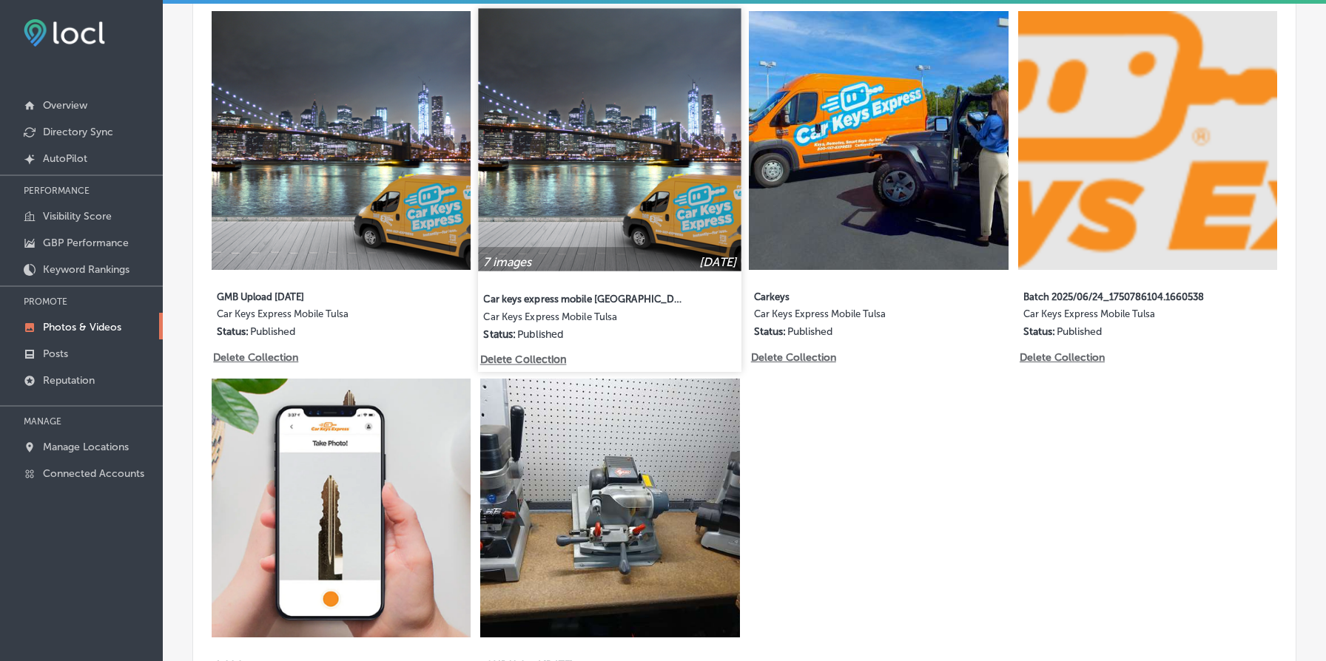
click at [598, 221] on img at bounding box center [610, 139] width 263 height 263
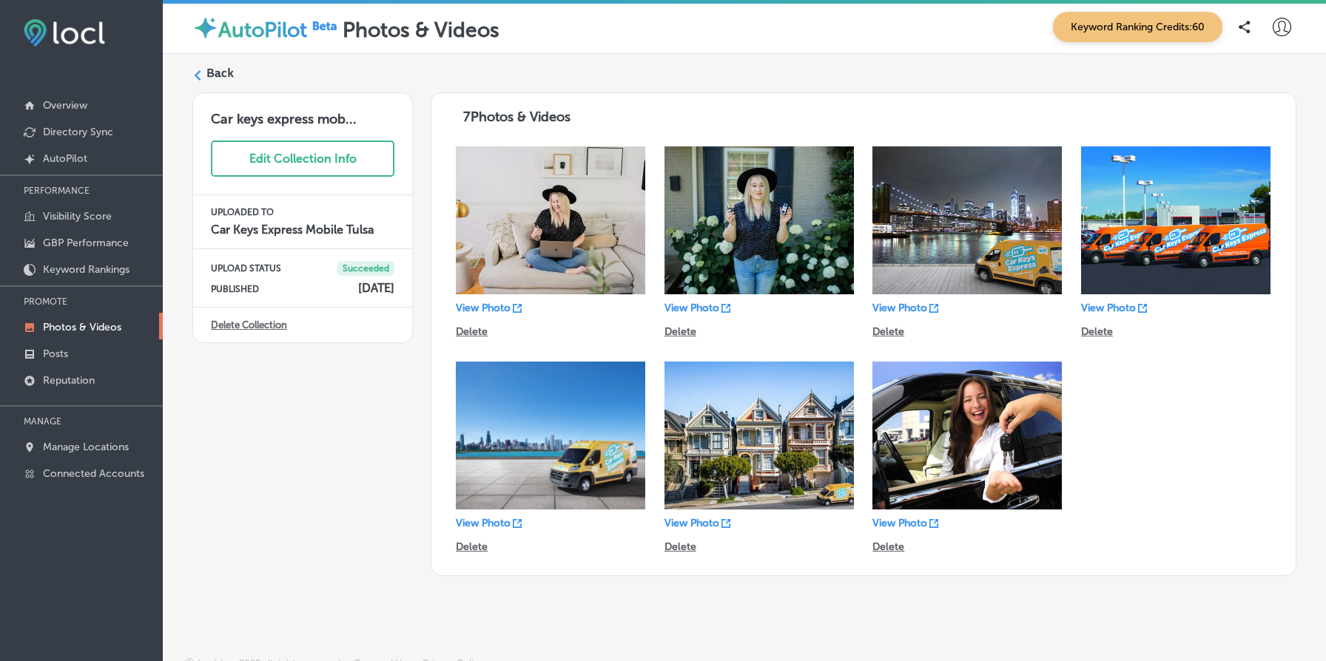
click at [219, 80] on label "Back" at bounding box center [219, 73] width 27 height 16
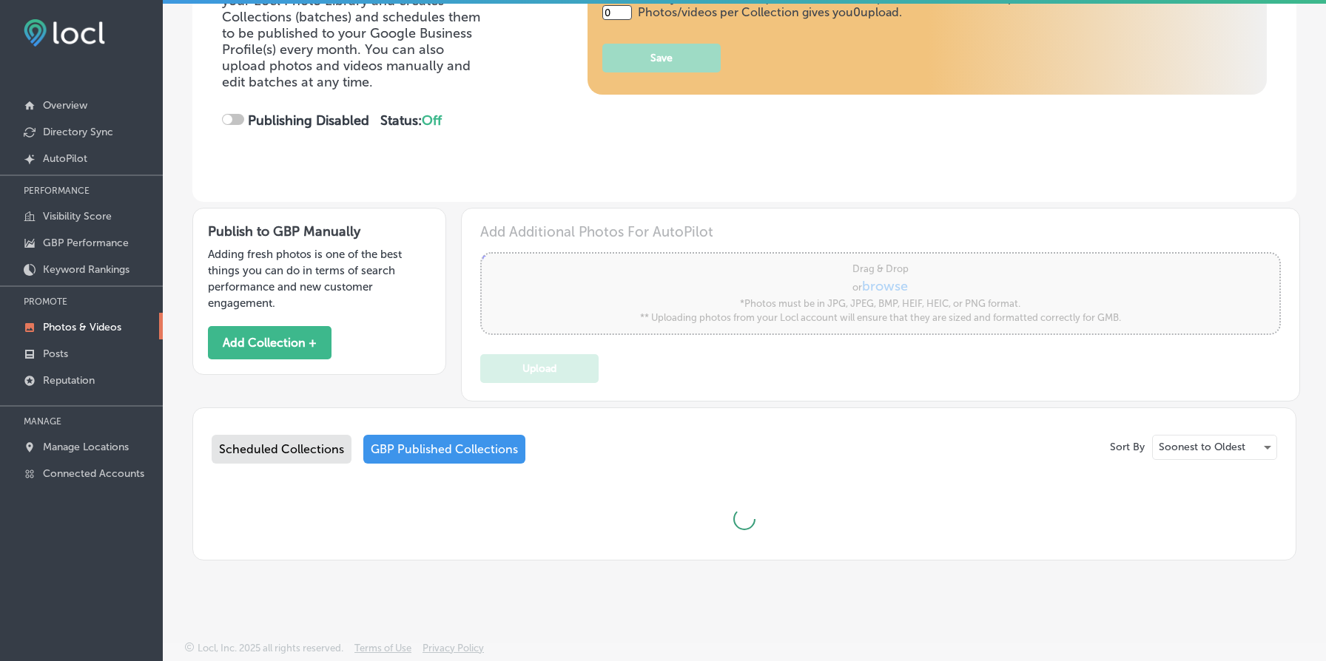
type input "5"
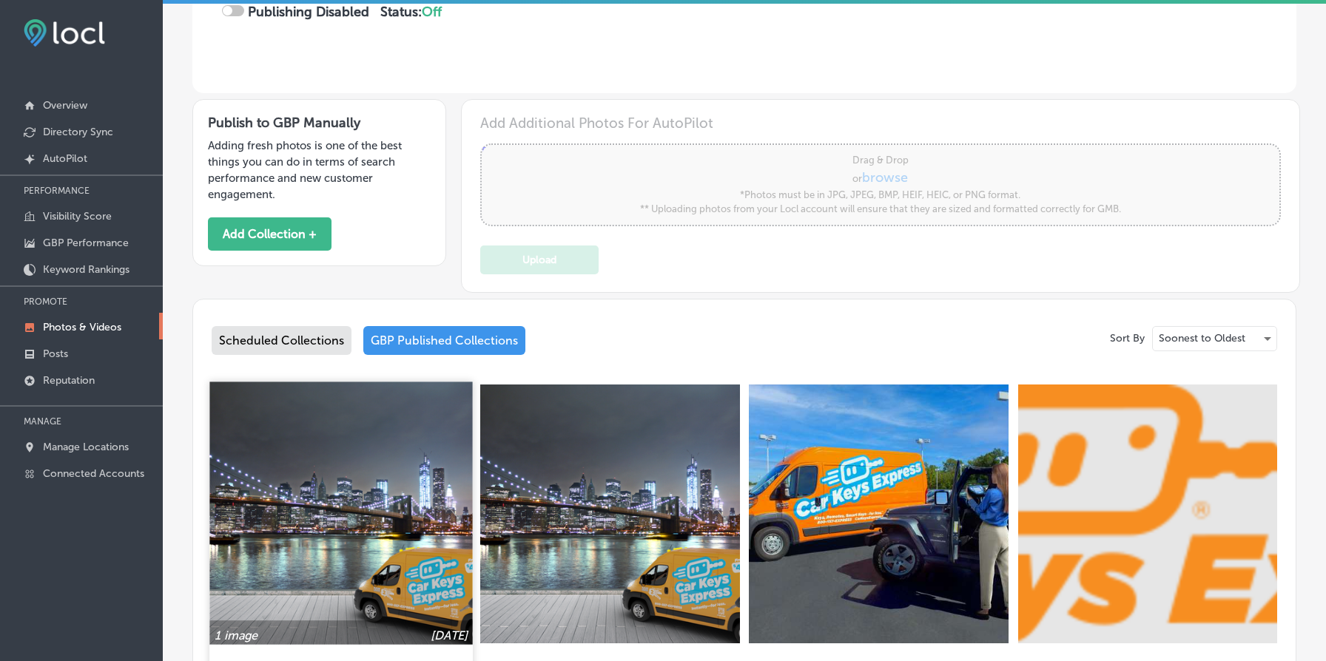
click at [366, 478] on img at bounding box center [340, 513] width 263 height 263
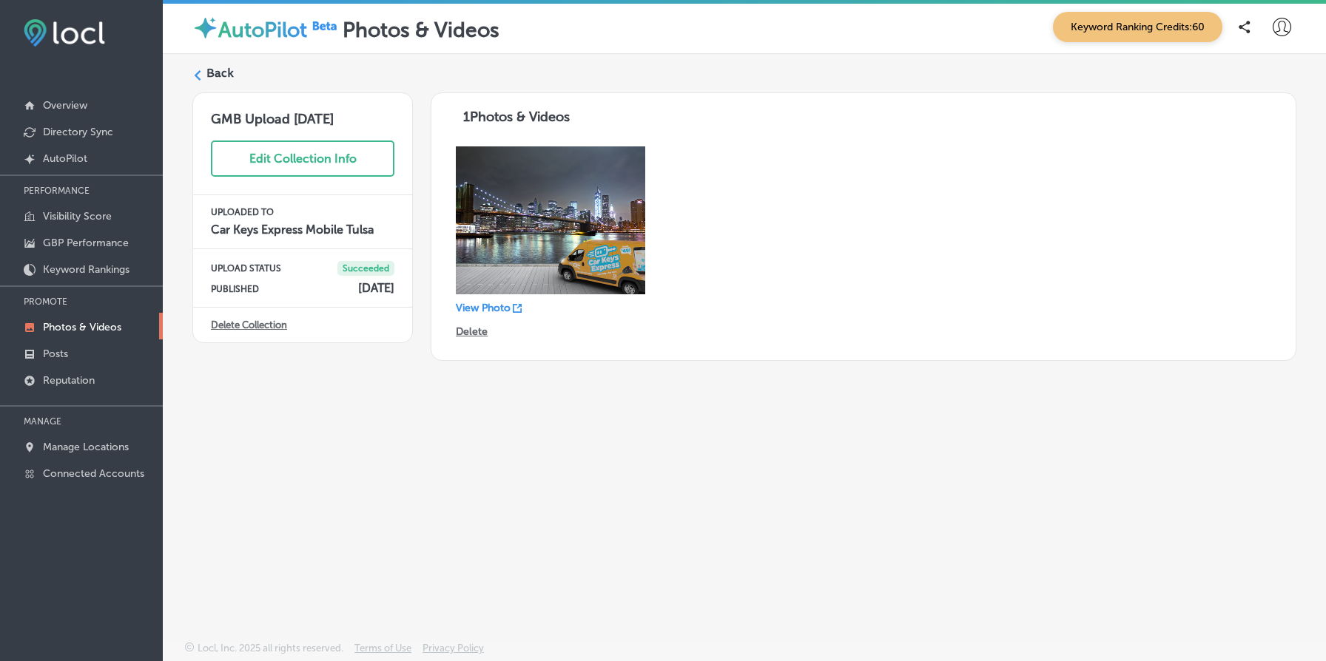
click at [225, 78] on label "Back" at bounding box center [219, 73] width 27 height 16
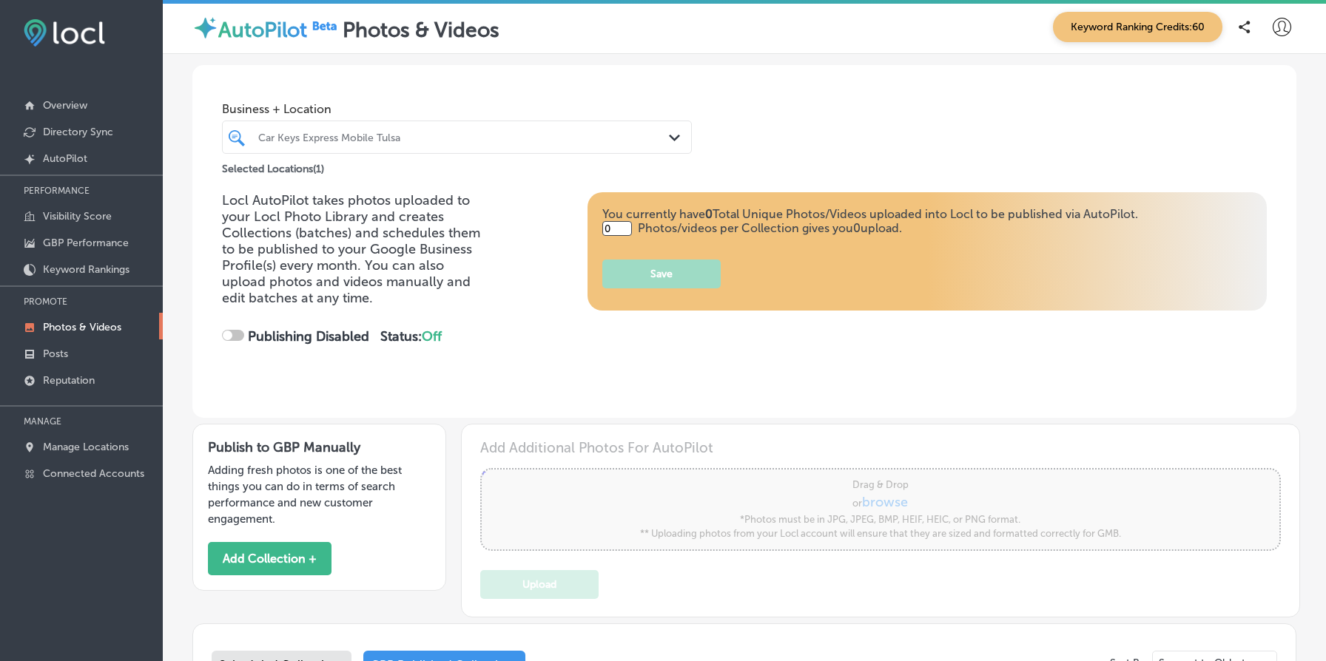
type input "5"
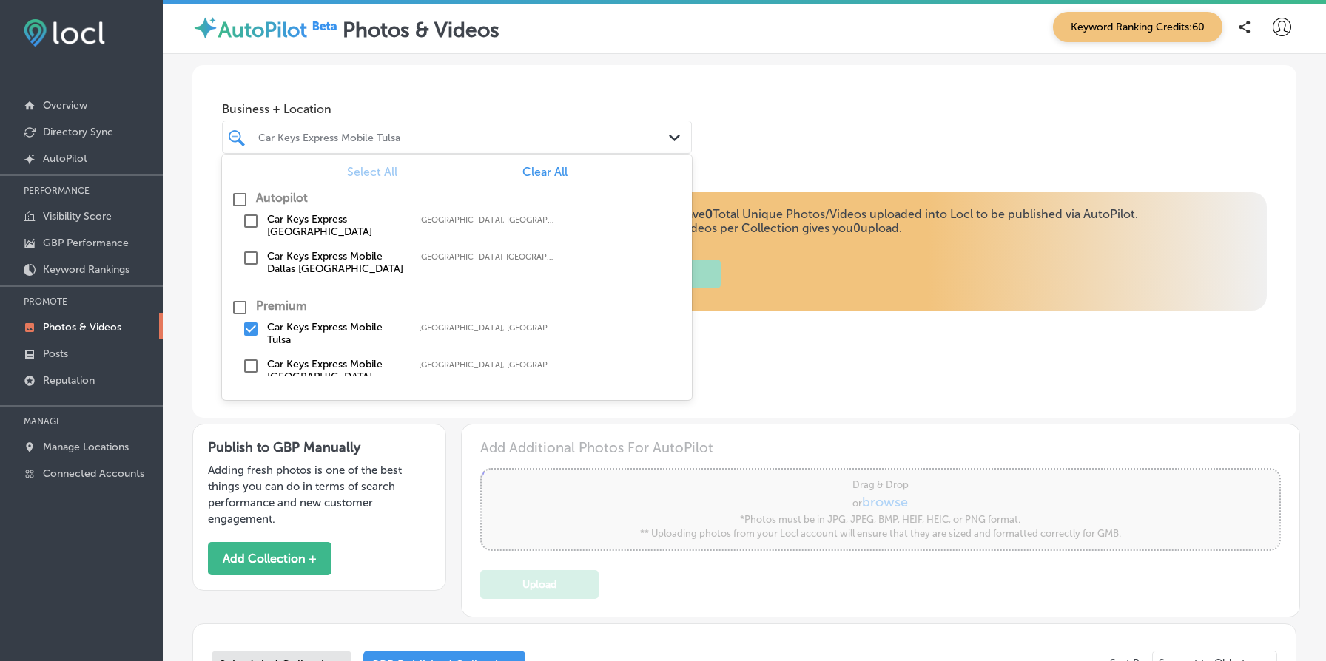
click at [413, 146] on div at bounding box center [437, 137] width 360 height 20
click at [779, 136] on div "Business + Location option focused, 0 of 3. 6 results available. Use Up and Dow…" at bounding box center [744, 121] width 1104 height 112
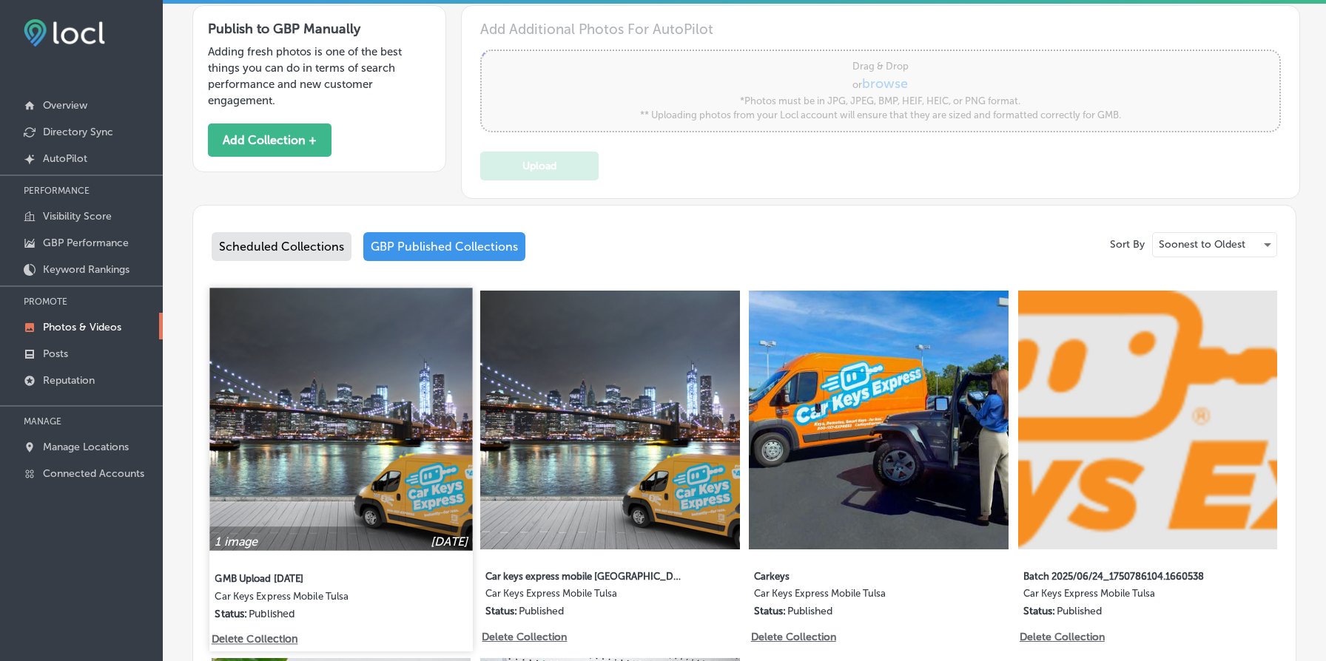
scroll to position [399, 0]
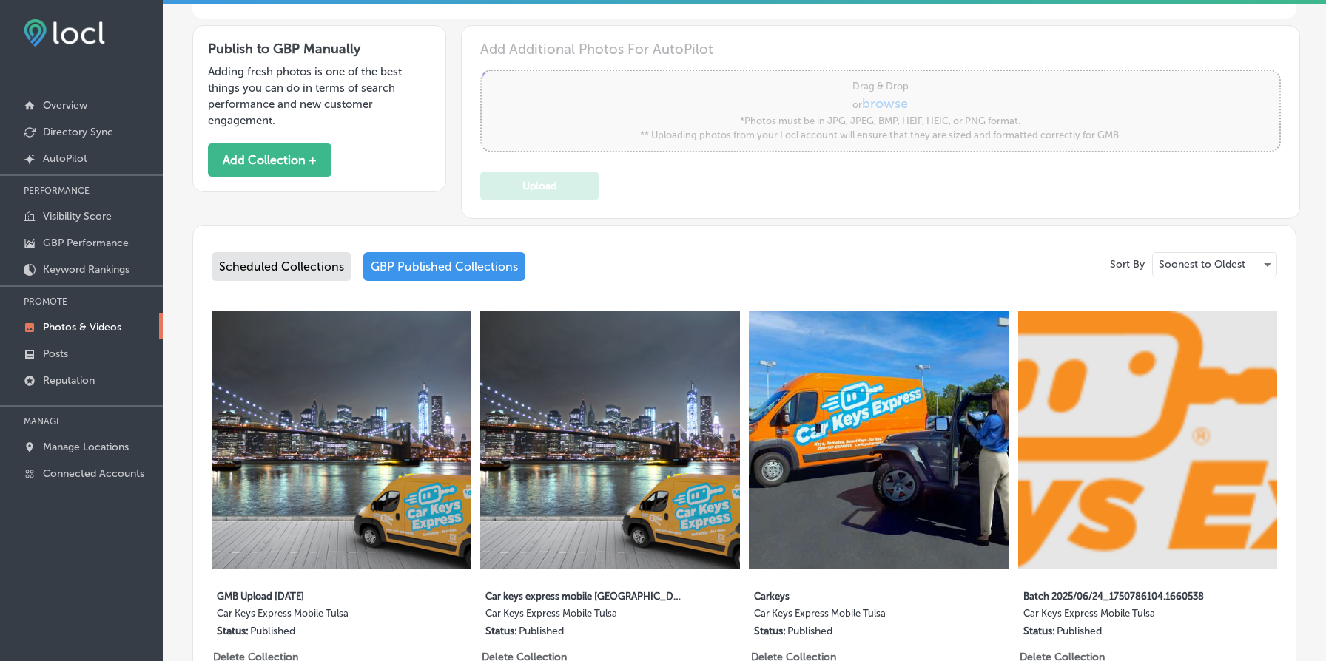
click at [285, 256] on div "Scheduled Collections" at bounding box center [282, 266] width 140 height 29
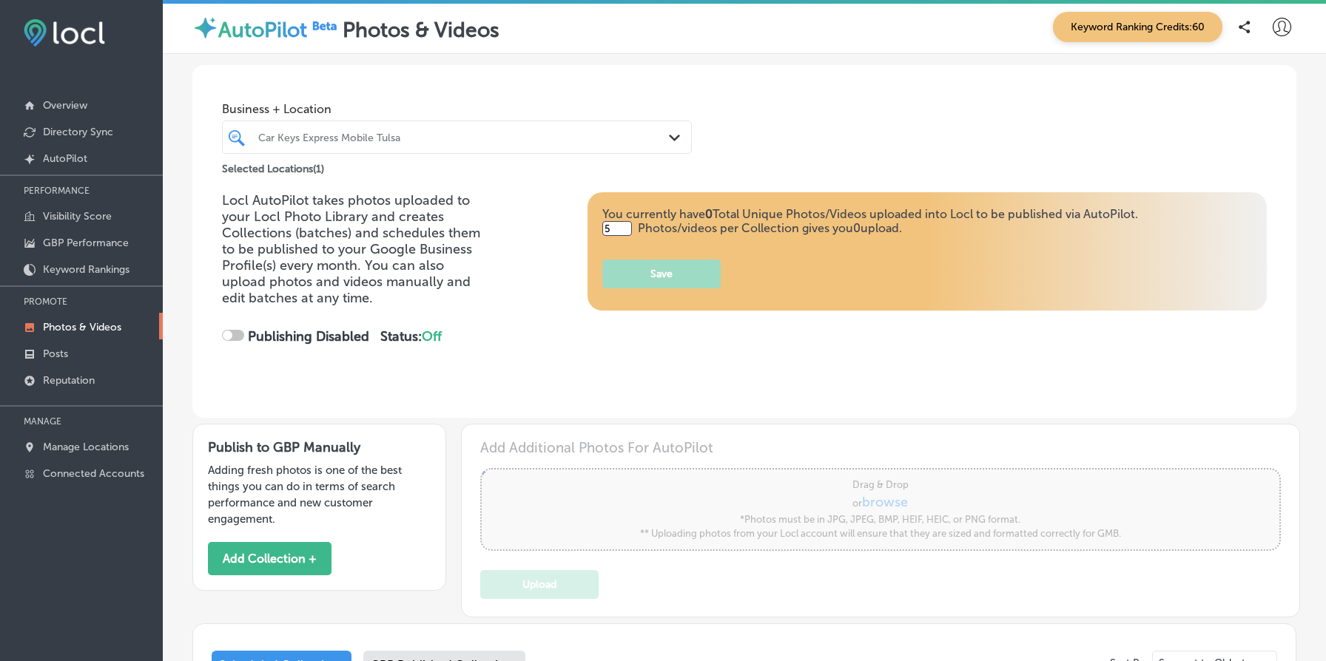
click at [432, 118] on div "Business + Location Car Keys Express Mobile Tulsa Path Created with Sketch." at bounding box center [457, 124] width 470 height 59
click at [436, 136] on div "Car Keys Express Mobile Tulsa" at bounding box center [464, 137] width 412 height 13
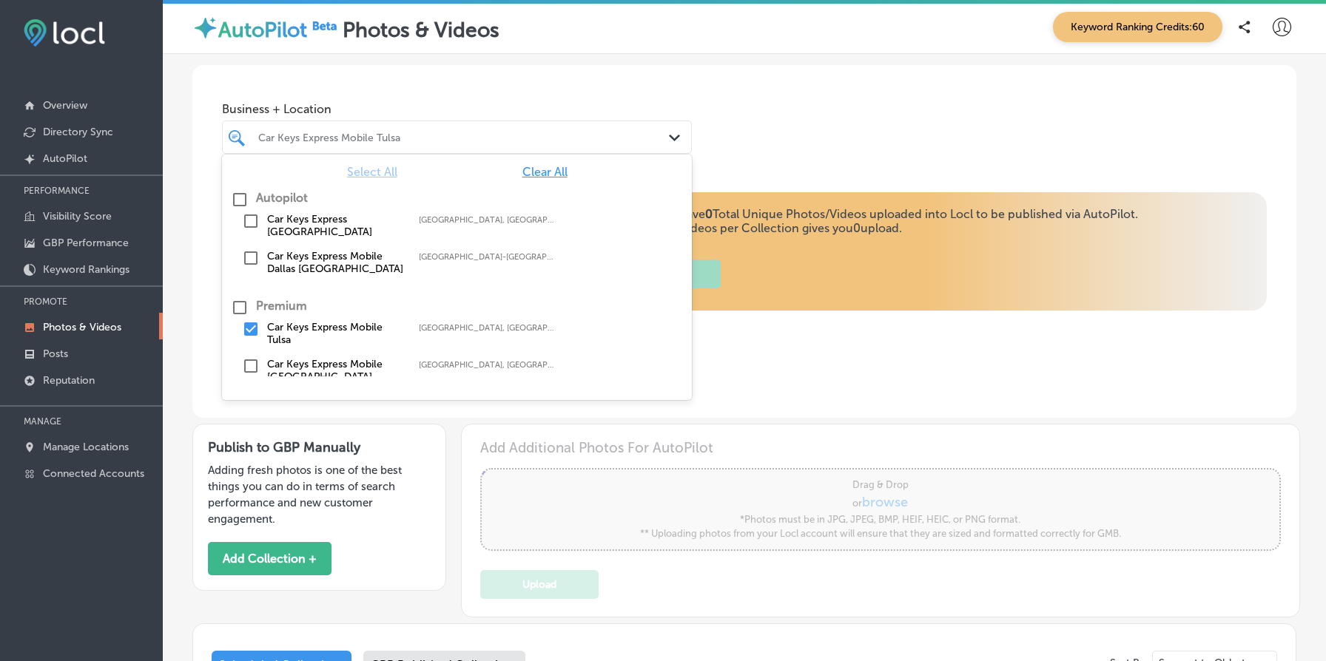
click at [357, 259] on label "Car Keys Express Mobile Dallas [GEOGRAPHIC_DATA]" at bounding box center [335, 262] width 137 height 25
click at [753, 349] on div "Locl AutoPilot takes photos uploaded to your Locl Photo Library and creates Col…" at bounding box center [744, 282] width 1045 height 181
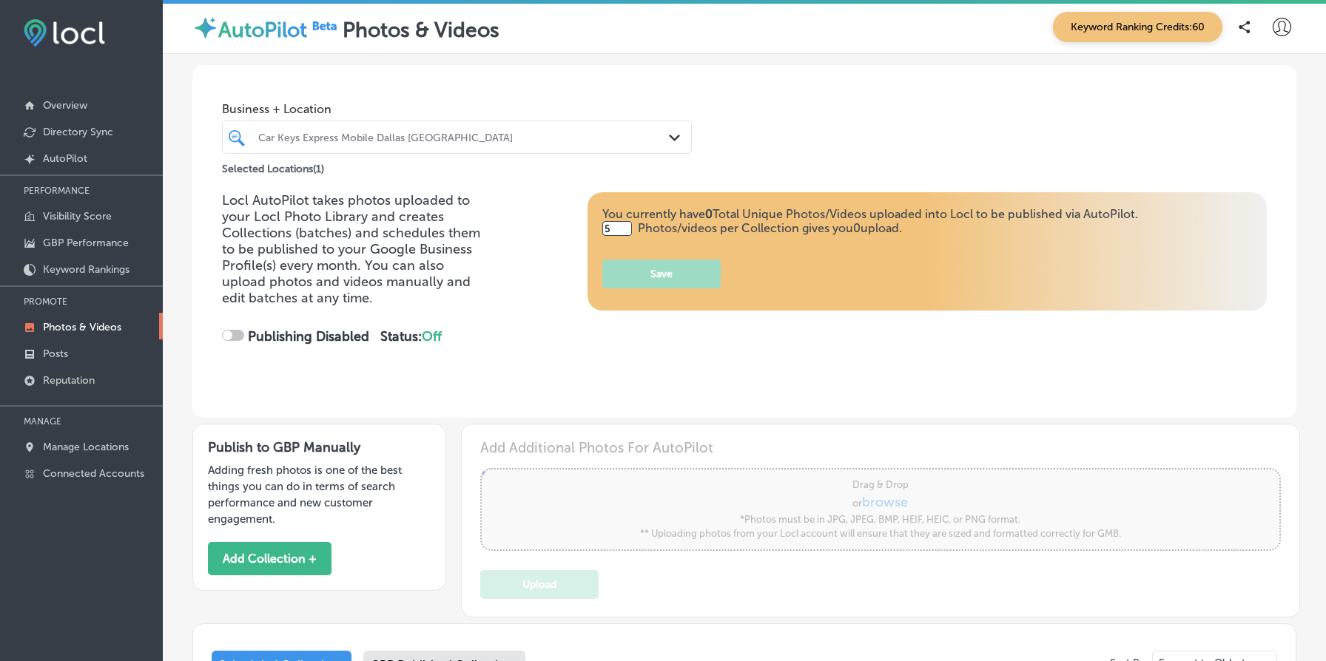
checkbox input "true"
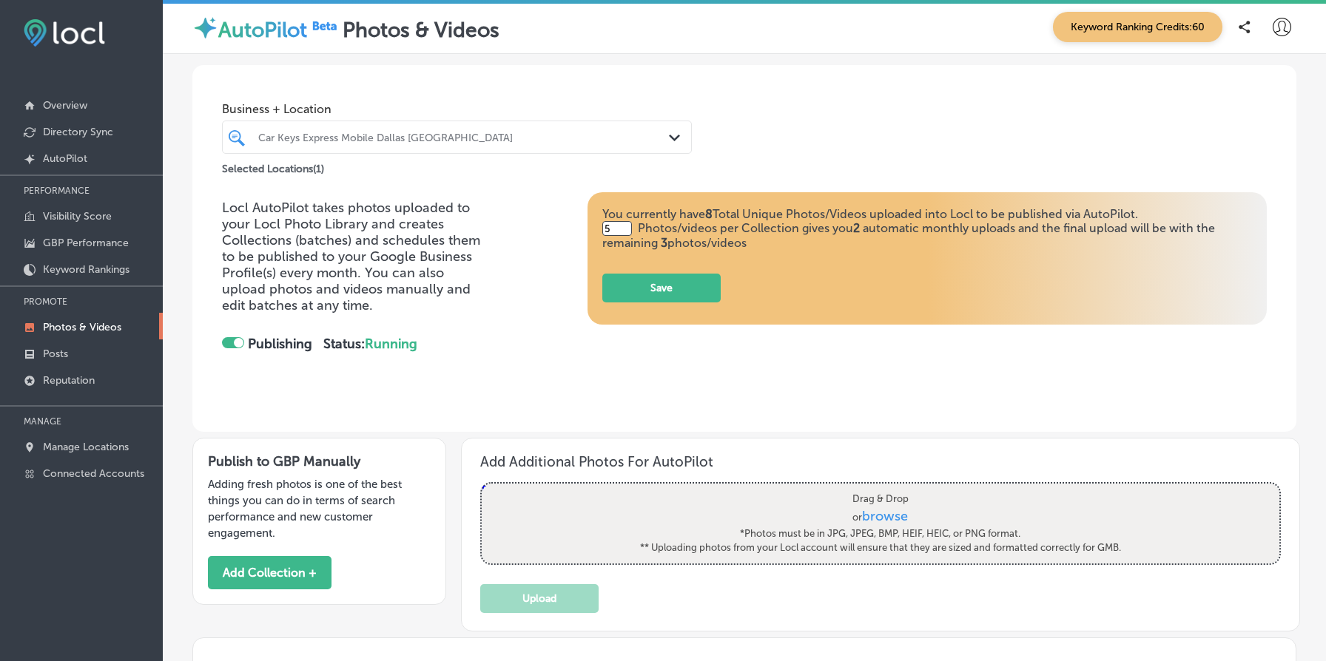
click at [324, 137] on div "Car Keys Express Mobile Dallas [GEOGRAPHIC_DATA]" at bounding box center [464, 137] width 412 height 13
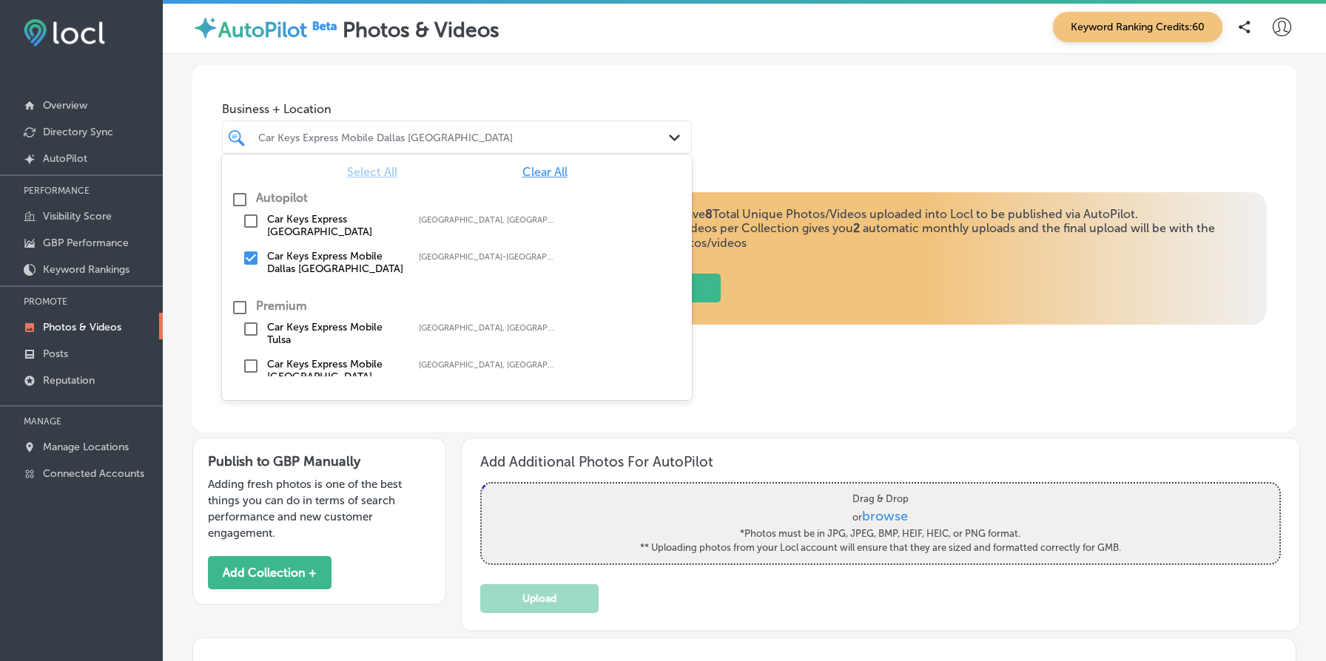
click at [201, 246] on div "Locl AutoPilot takes photos uploaded to your Locl Photo Library and creates Col…" at bounding box center [744, 312] width 1104 height 240
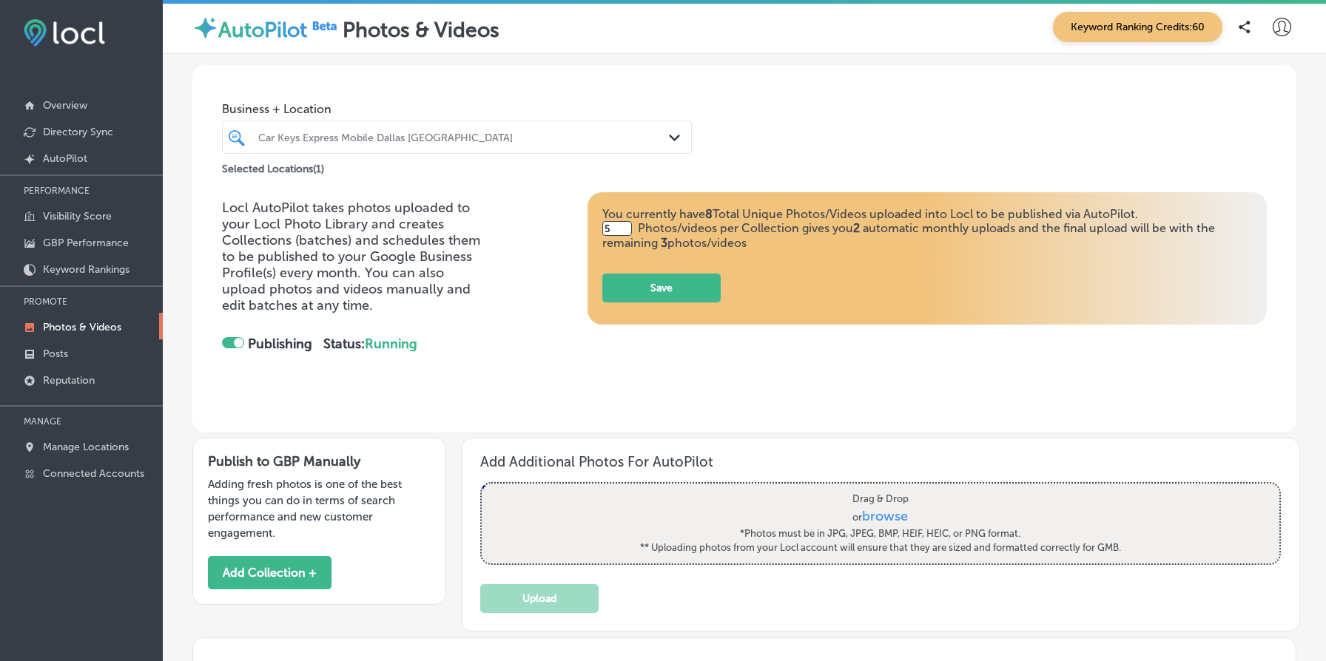
click at [765, 156] on div "Business + Location Car Keys Express Mobile [GEOGRAPHIC_DATA] Path Created with…" at bounding box center [744, 121] width 1104 height 112
click at [905, 274] on div "You currently have 8 Total Unique Photos/Videos uploaded into Locl to be publis…" at bounding box center [927, 288] width 650 height 29
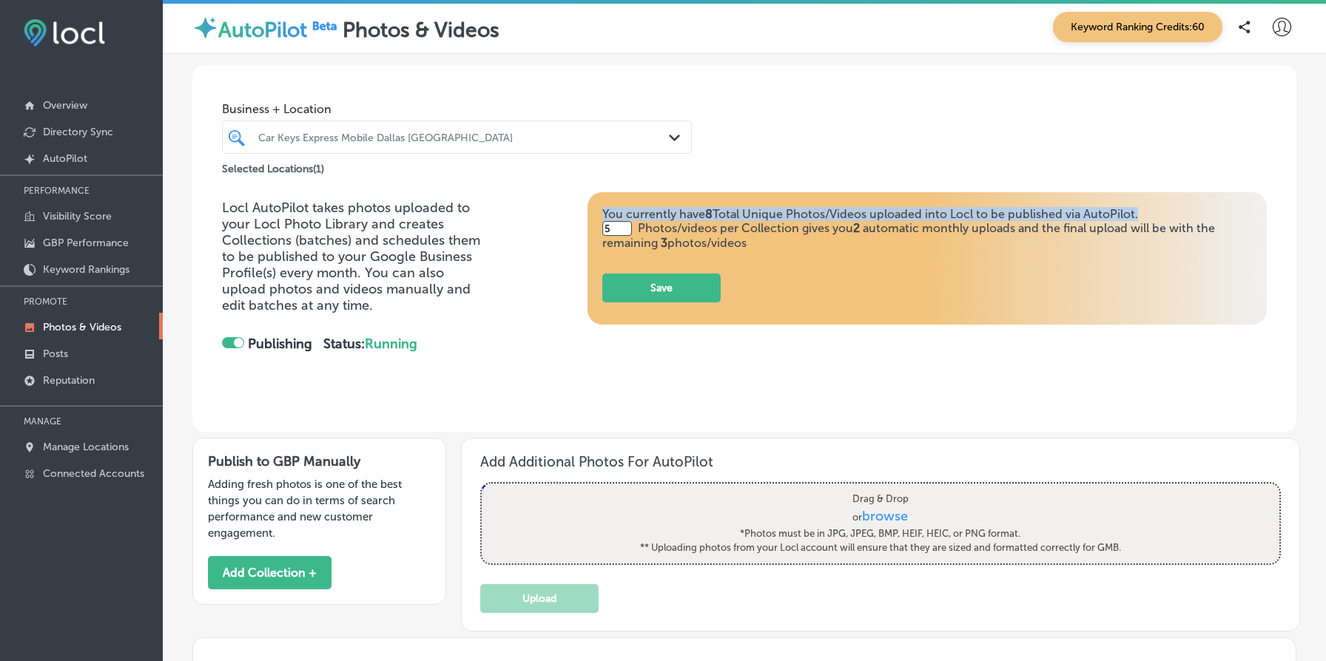
click at [905, 274] on div "You currently have 8 Total Unique Photos/Videos uploaded into Locl to be publis…" at bounding box center [927, 288] width 650 height 29
